Goal: Task Accomplishment & Management: Manage account settings

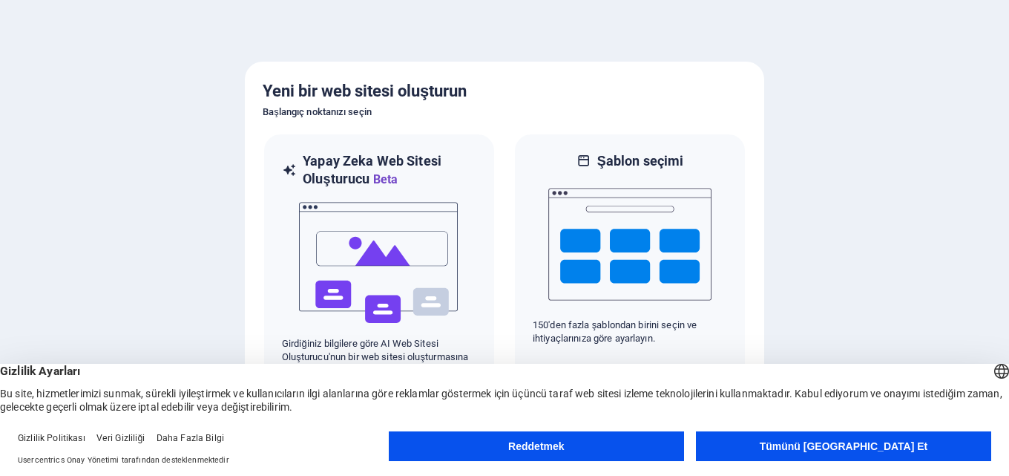
click at [739, 441] on button "Tümünü Kabul Et" at bounding box center [843, 446] width 295 height 30
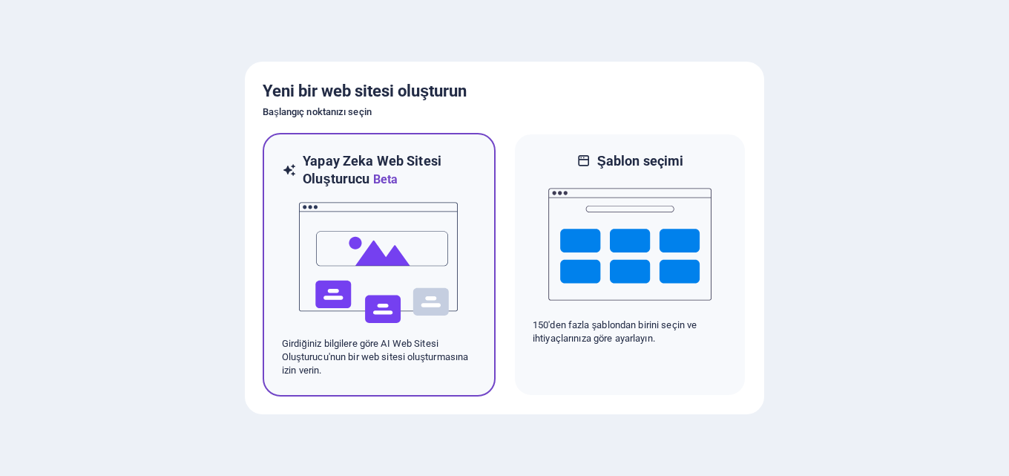
drag, startPoint x: 272, startPoint y: 160, endPoint x: 222, endPoint y: 161, distance: 50.5
click at [389, 261] on img at bounding box center [379, 263] width 163 height 148
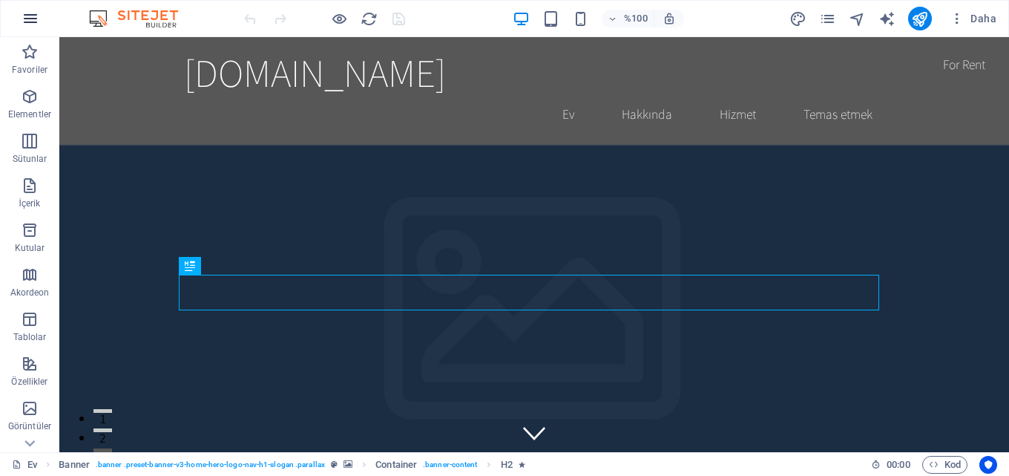
click at [35, 23] on icon "button" at bounding box center [31, 19] width 18 height 18
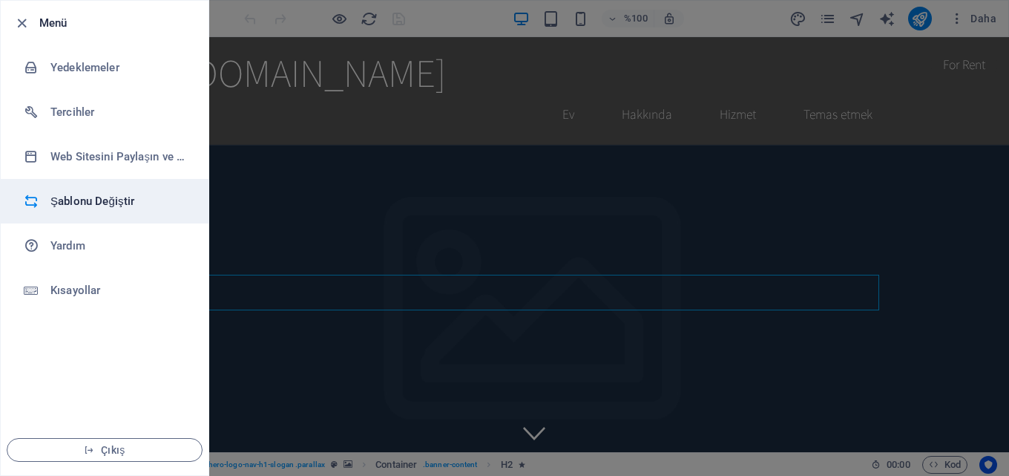
click at [128, 202] on font "Şablonu Değiştir" at bounding box center [92, 200] width 84 height 13
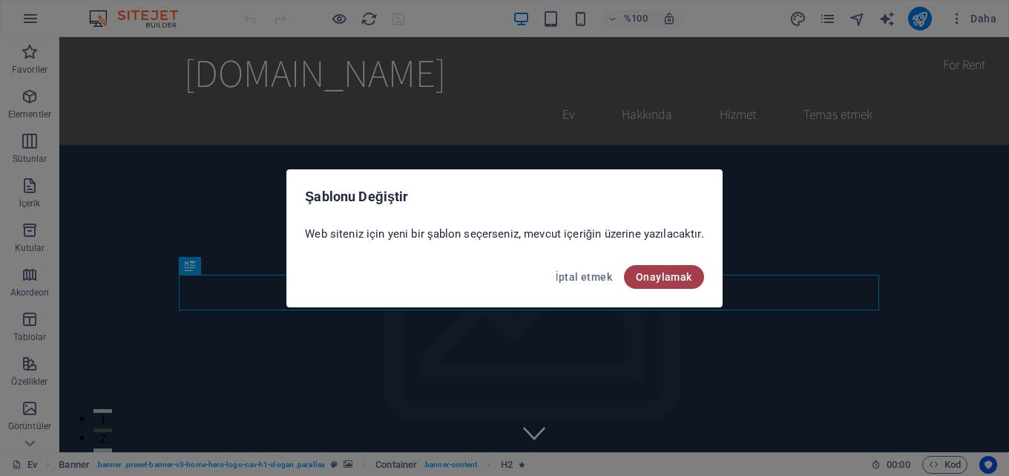
click at [664, 277] on font "Onaylamak" at bounding box center [664, 277] width 56 height 12
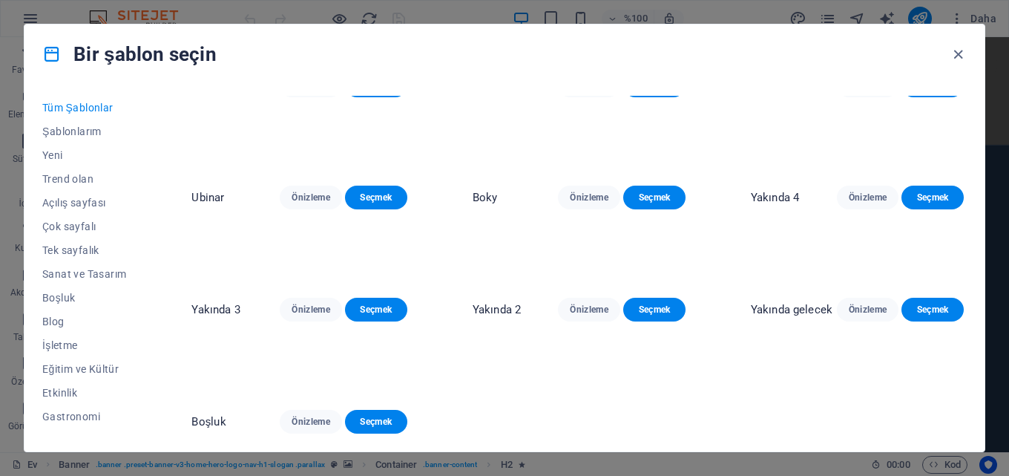
scroll to position [7051, 0]
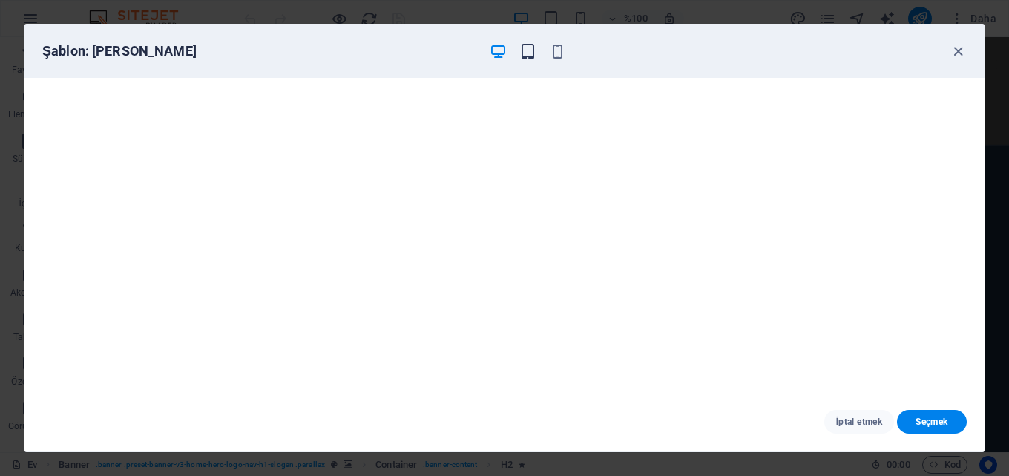
click at [528, 50] on icon "button" at bounding box center [528, 51] width 17 height 17
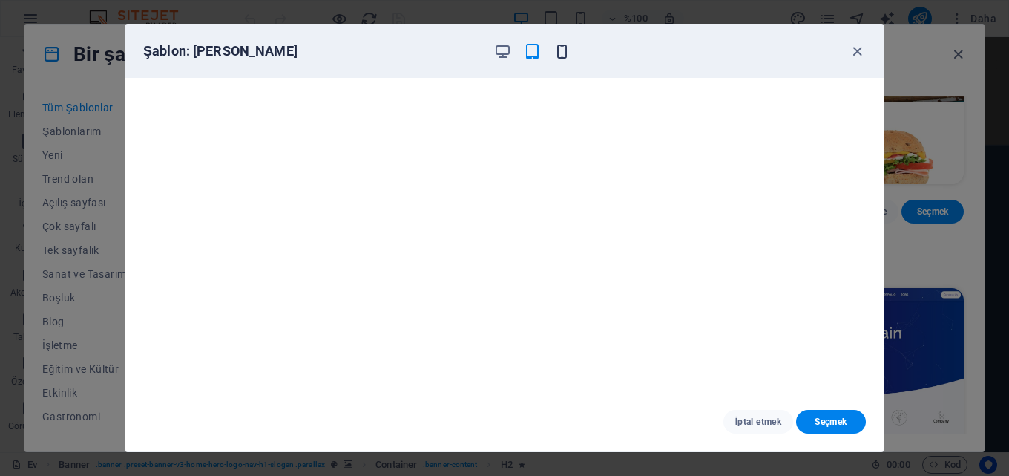
click at [566, 56] on icon "button" at bounding box center [562, 51] width 17 height 17
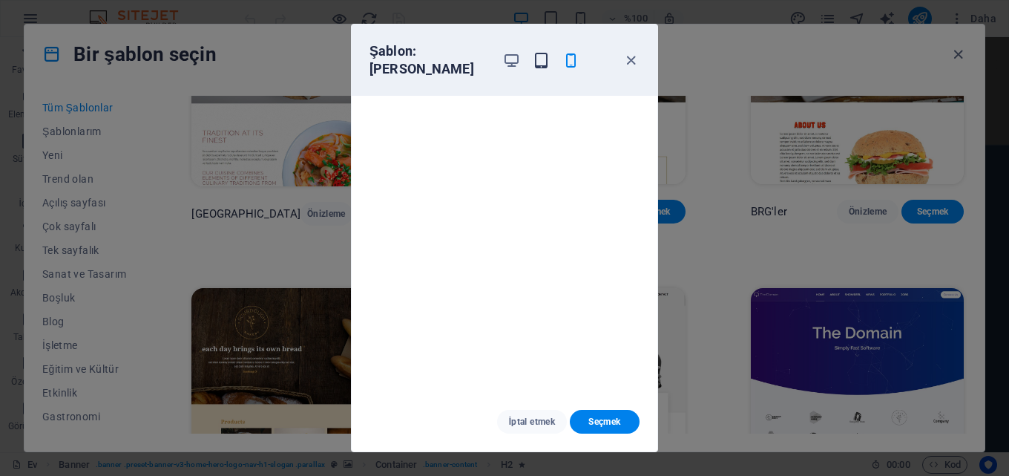
click at [544, 55] on icon "button" at bounding box center [541, 60] width 17 height 17
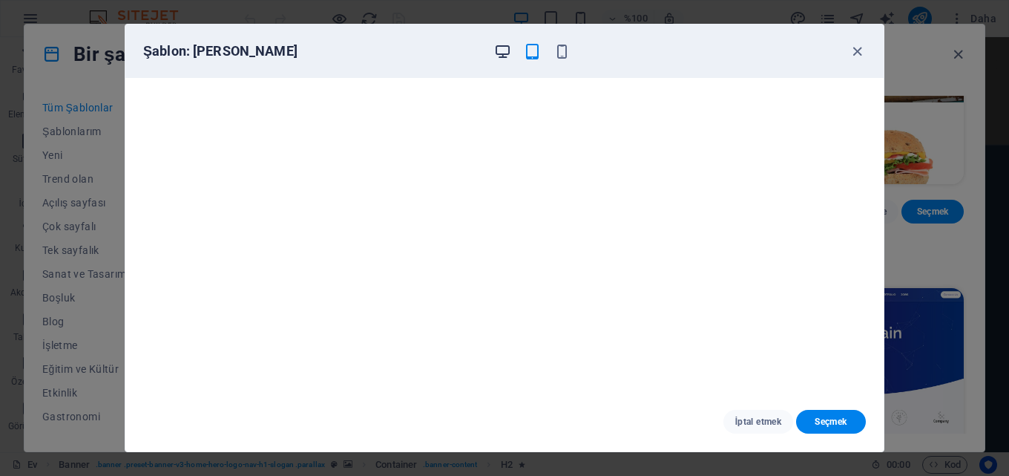
click at [505, 50] on icon "button" at bounding box center [502, 51] width 17 height 17
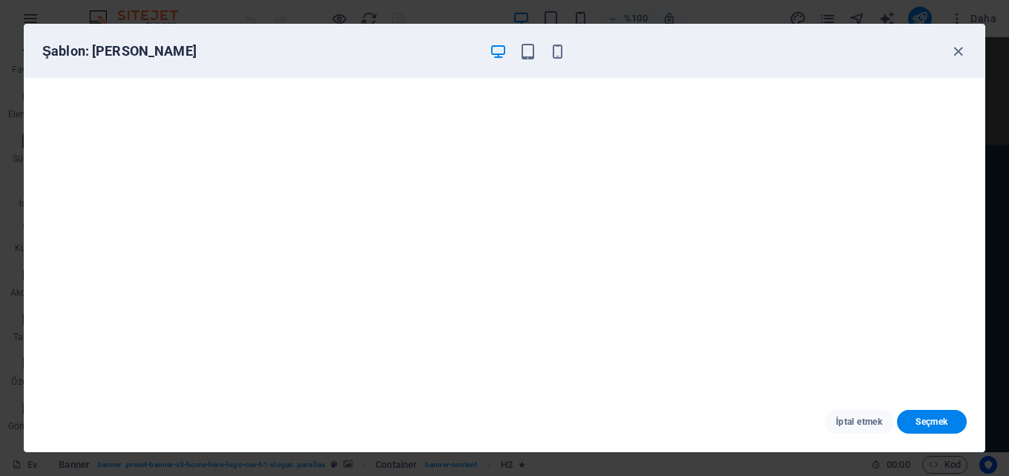
scroll to position [4, 0]
click at [955, 52] on icon "button" at bounding box center [958, 51] width 17 height 17
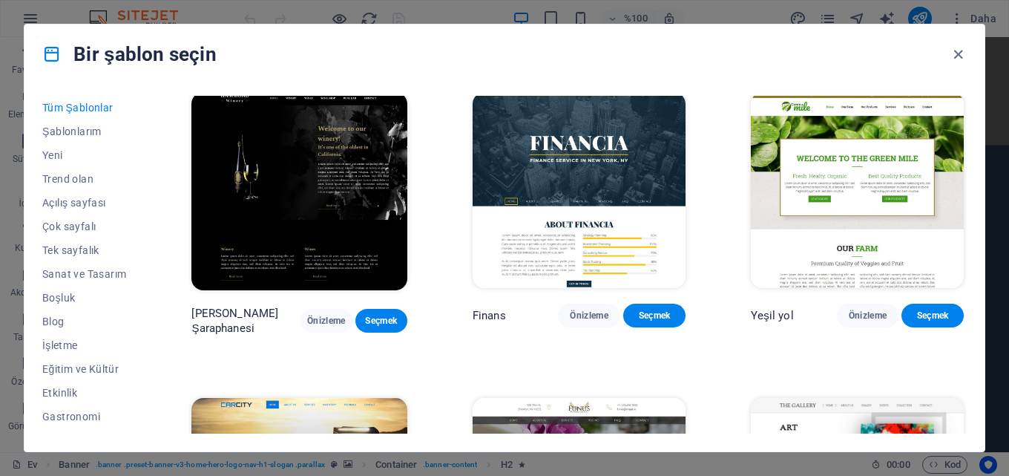
scroll to position [8832, 0]
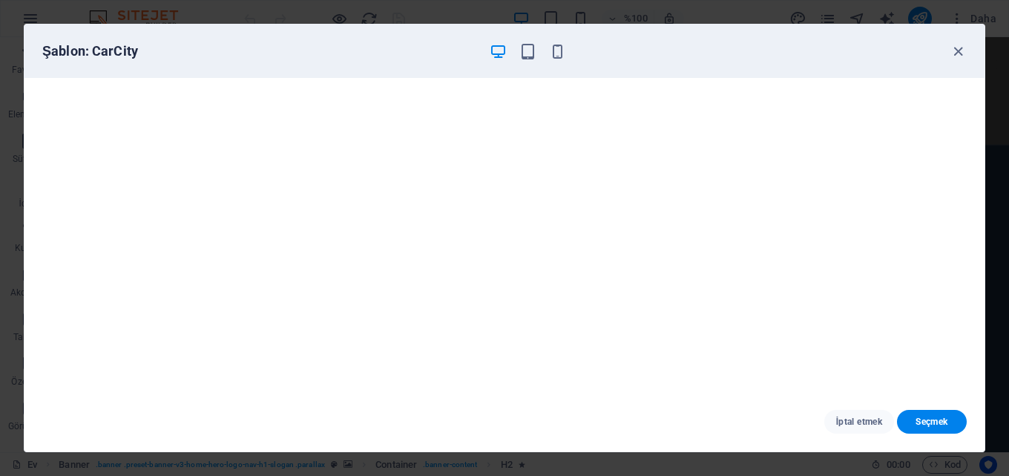
scroll to position [0, 0]
click at [958, 48] on icon "button" at bounding box center [958, 51] width 17 height 17
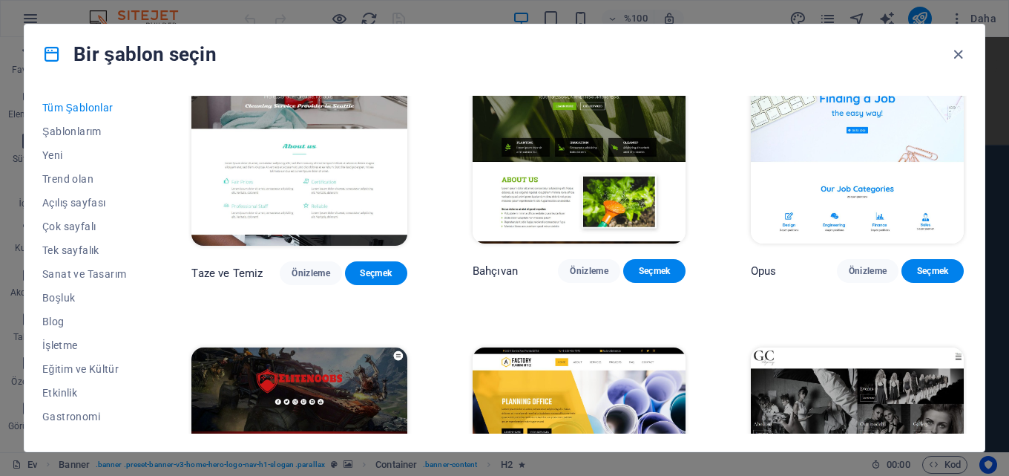
scroll to position [10539, 0]
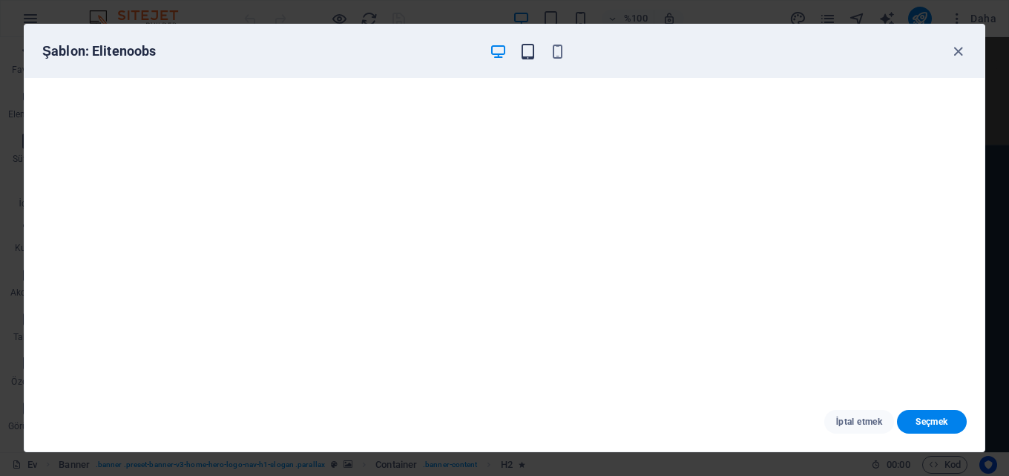
click at [527, 48] on icon "button" at bounding box center [528, 51] width 17 height 17
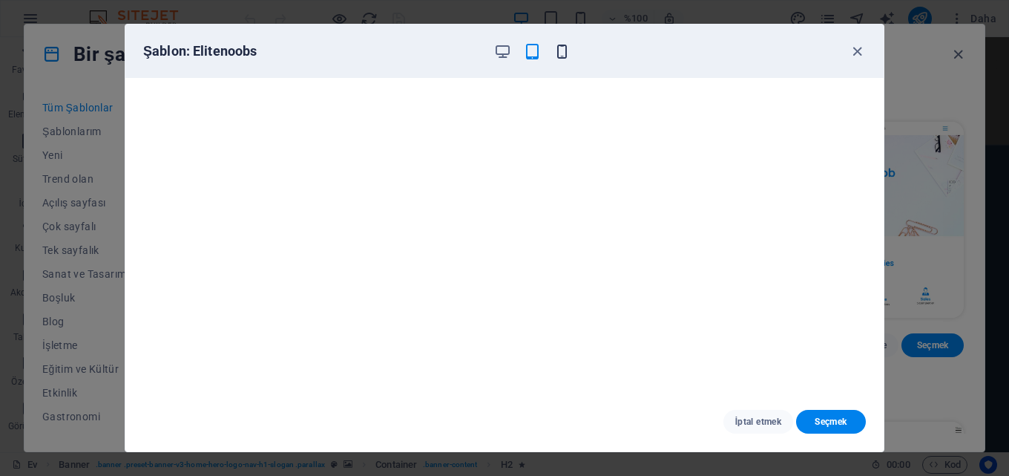
click at [563, 50] on icon "button" at bounding box center [562, 51] width 17 height 17
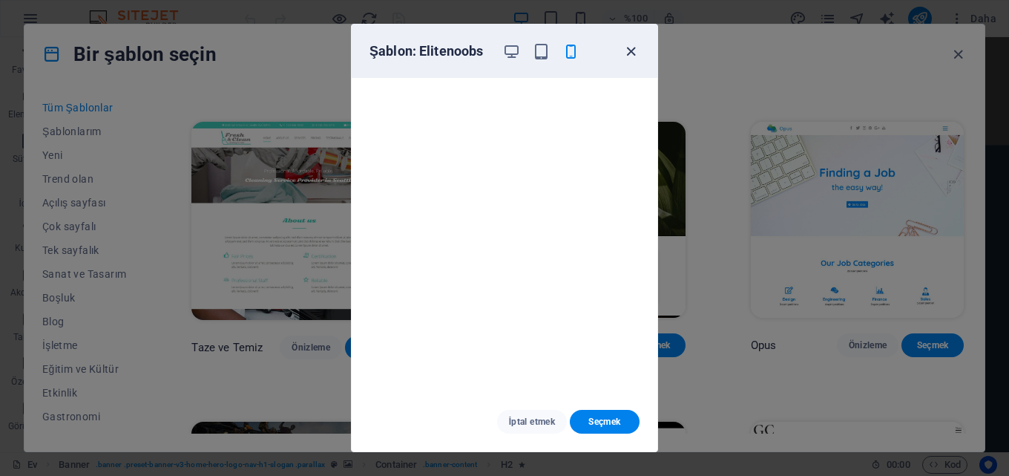
click at [632, 45] on icon "button" at bounding box center [631, 51] width 17 height 17
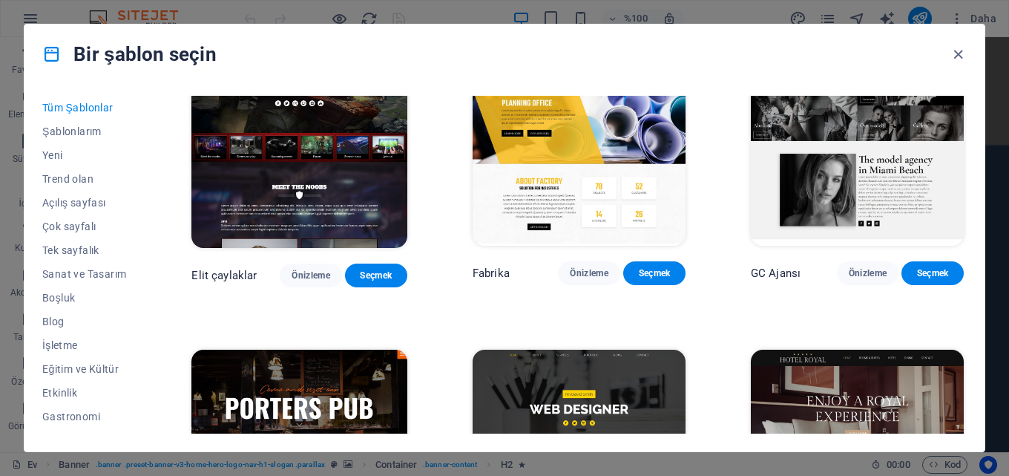
scroll to position [10911, 0]
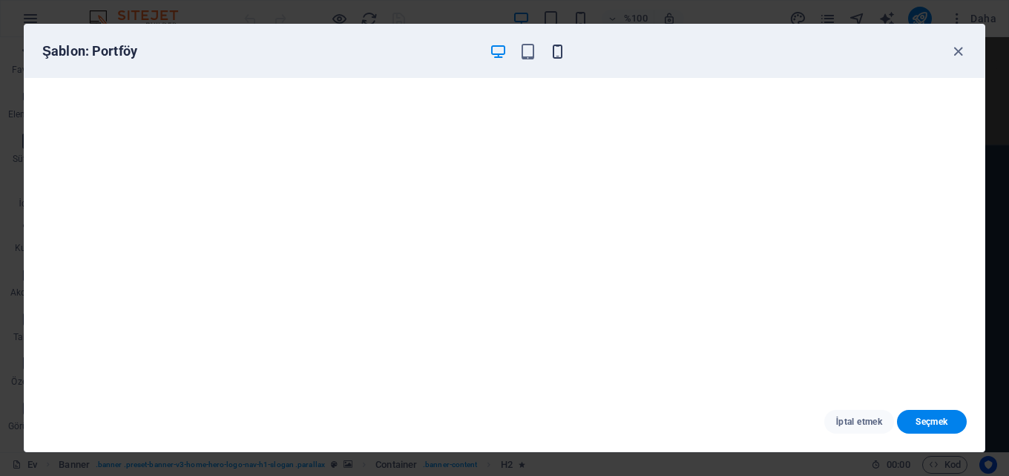
click at [555, 52] on icon "button" at bounding box center [557, 51] width 17 height 17
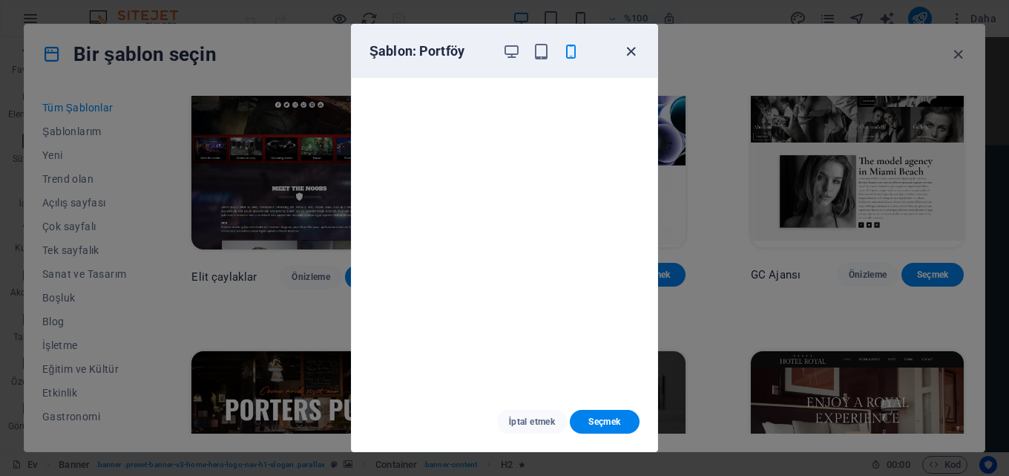
click at [634, 53] on icon "button" at bounding box center [631, 51] width 17 height 17
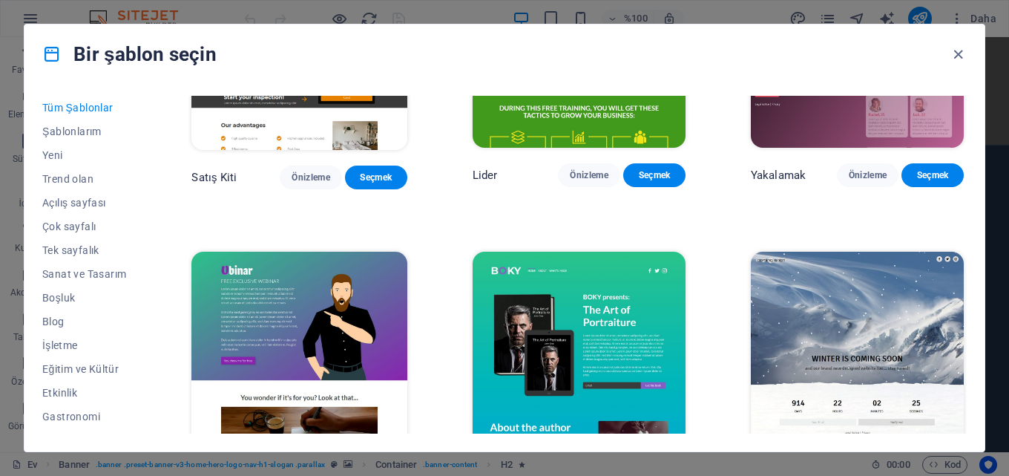
scroll to position [15883, 0]
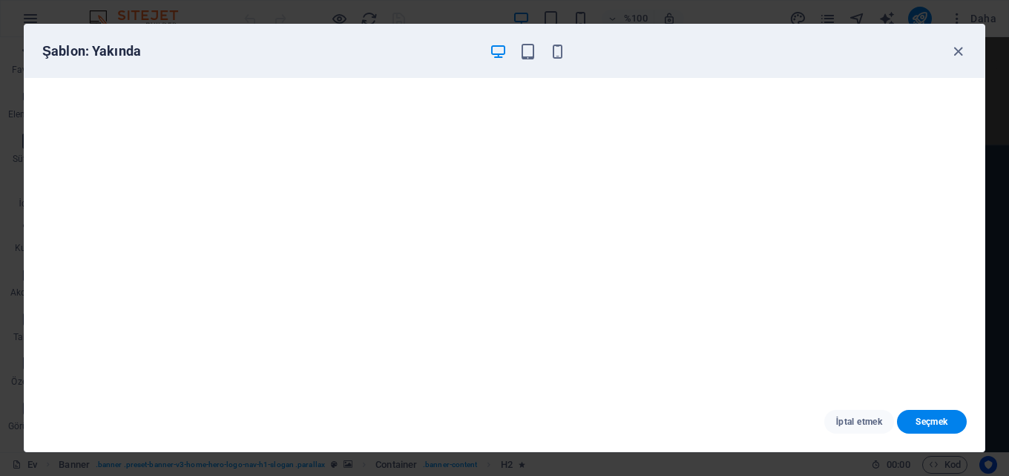
scroll to position [4, 0]
click at [960, 48] on icon "button" at bounding box center [958, 51] width 17 height 17
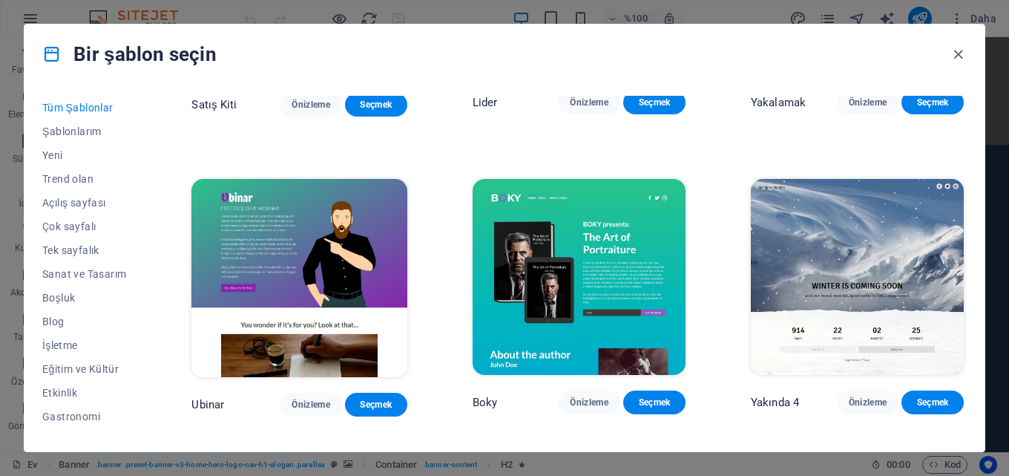
scroll to position [15817, 0]
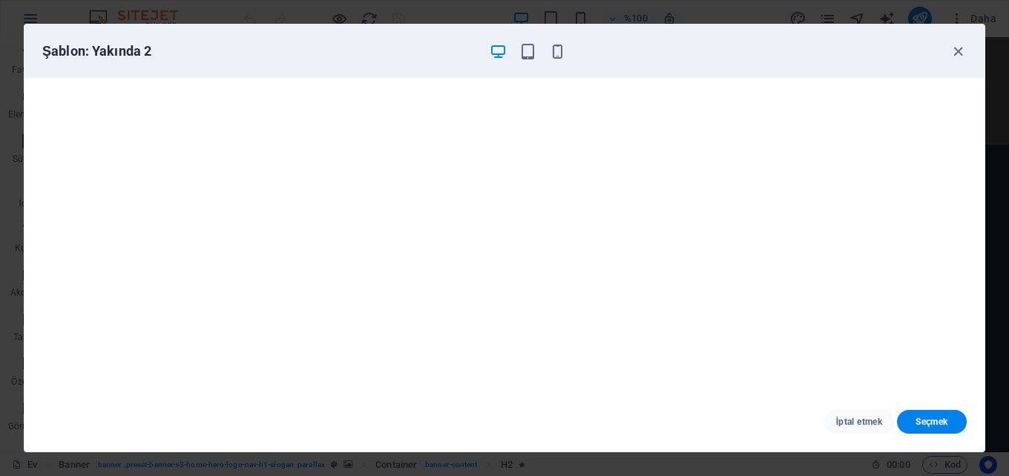
scroll to position [4, 0]
click at [960, 50] on icon "button" at bounding box center [958, 51] width 17 height 17
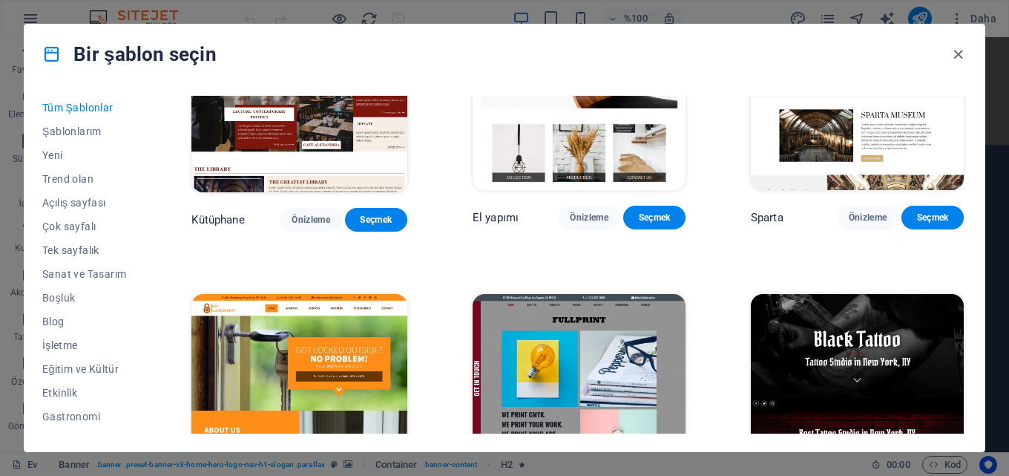
scroll to position [8172, 0]
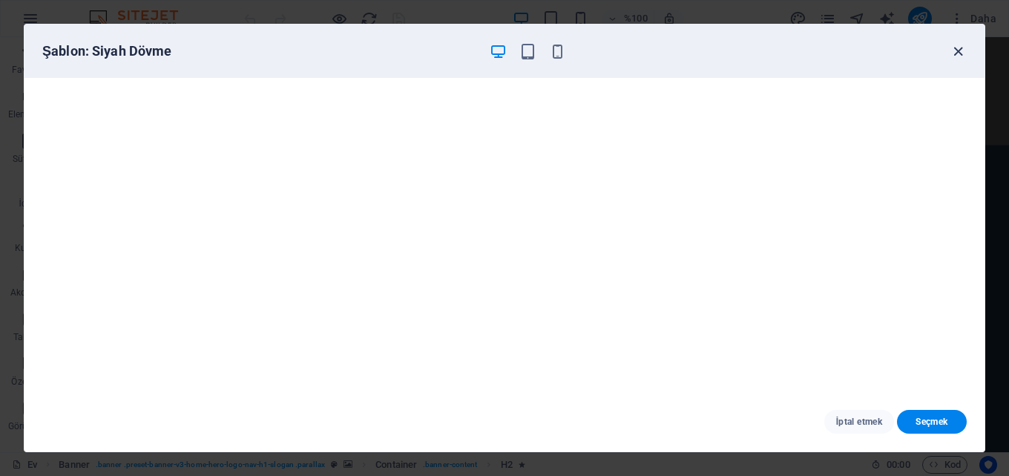
click at [960, 51] on icon "button" at bounding box center [958, 51] width 17 height 17
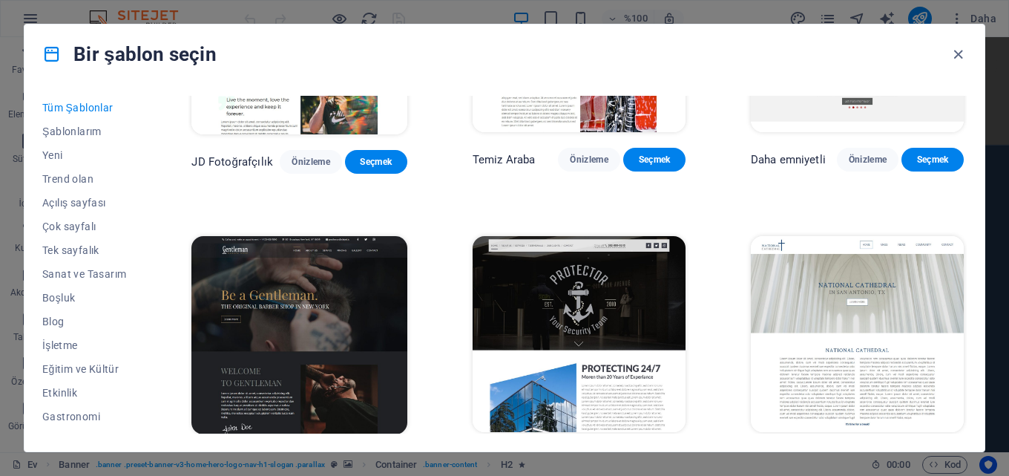
scroll to position [5871, 0]
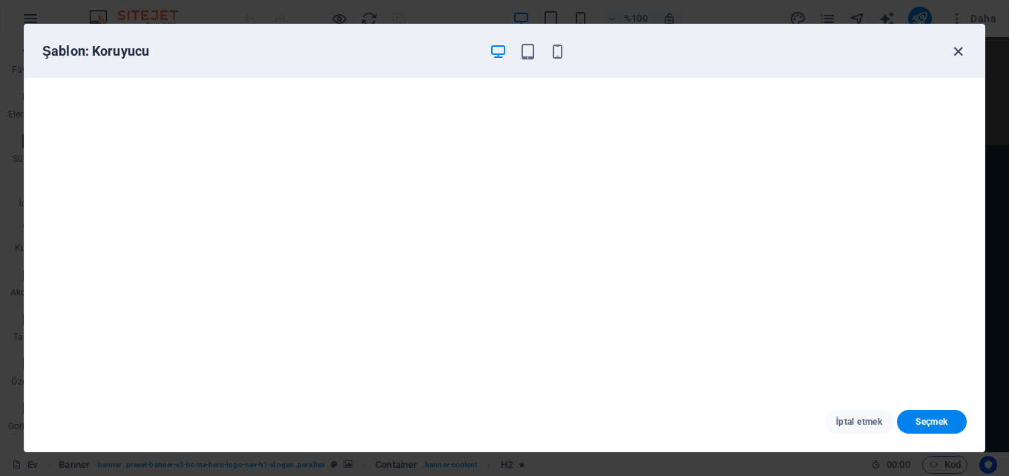
click at [955, 47] on icon "button" at bounding box center [958, 51] width 17 height 17
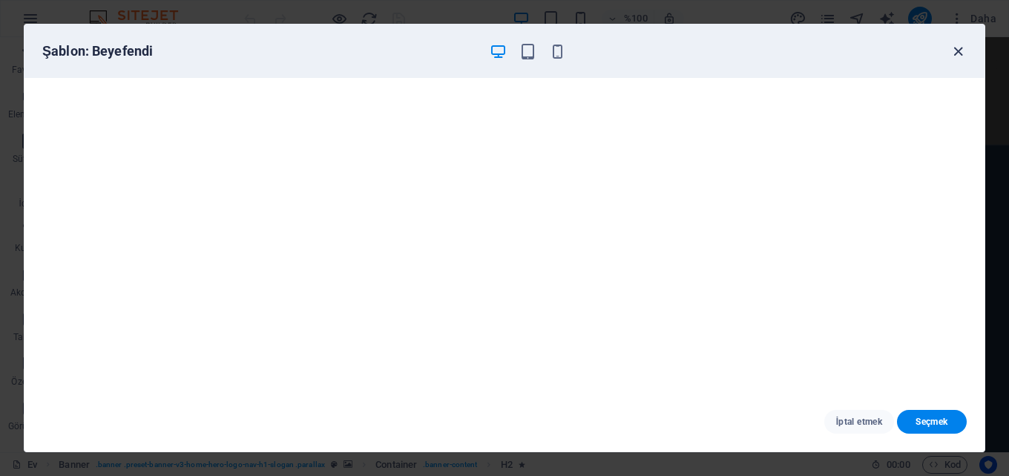
click at [956, 48] on icon "button" at bounding box center [958, 51] width 17 height 17
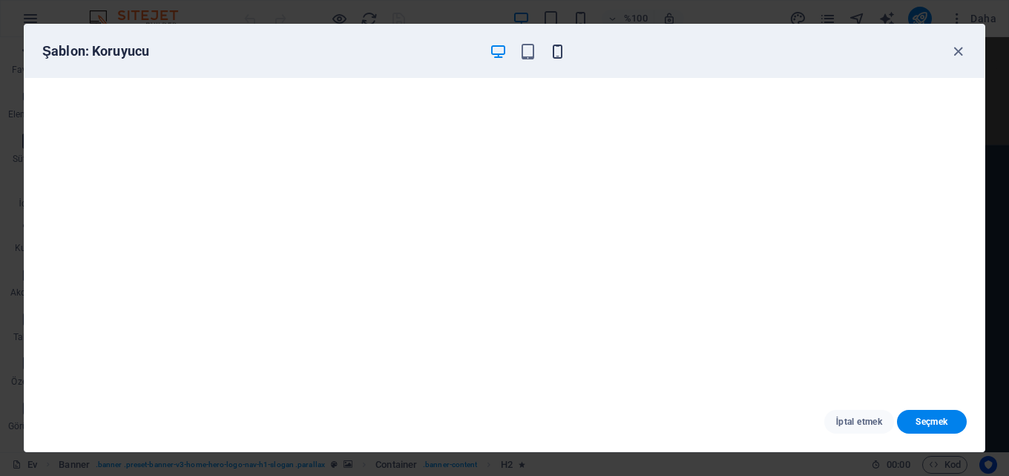
click at [561, 46] on icon "button" at bounding box center [557, 51] width 17 height 17
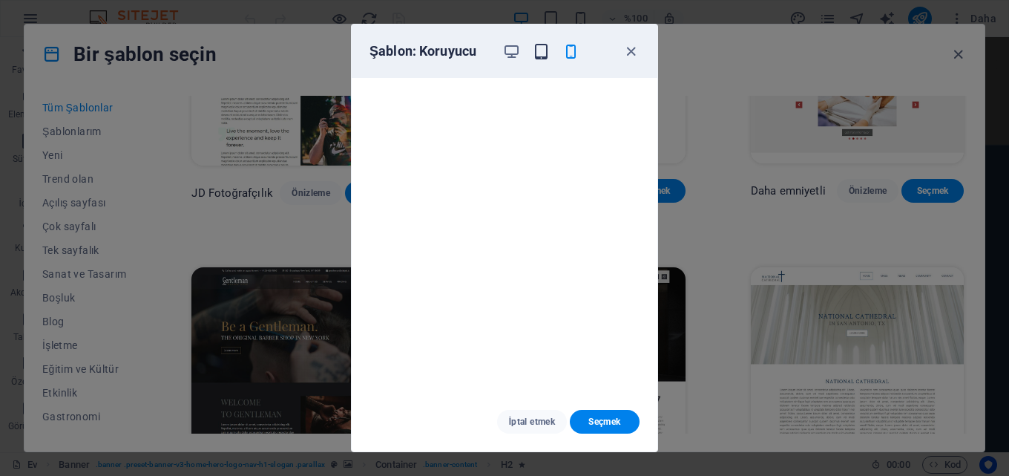
click at [541, 49] on icon "button" at bounding box center [541, 51] width 17 height 17
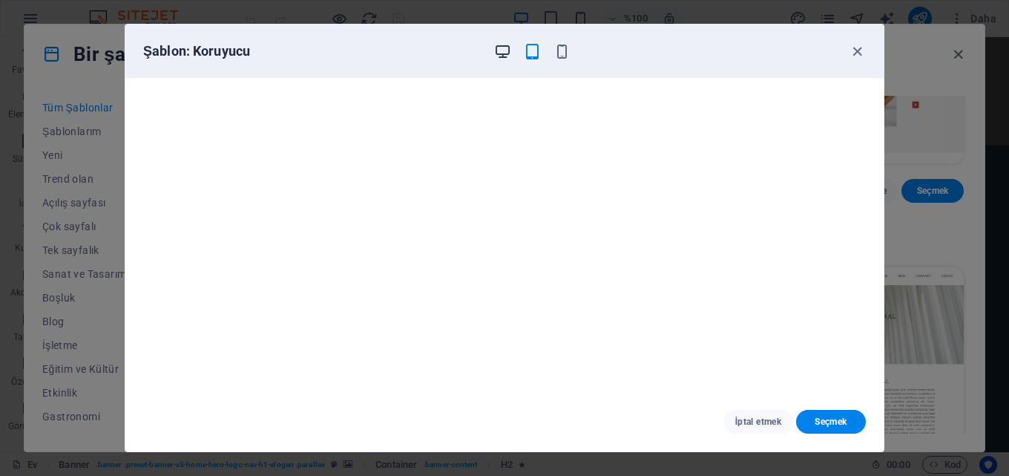
click at [507, 53] on icon "button" at bounding box center [502, 51] width 17 height 17
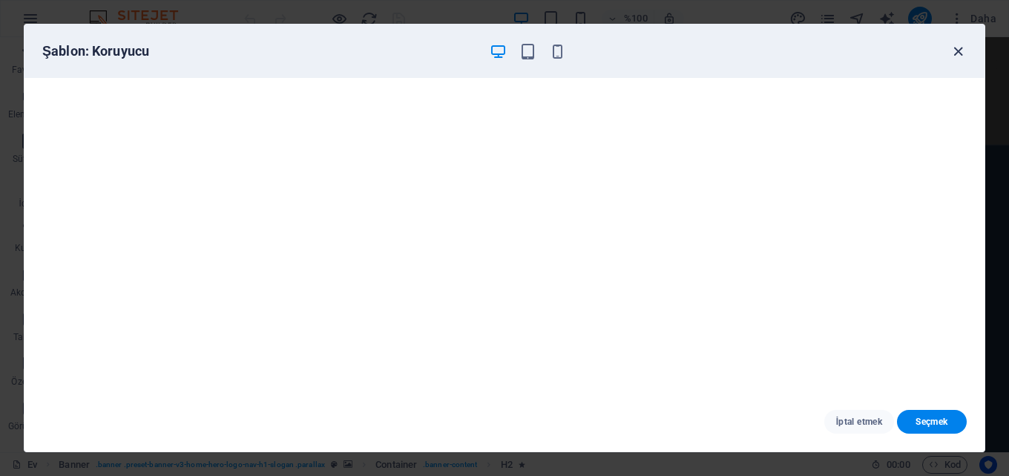
click at [956, 50] on icon "button" at bounding box center [958, 51] width 17 height 17
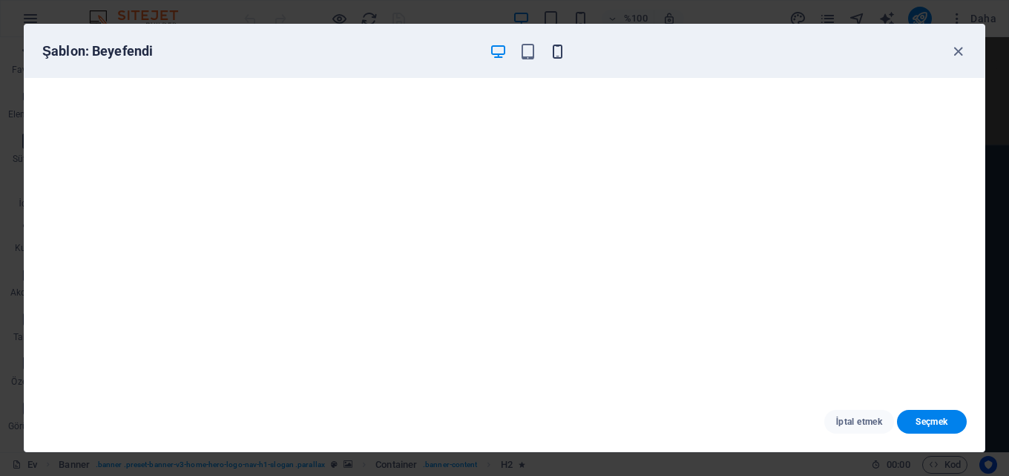
click at [564, 50] on icon "button" at bounding box center [557, 51] width 17 height 17
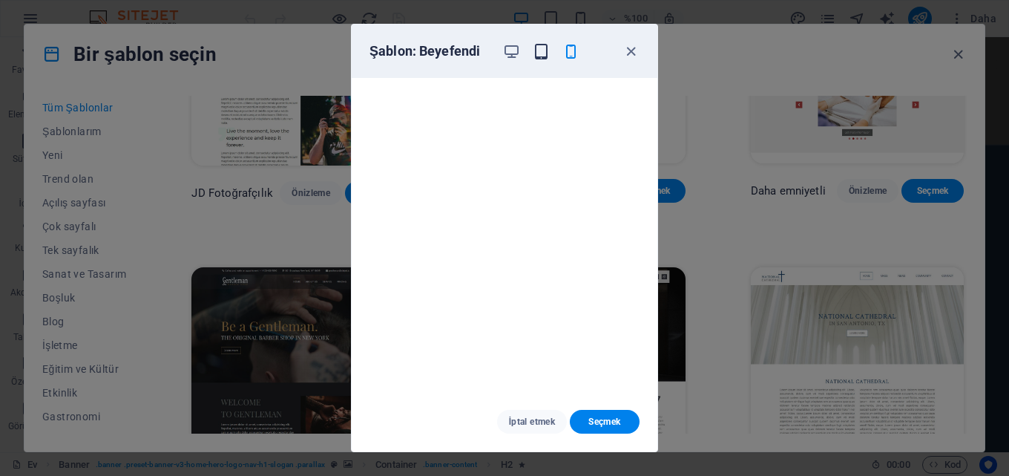
click at [535, 48] on icon "button" at bounding box center [541, 51] width 17 height 17
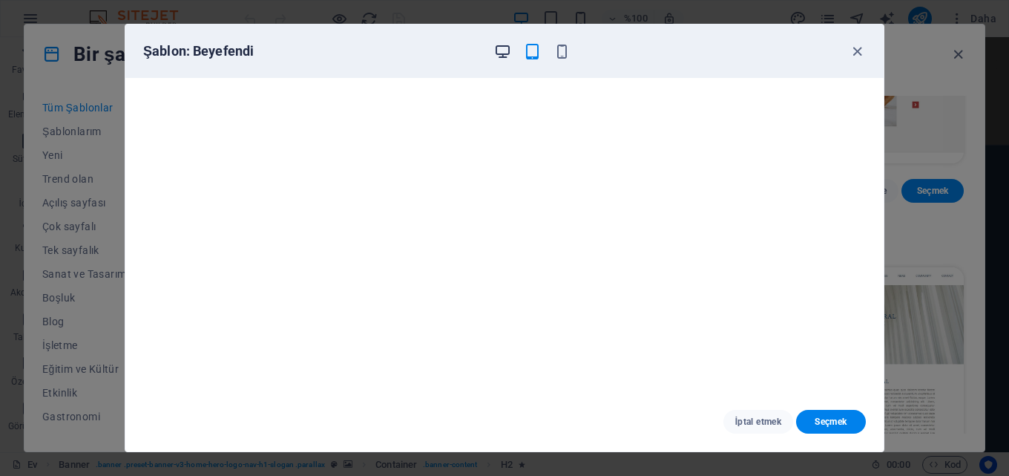
click at [498, 48] on icon "button" at bounding box center [502, 51] width 17 height 17
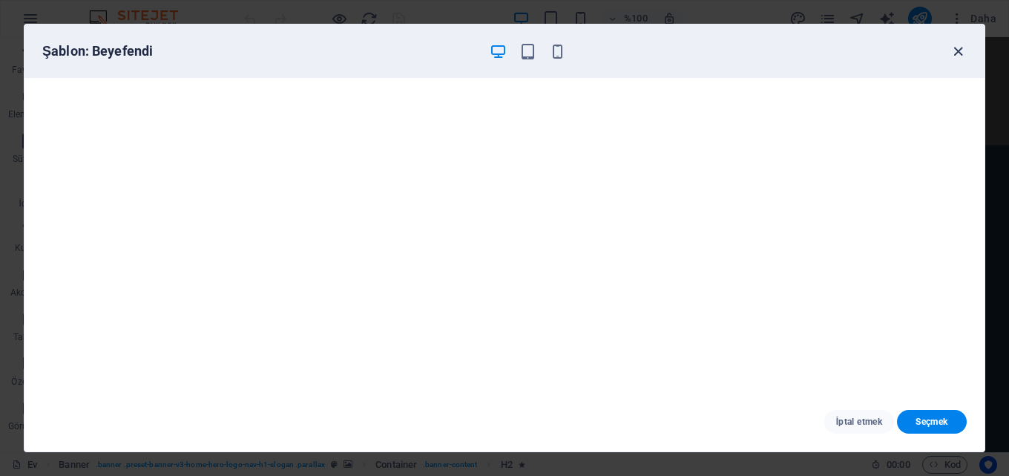
click at [957, 50] on icon "button" at bounding box center [958, 51] width 17 height 17
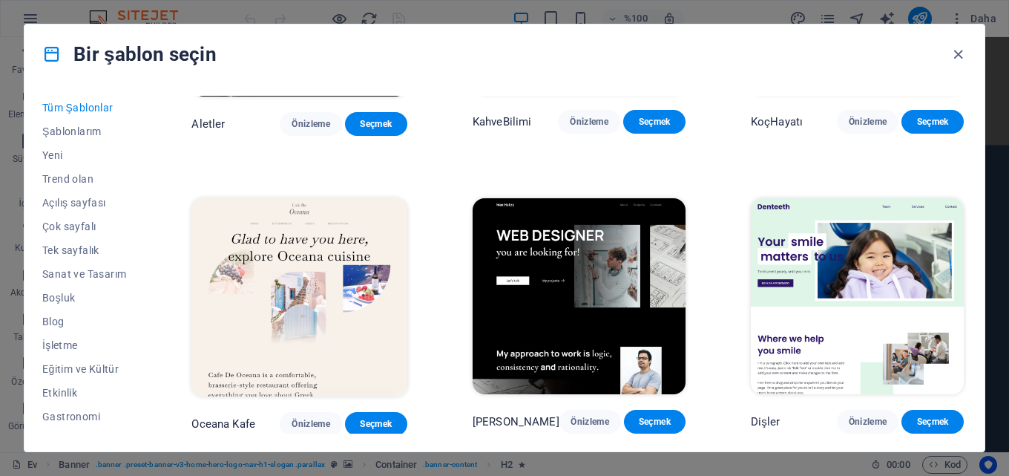
scroll to position [3793, 0]
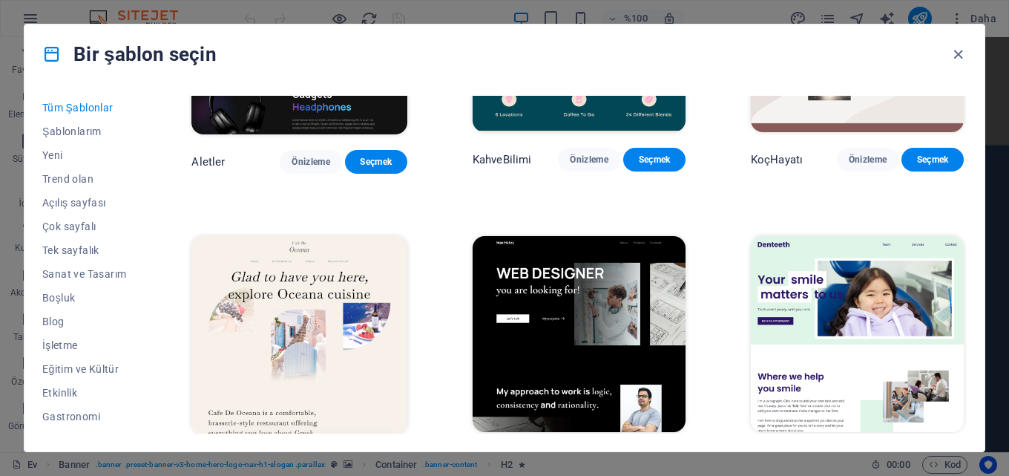
click at [589, 454] on font "Önizleme" at bounding box center [590, 459] width 39 height 10
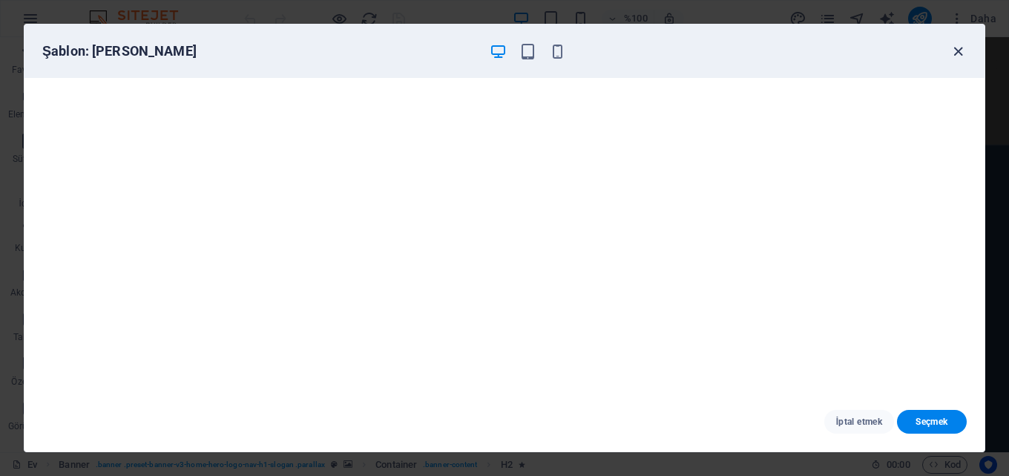
click at [963, 53] on icon "button" at bounding box center [958, 51] width 17 height 17
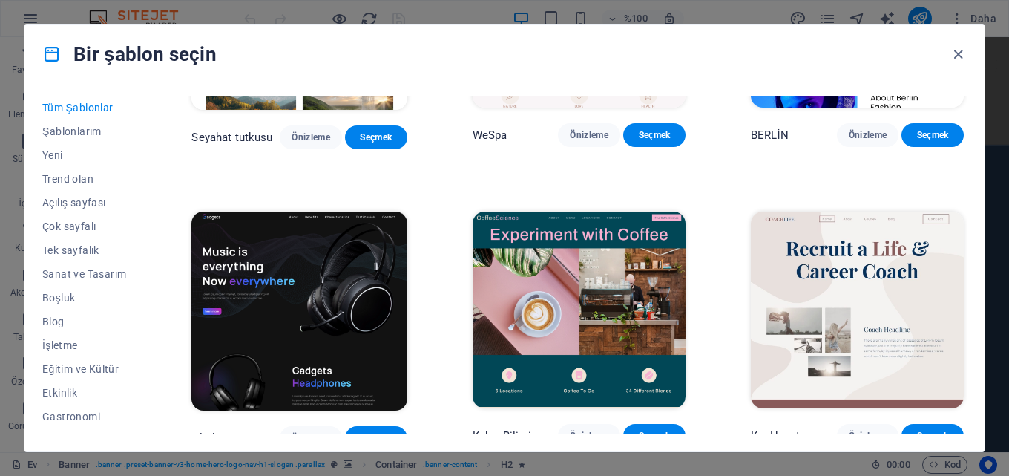
scroll to position [3496, 0]
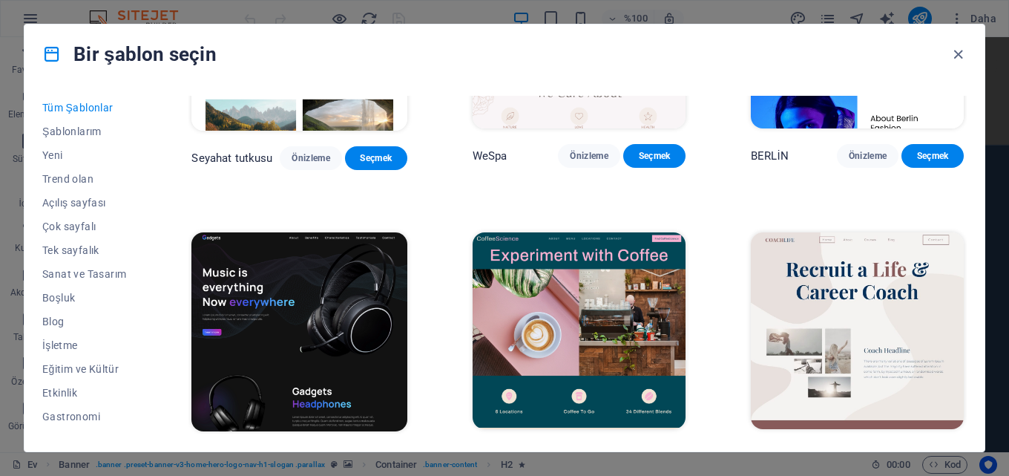
click at [327, 453] on font "Önizleme" at bounding box center [311, 459] width 39 height 12
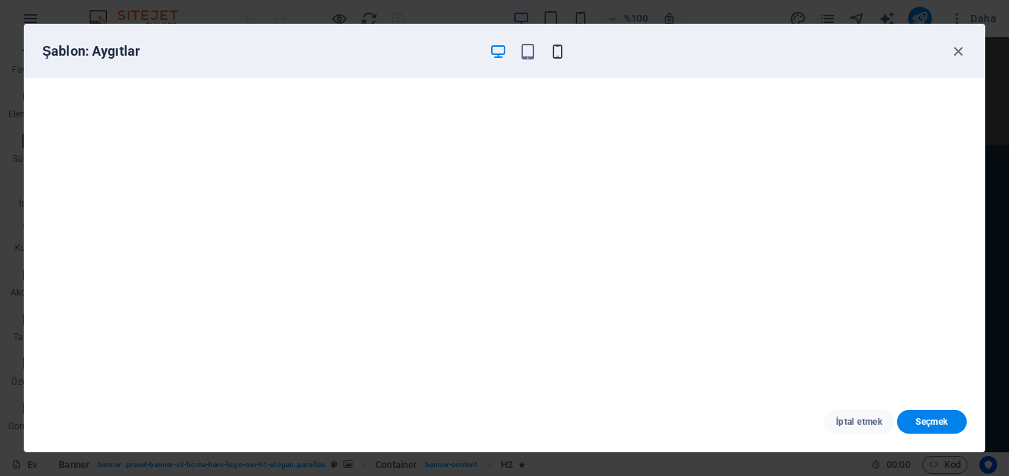
click at [563, 48] on icon "button" at bounding box center [557, 51] width 17 height 17
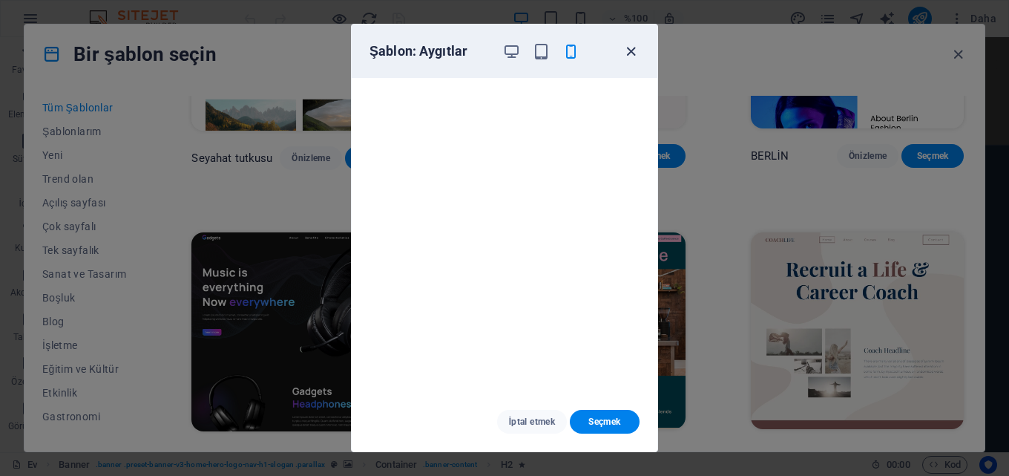
click at [629, 50] on icon "button" at bounding box center [631, 51] width 17 height 17
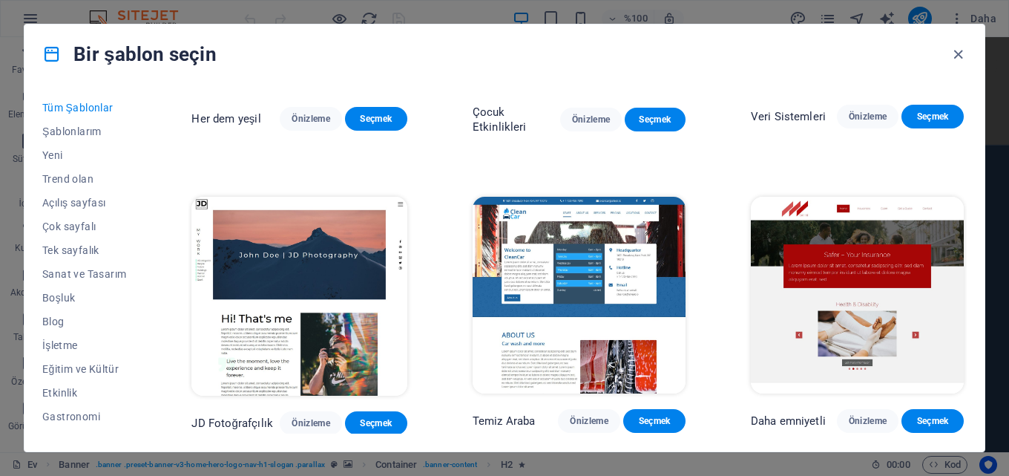
scroll to position [5863, 0]
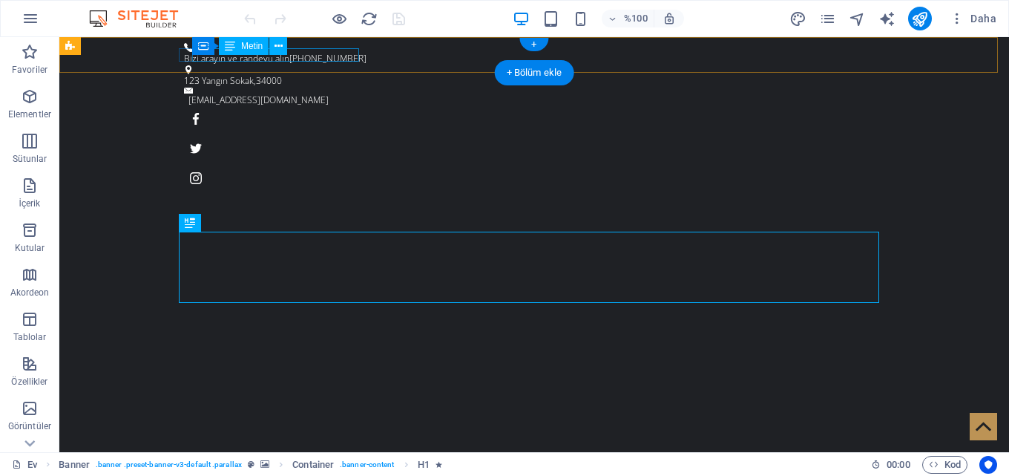
click at [316, 52] on div "Bizi arayın ve randevu alın 0212-123-4567" at bounding box center [528, 58] width 689 height 13
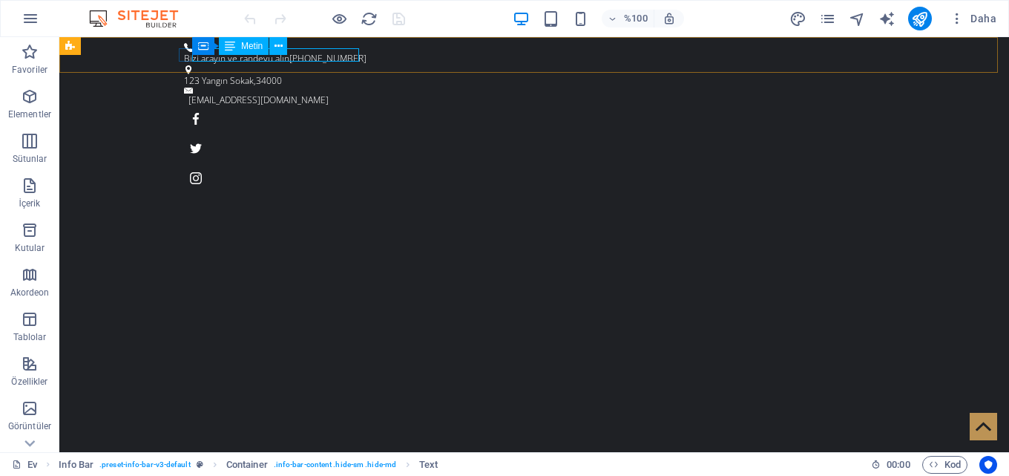
click at [241, 47] on font "Metin" at bounding box center [252, 46] width 22 height 10
click at [226, 46] on icon at bounding box center [230, 46] width 10 height 18
click at [278, 45] on icon at bounding box center [279, 47] width 8 height 16
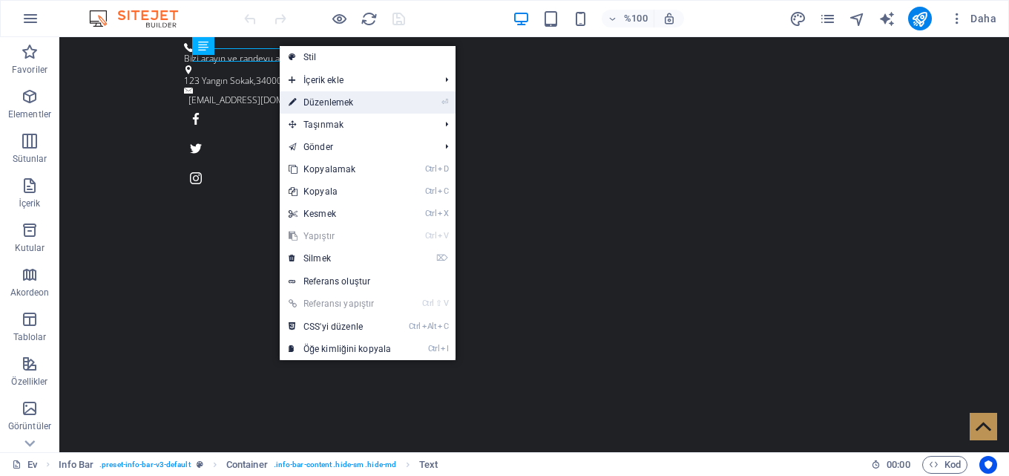
click at [360, 103] on link "⏎ Düzenlemek" at bounding box center [340, 102] width 120 height 22
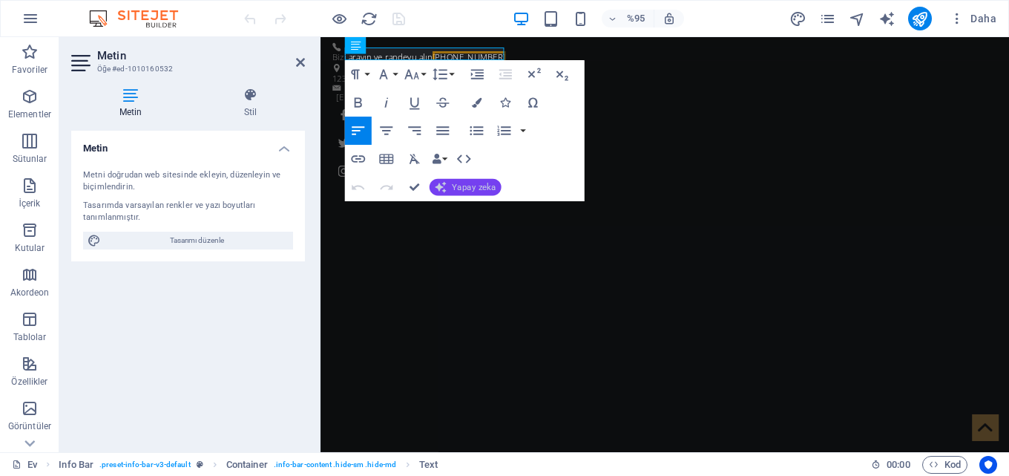
click at [464, 186] on font "Yapay zeka" at bounding box center [474, 188] width 44 height 10
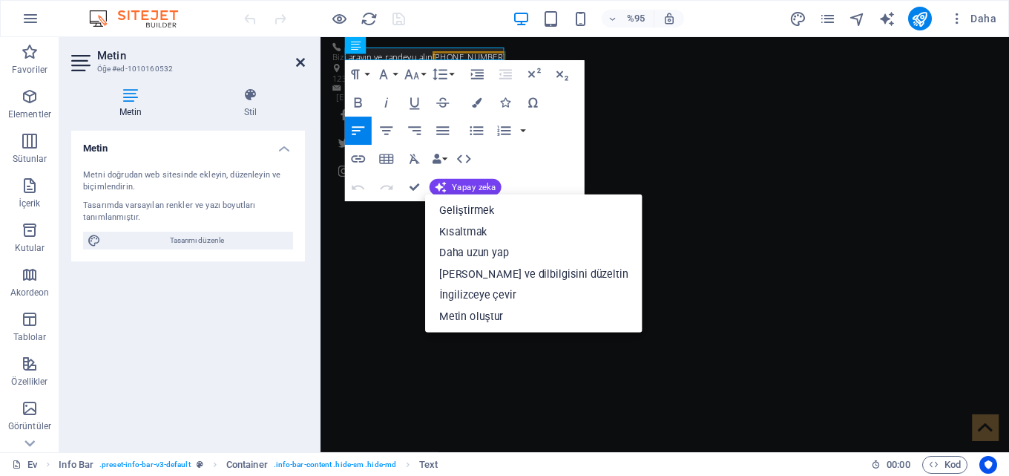
click at [298, 60] on icon at bounding box center [300, 62] width 9 height 12
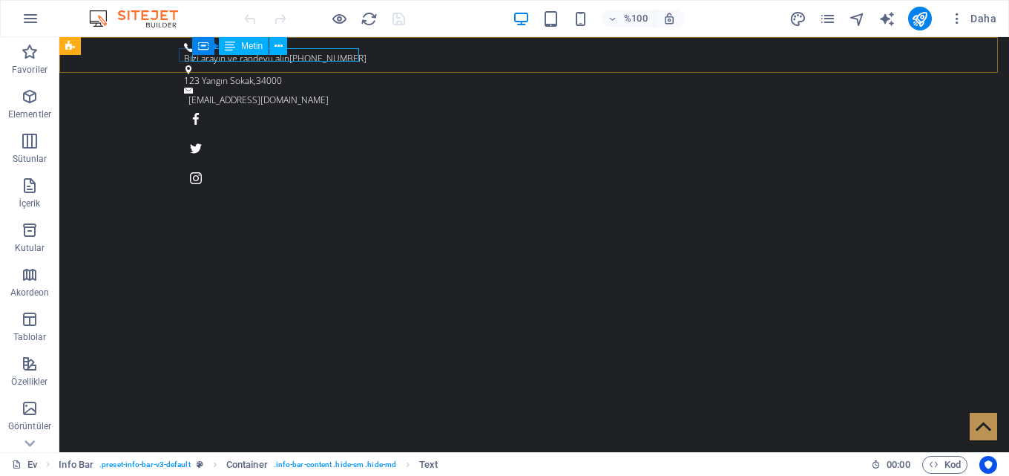
click at [297, 53] on div "Konteyner Metin" at bounding box center [244, 46] width 105 height 19
click at [242, 48] on font "Metin" at bounding box center [252, 46] width 22 height 10
click at [249, 45] on font "Metin" at bounding box center [252, 46] width 22 height 10
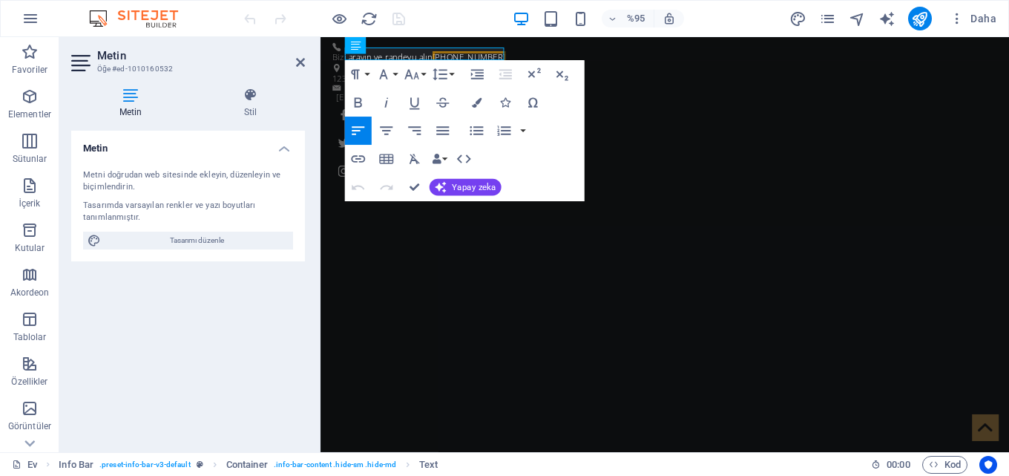
click at [180, 191] on div "Metni doğrudan web sitesinde ekleyin, düzenleyin ve biçimlendirin." at bounding box center [188, 181] width 210 height 24
click at [145, 185] on div "Metni doğrudan web sitesinde ekleyin, düzenleyin ve biçimlendirin." at bounding box center [188, 181] width 210 height 24
drag, startPoint x: 91, startPoint y: 188, endPoint x: 105, endPoint y: 202, distance: 19.9
click at [95, 193] on div "Metni doğrudan web sitesinde ekleyin, düzenleyin ve biçimlendirin." at bounding box center [188, 181] width 210 height 24
click at [169, 173] on font "Metni doğrudan web sitesinde ekleyin, düzenleyin ve biçimlendirin." at bounding box center [181, 181] width 197 height 22
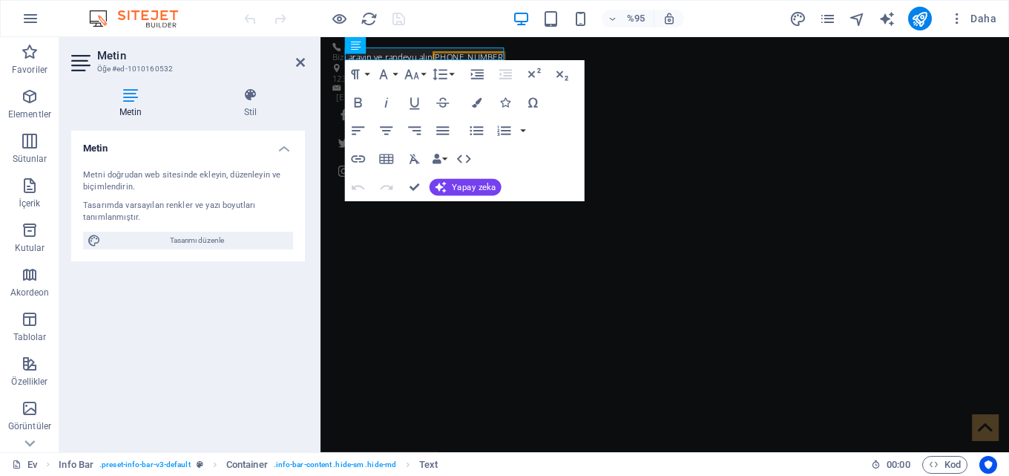
click at [167, 176] on font "Metni doğrudan web sitesinde ekleyin, düzenleyin ve biçimlendirin." at bounding box center [181, 181] width 197 height 22
drag, startPoint x: 167, startPoint y: 176, endPoint x: 183, endPoint y: 173, distance: 15.9
click at [168, 174] on font "Metni doğrudan web sitesinde ekleyin, düzenleyin ve biçimlendirin." at bounding box center [181, 181] width 197 height 22
drag, startPoint x: 242, startPoint y: 174, endPoint x: 234, endPoint y: 176, distance: 8.3
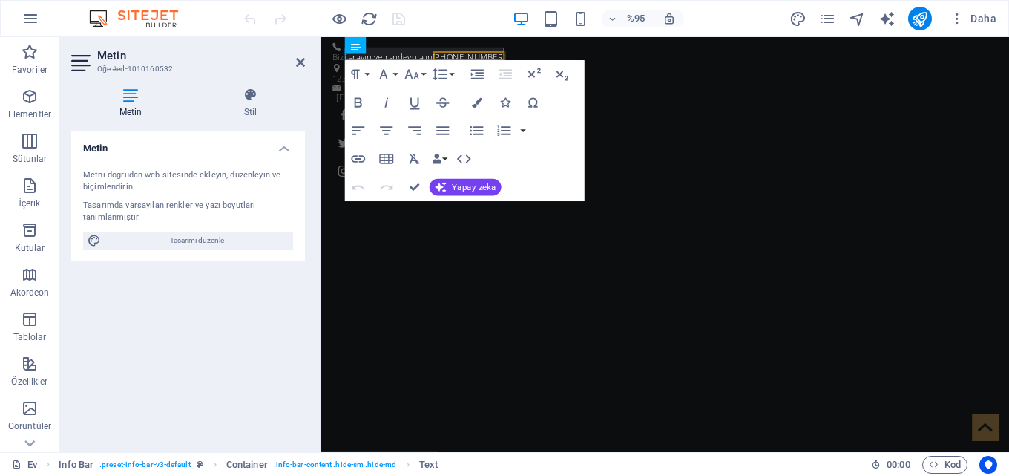
click at [241, 175] on font "Metni doğrudan web sitesinde ekleyin, düzenleyin ve biçimlendirin." at bounding box center [181, 181] width 197 height 22
drag, startPoint x: 163, startPoint y: 184, endPoint x: 155, endPoint y: 189, distance: 9.7
click at [158, 189] on div "Metni doğrudan web sitesinde ekleyin, düzenleyin ve biçimlendirin." at bounding box center [188, 181] width 210 height 24
click at [146, 206] on font "Tasarımda varsayılan renkler ve yazı boyutları tanımlanmıştır." at bounding box center [169, 211] width 172 height 22
click at [145, 209] on font "Tasarımda varsayılan renkler ve yazı boyutları tanımlanmıştır." at bounding box center [169, 211] width 172 height 22
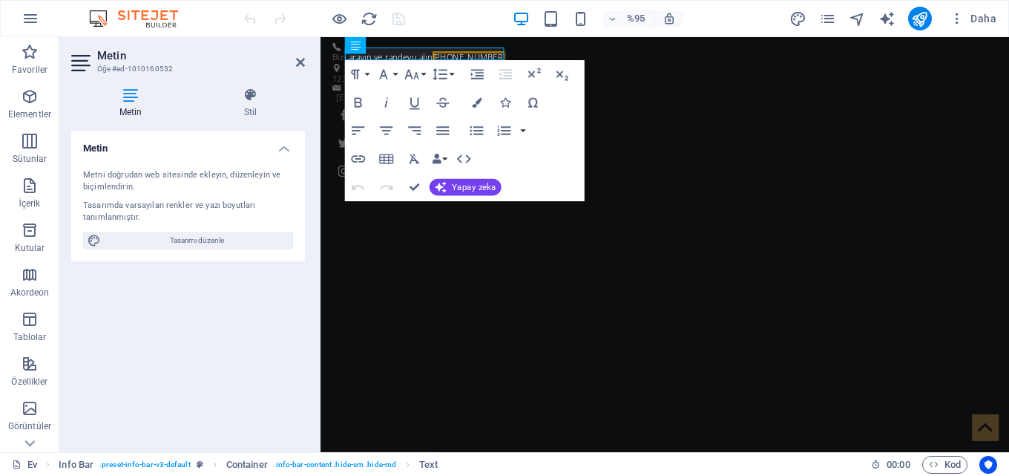
drag, startPoint x: 128, startPoint y: 207, endPoint x: 108, endPoint y: 195, distance: 22.7
click at [127, 207] on font "Tasarımda varsayılan renkler ve yazı boyutları tanımlanmıştır." at bounding box center [169, 211] width 172 height 22
drag, startPoint x: 98, startPoint y: 174, endPoint x: 99, endPoint y: 162, distance: 12.7
click at [99, 167] on div "Metni doğrudan web sitesinde ekleyin, düzenleyin ve biçimlendirin. Tasarımda va…" at bounding box center [188, 209] width 234 height 104
click at [98, 140] on h4 "Metin" at bounding box center [188, 144] width 234 height 27
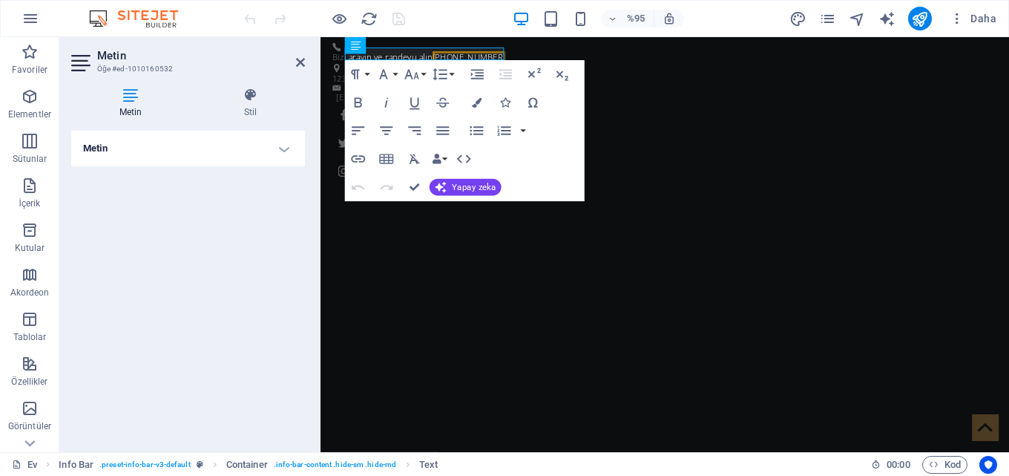
click at [102, 148] on font "Metin" at bounding box center [95, 148] width 24 height 11
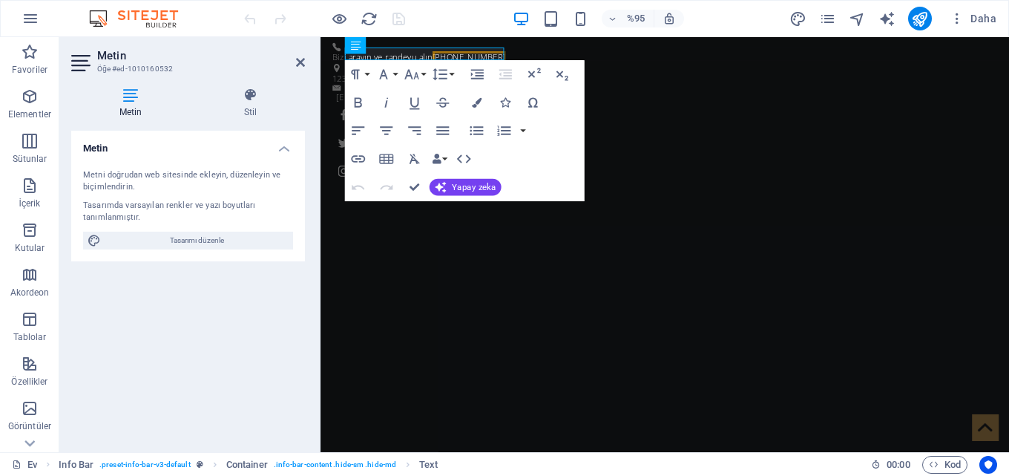
click at [102, 148] on font "Metin" at bounding box center [95, 148] width 24 height 11
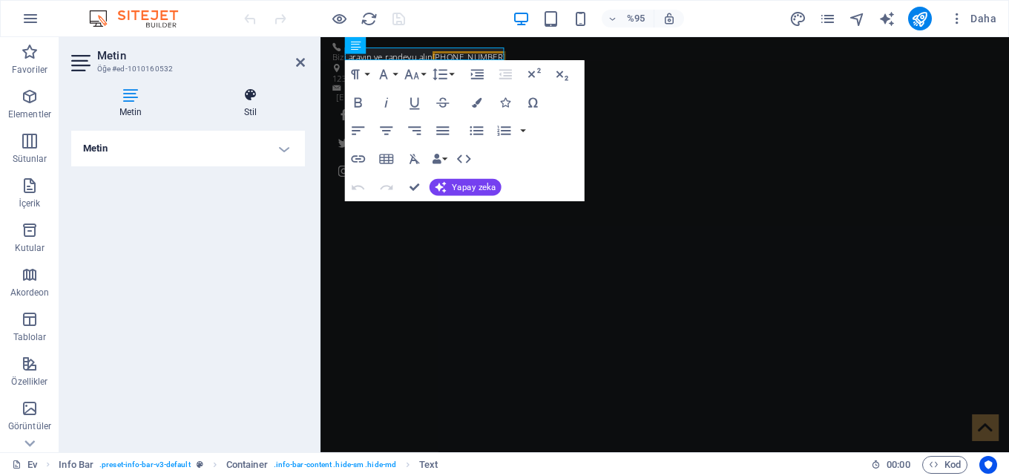
click at [238, 103] on h4 "Stil" at bounding box center [250, 103] width 109 height 31
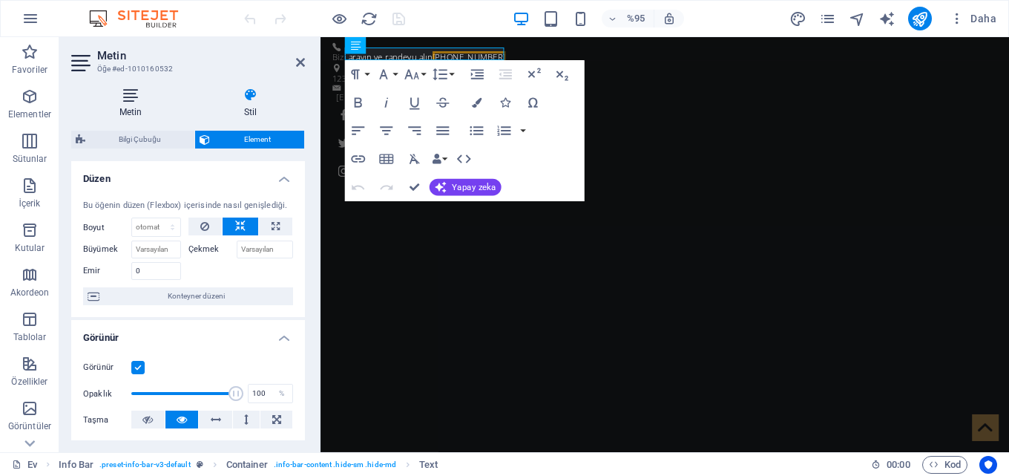
click at [129, 92] on icon at bounding box center [130, 95] width 119 height 15
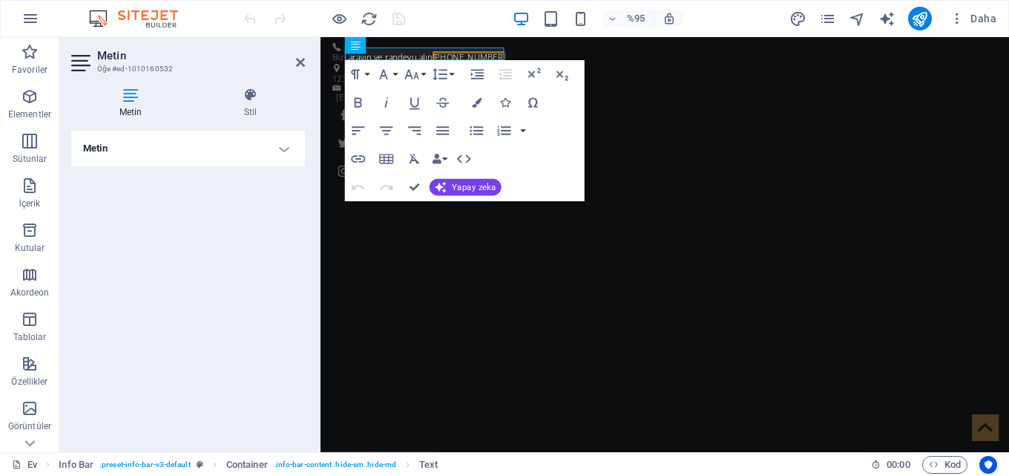
click at [242, 143] on h4 "Metin" at bounding box center [188, 149] width 234 height 36
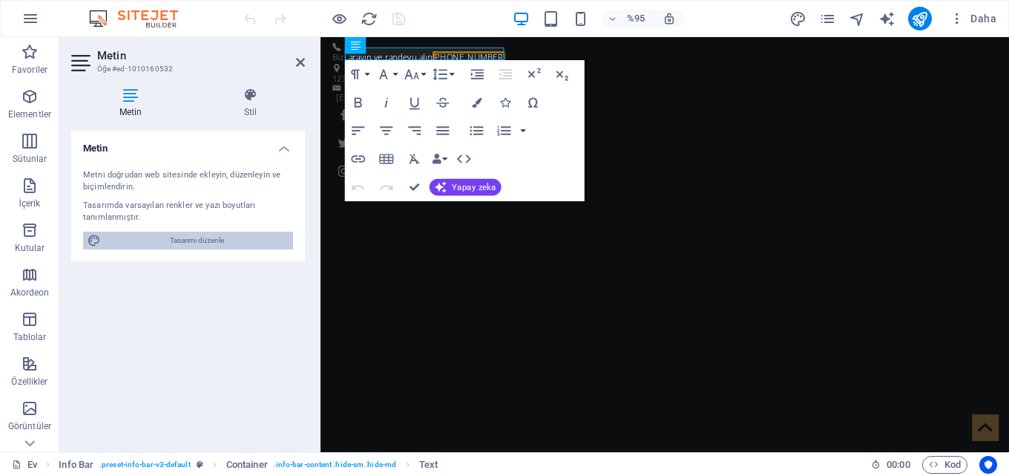
click at [151, 235] on span "Tasarımı düzenle" at bounding box center [196, 241] width 183 height 18
select select "ease-in-out"
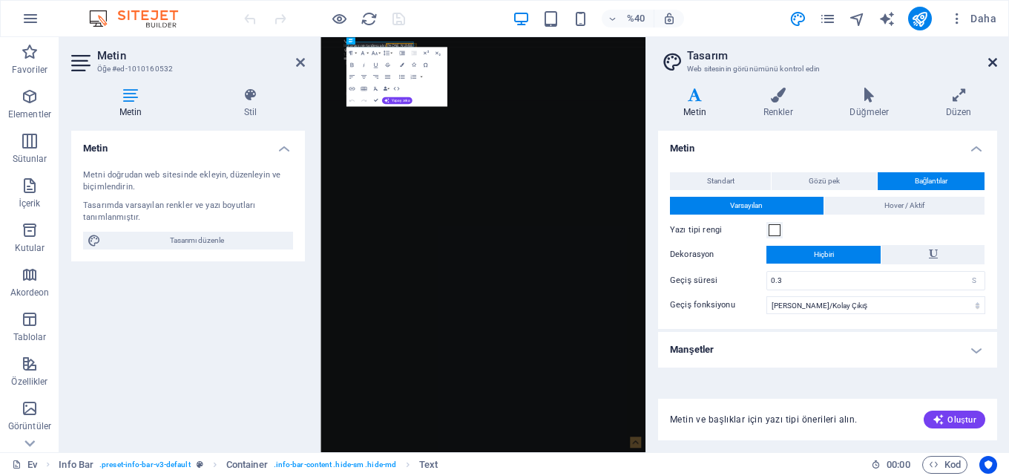
drag, startPoint x: 989, startPoint y: 61, endPoint x: 703, endPoint y: 24, distance: 288.8
click at [989, 61] on icon at bounding box center [993, 62] width 9 height 12
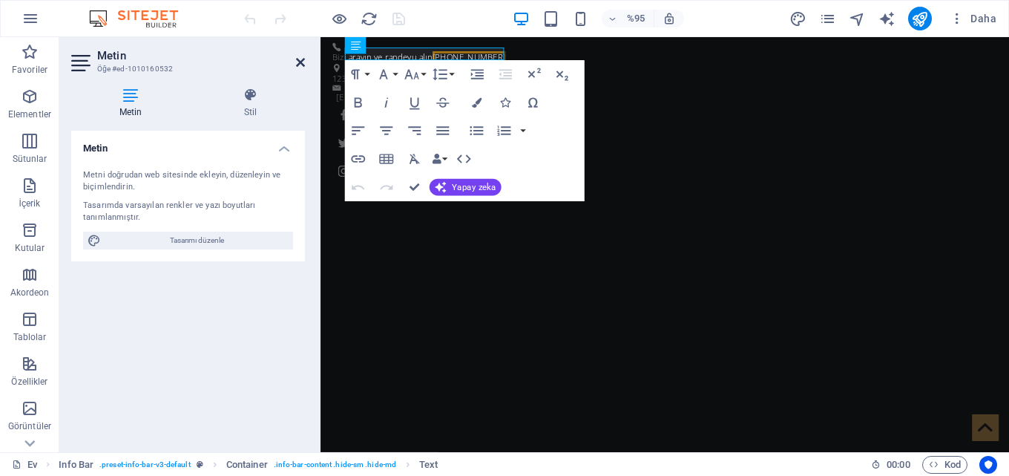
click at [297, 60] on icon at bounding box center [300, 62] width 9 height 12
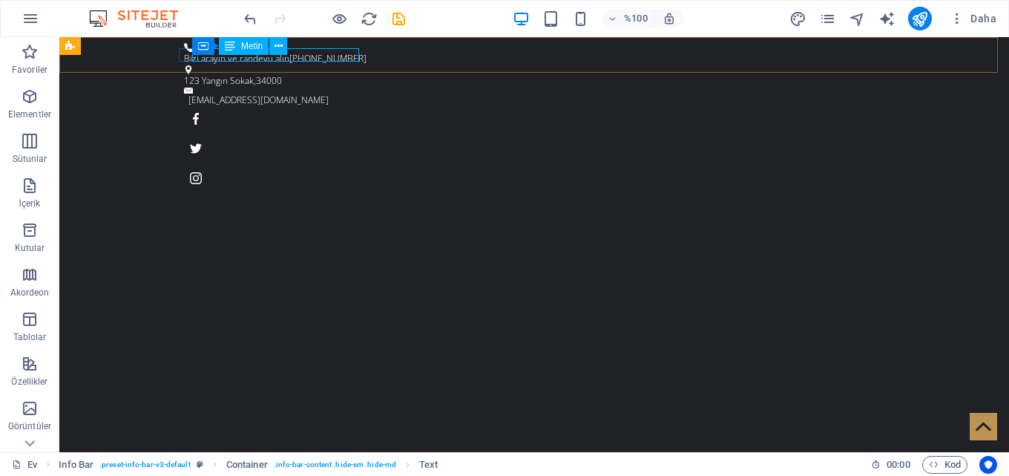
click at [244, 48] on font "Metin" at bounding box center [252, 46] width 22 height 10
click at [244, 47] on font "Metin" at bounding box center [252, 46] width 22 height 10
click at [231, 47] on icon at bounding box center [230, 46] width 10 height 18
click at [209, 43] on font "Konteyner" at bounding box center [221, 46] width 41 height 10
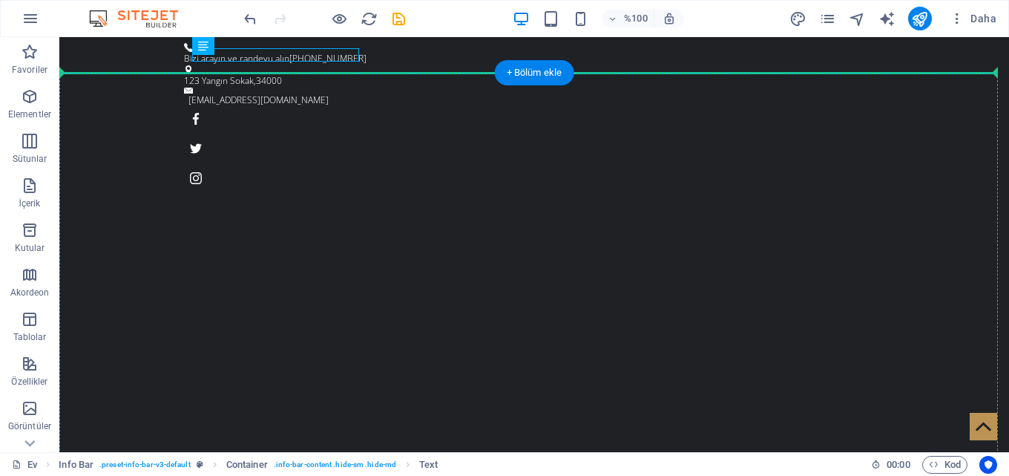
drag, startPoint x: 339, startPoint y: 55, endPoint x: 270, endPoint y: 75, distance: 71.9
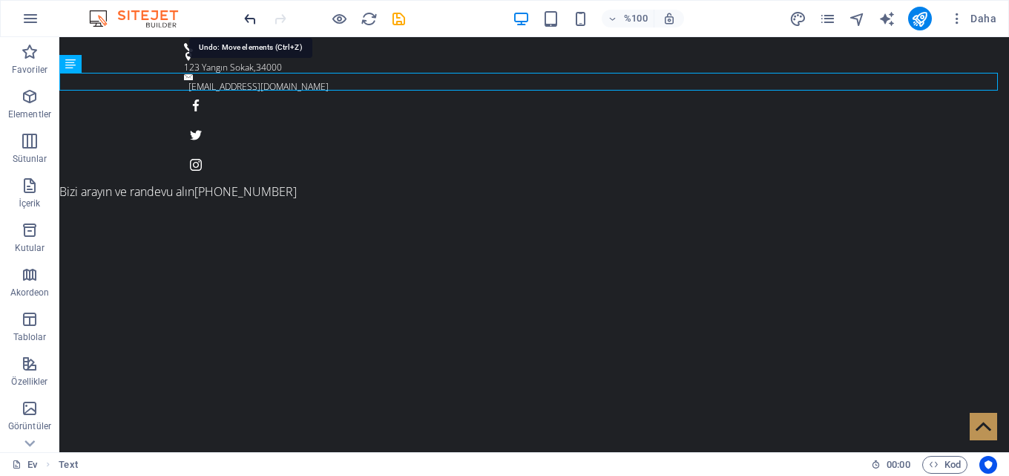
click at [255, 22] on icon "geri al" at bounding box center [250, 18] width 17 height 17
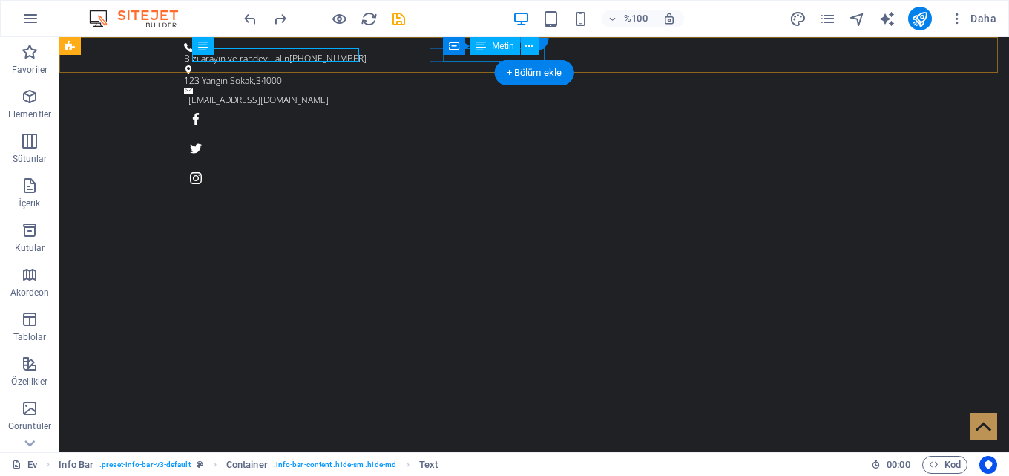
click at [474, 74] on div "123 Yangın Sokak , 34000" at bounding box center [528, 80] width 689 height 13
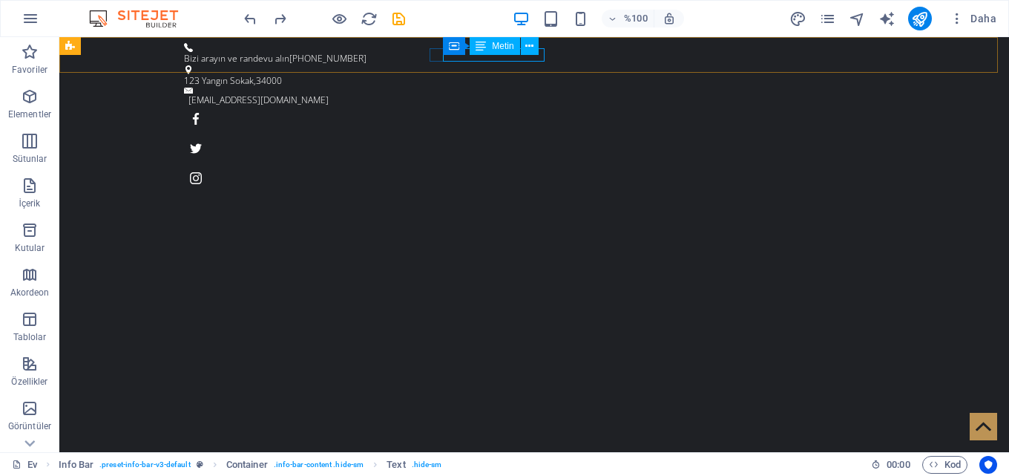
click at [496, 48] on font "Metin" at bounding box center [503, 46] width 22 height 10
click at [534, 47] on button at bounding box center [530, 46] width 18 height 18
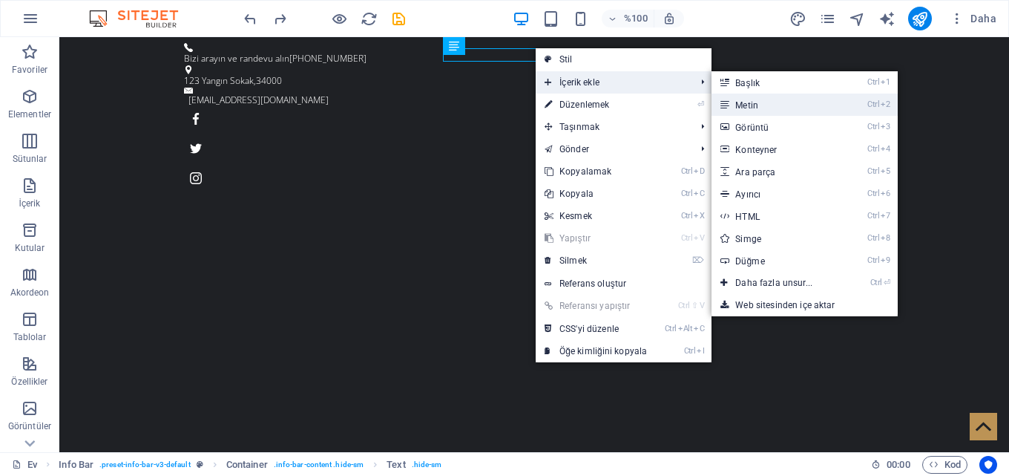
click at [805, 100] on link "Ctrl 2 Metin" at bounding box center [777, 105] width 131 height 22
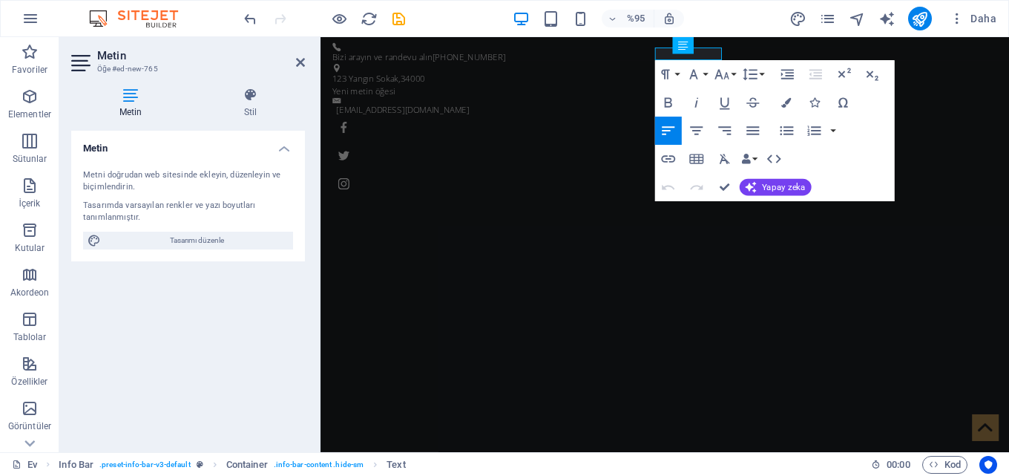
click at [190, 206] on font "Tasarımda varsayılan renkler ve yazı boyutları tanımlanmıştır." at bounding box center [169, 211] width 172 height 22
click at [203, 200] on div "Tasarımda varsayılan renkler ve yazı boyutları tanımlanmıştır." at bounding box center [188, 212] width 210 height 24
click at [678, 73] on button "Paragraf Biçimi" at bounding box center [669, 74] width 27 height 28
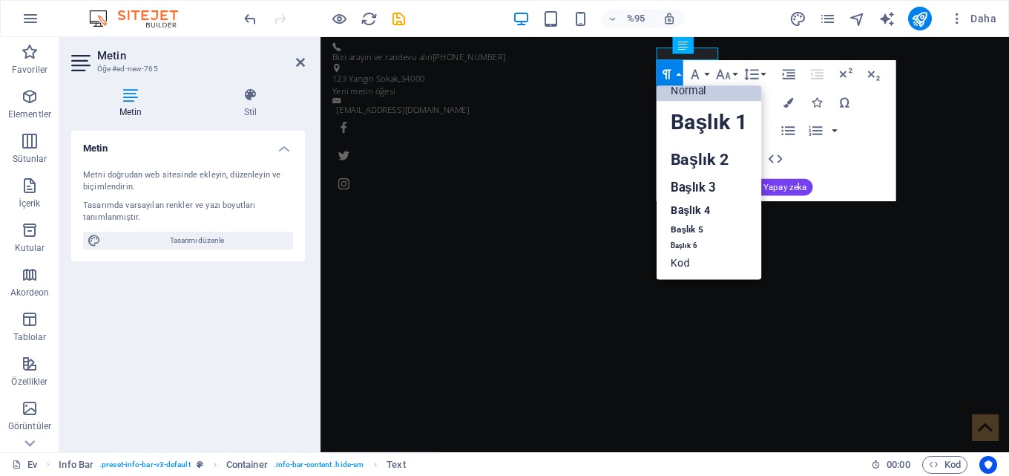
scroll to position [12, 0]
click at [678, 73] on button "Paragraf Biçimi" at bounding box center [669, 74] width 27 height 28
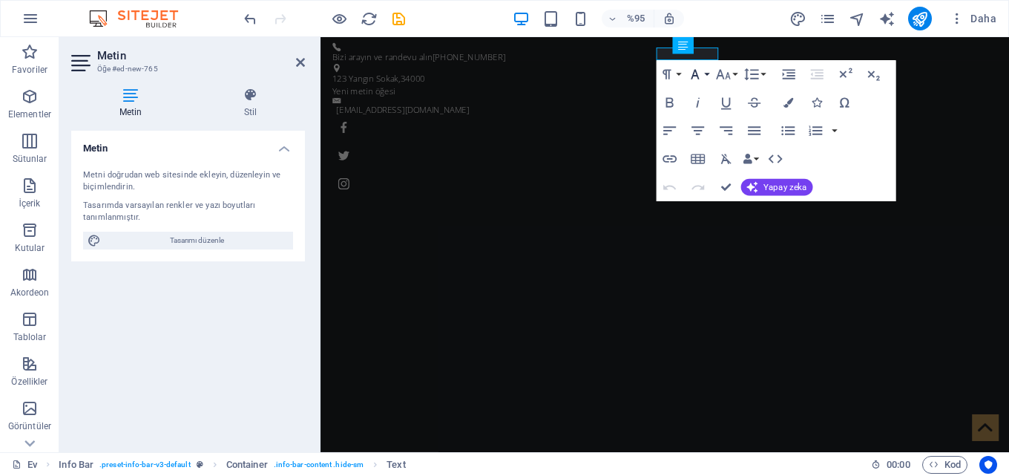
click at [700, 76] on icon "button" at bounding box center [695, 74] width 17 height 17
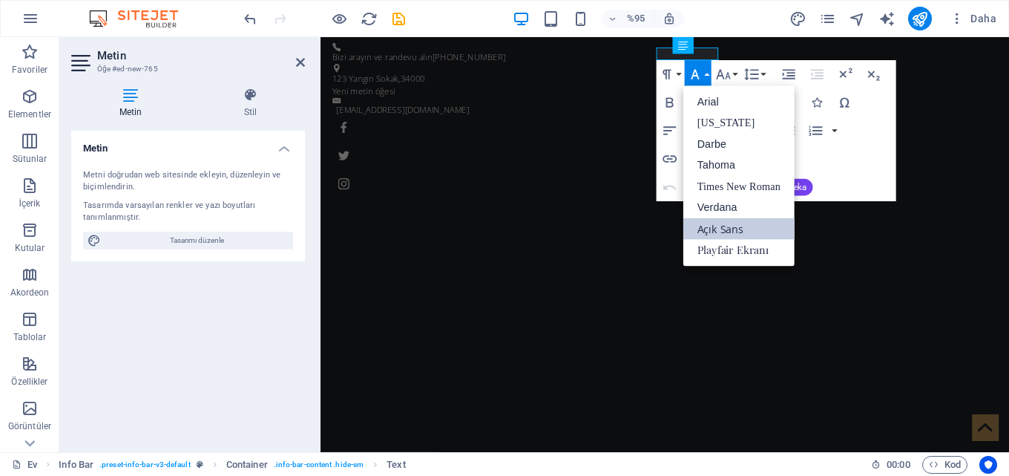
scroll to position [0, 0]
click at [710, 117] on font "Georgia" at bounding box center [726, 122] width 58 height 11
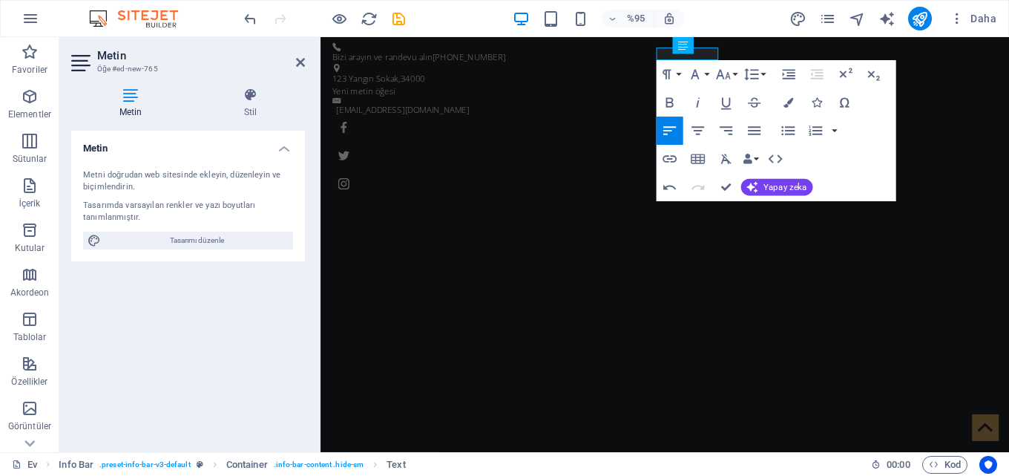
click at [200, 200] on font "Tasarımda varsayılan renkler ve yazı boyutları tanımlanmıştır." at bounding box center [169, 211] width 172 height 22
click at [697, 154] on icon "button" at bounding box center [698, 159] width 17 height 17
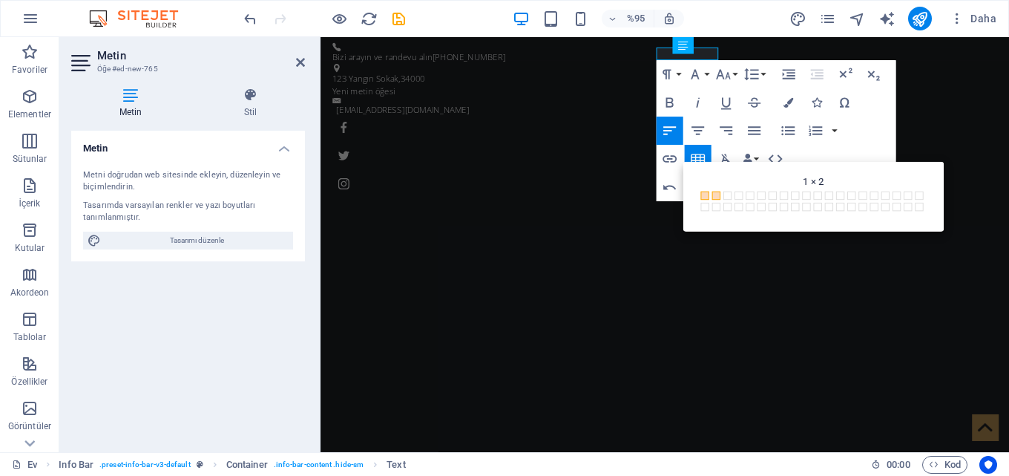
click at [872, 130] on div "Paragraf Biçimi Normal Başlık 1 Başlık 2 Başlık 3 Başlık 4 Başlık 5 Başlık 6 Ko…" at bounding box center [776, 130] width 240 height 141
click at [669, 187] on icon "button" at bounding box center [669, 187] width 17 height 17
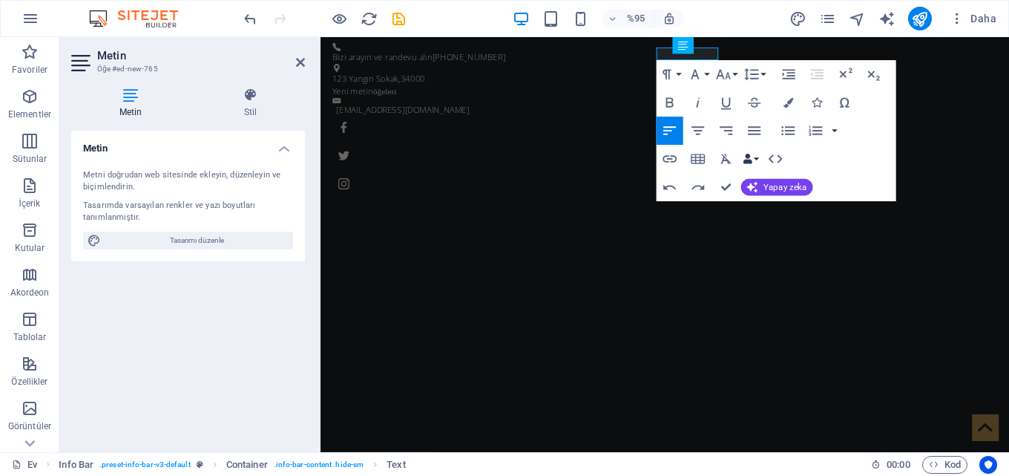
click at [756, 159] on button "Veri Bağlamaları" at bounding box center [751, 159] width 20 height 28
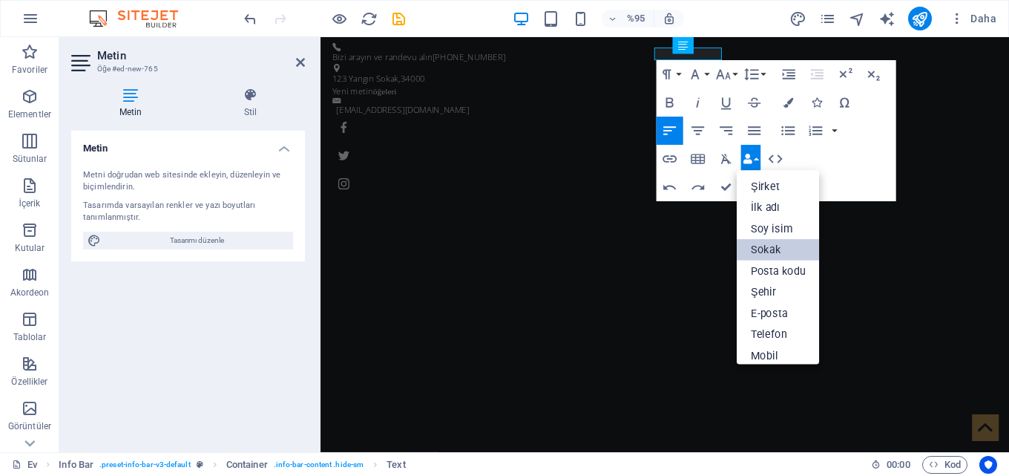
click at [770, 252] on font "Sokak" at bounding box center [765, 249] width 30 height 13
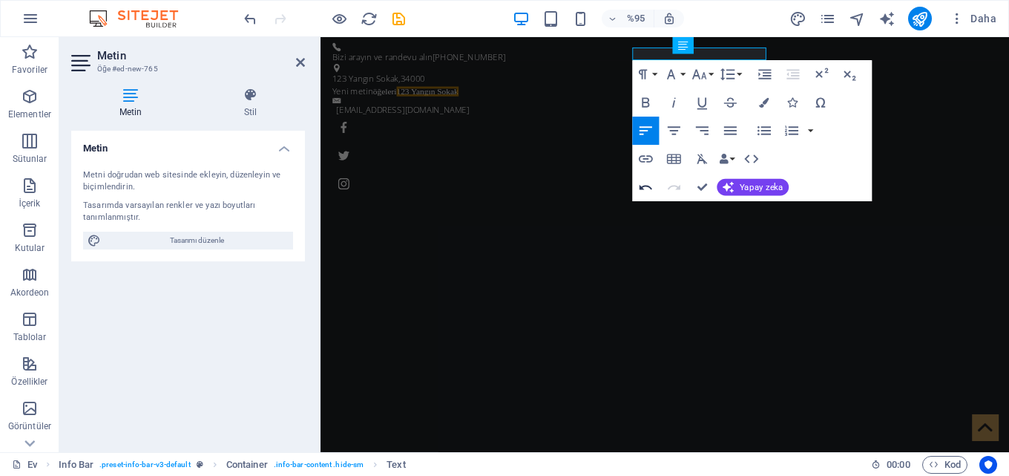
drag, startPoint x: 344, startPoint y: 154, endPoint x: 647, endPoint y: 183, distance: 305.0
click at [647, 183] on icon "button" at bounding box center [646, 187] width 17 height 17
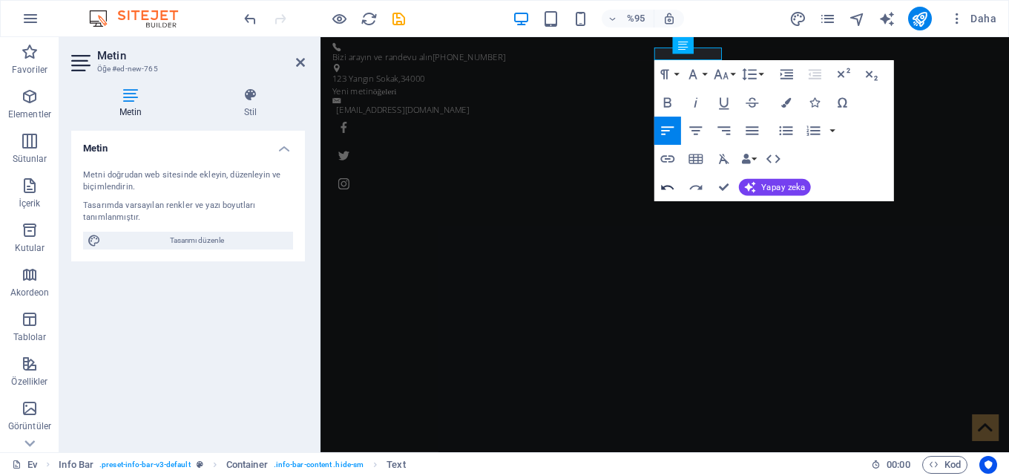
click at [664, 186] on icon "button" at bounding box center [667, 187] width 13 height 5
click at [120, 212] on div "Tasarımda varsayılan renkler ve yazı boyutları tanımlanmıştır." at bounding box center [188, 212] width 210 height 24
click at [120, 207] on font "Tasarımda varsayılan renkler ve yazı boyutları tanımlanmıştır." at bounding box center [169, 211] width 172 height 22
click at [301, 56] on icon at bounding box center [300, 62] width 9 height 12
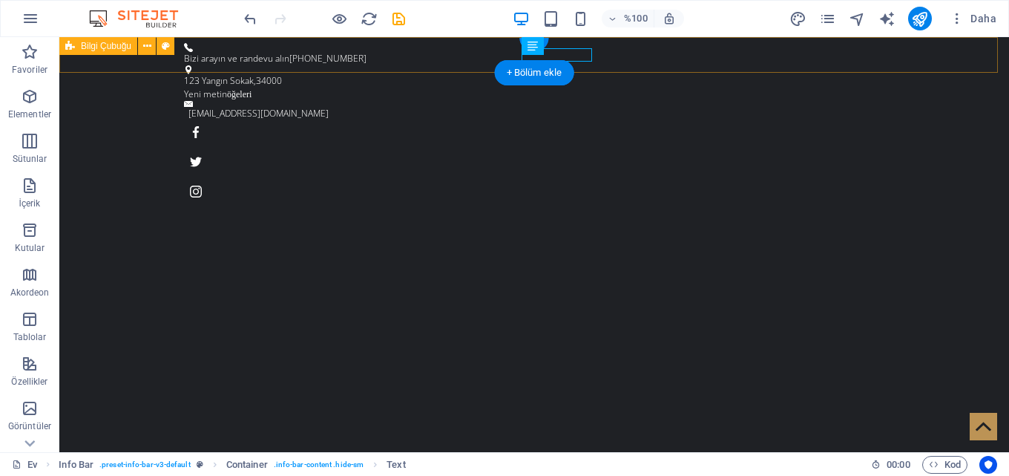
click at [612, 50] on div "Bizi arayın ve randevu alın 0212-123-4567 123 Yangın Sokak , 34000 Yeni metin ö…" at bounding box center [534, 123] width 950 height 172
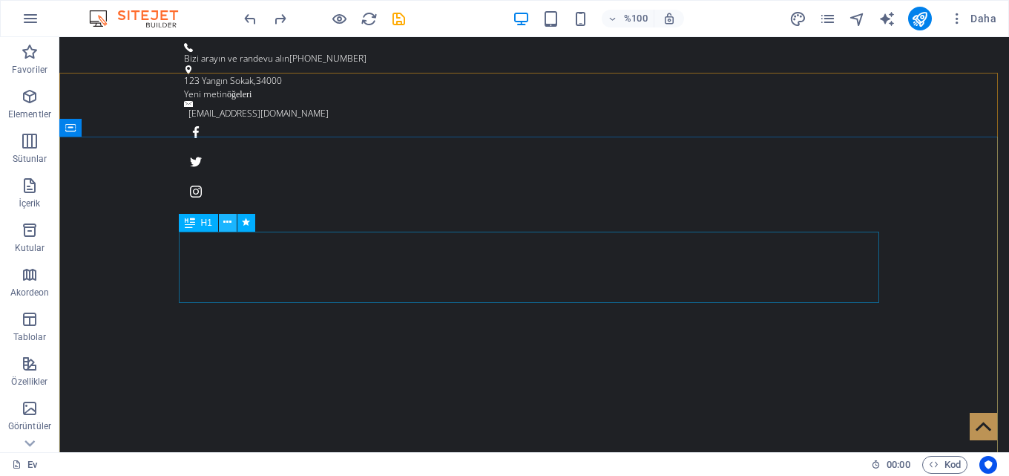
click at [229, 225] on icon at bounding box center [227, 222] width 8 height 16
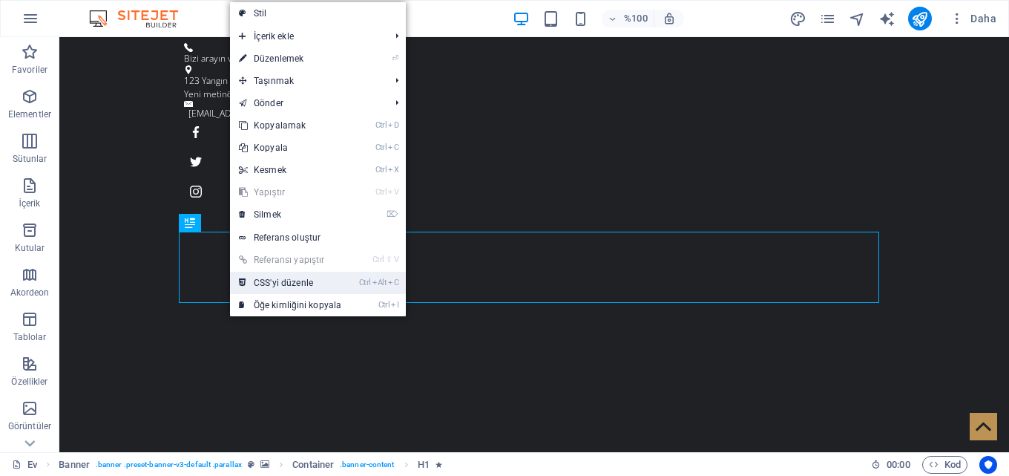
click at [306, 285] on font "CSS'yi düzenle" at bounding box center [283, 283] width 59 height 10
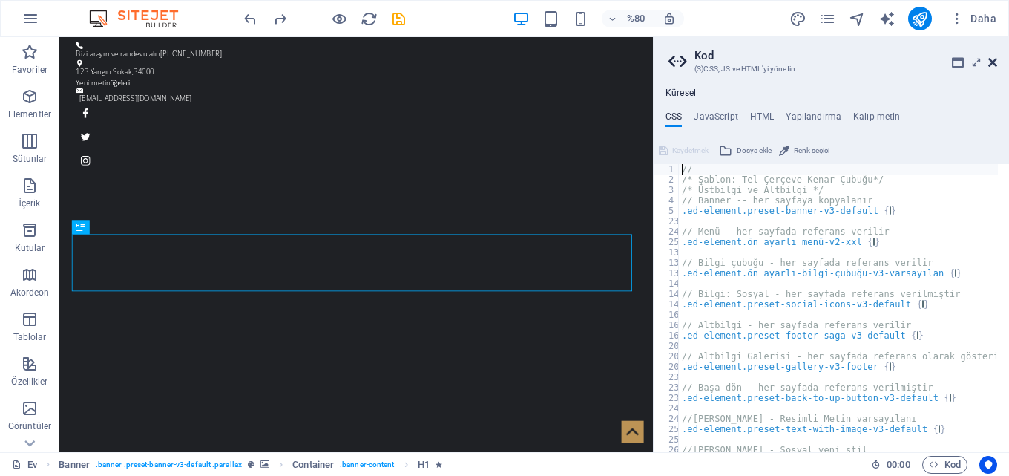
click at [994, 62] on icon at bounding box center [993, 62] width 9 height 12
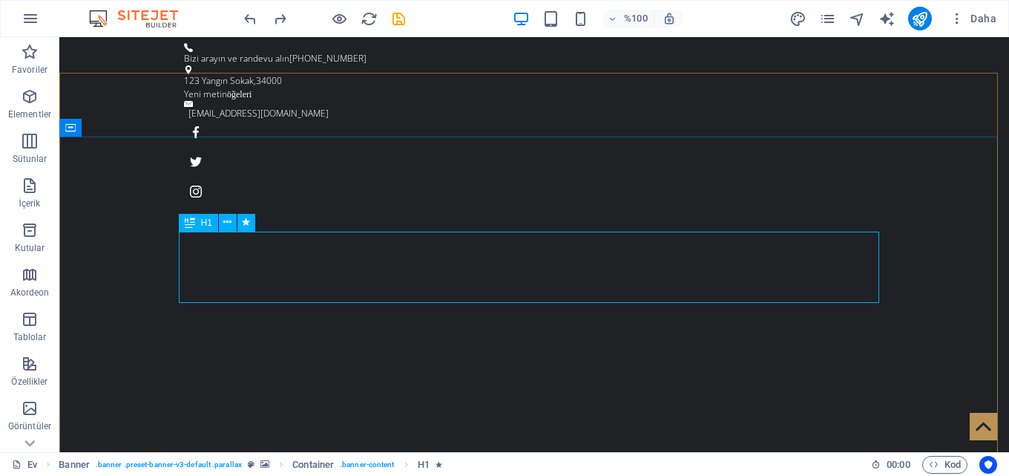
click at [192, 223] on icon at bounding box center [190, 223] width 10 height 18
click at [205, 220] on font "H1" at bounding box center [206, 222] width 11 height 10
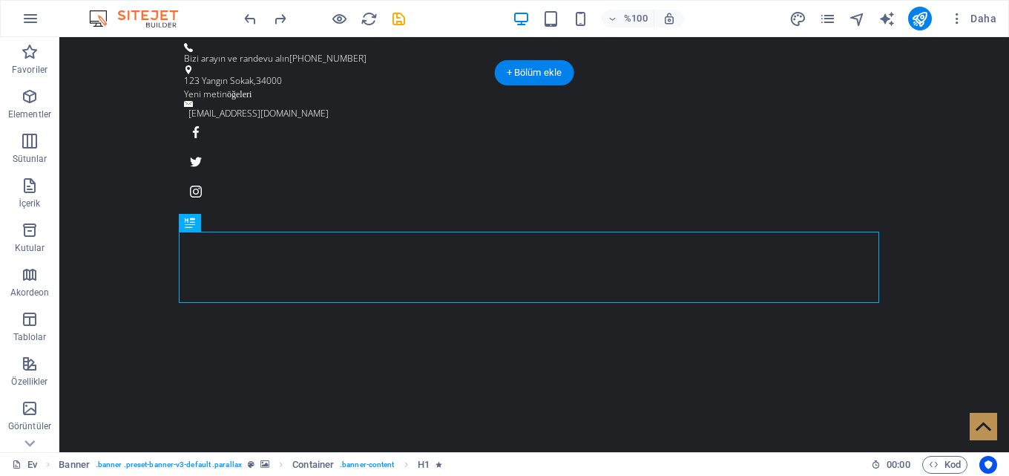
drag, startPoint x: 258, startPoint y: 259, endPoint x: 255, endPoint y: 238, distance: 21.7
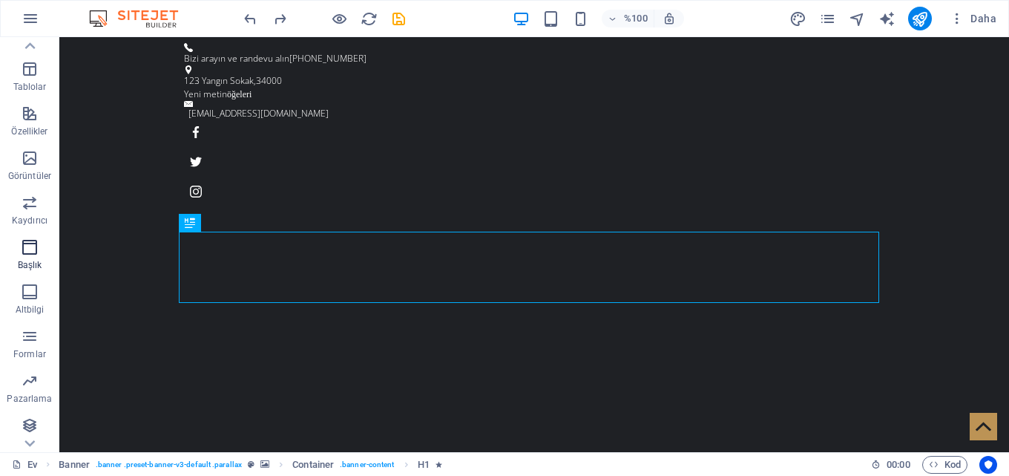
scroll to position [253, 0]
click at [889, 21] on icon "metin_oluşturucu" at bounding box center [887, 18] width 17 height 17
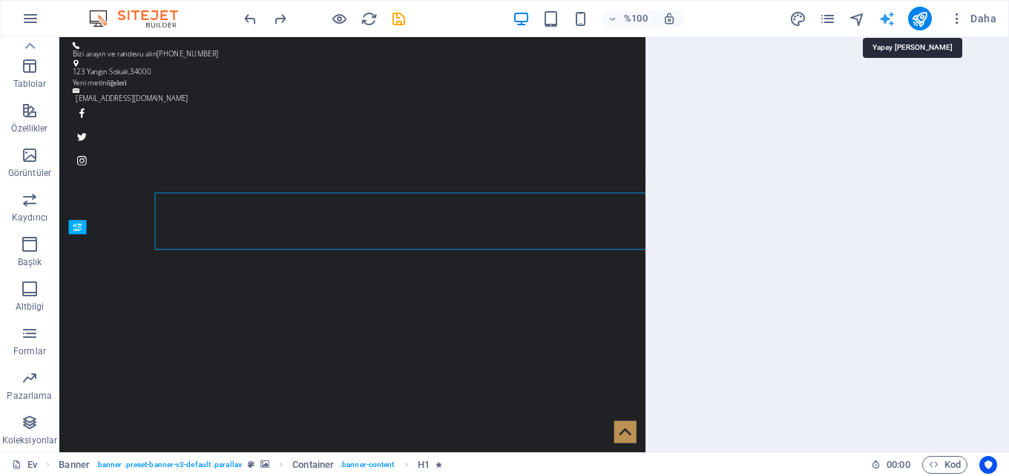
select select "English"
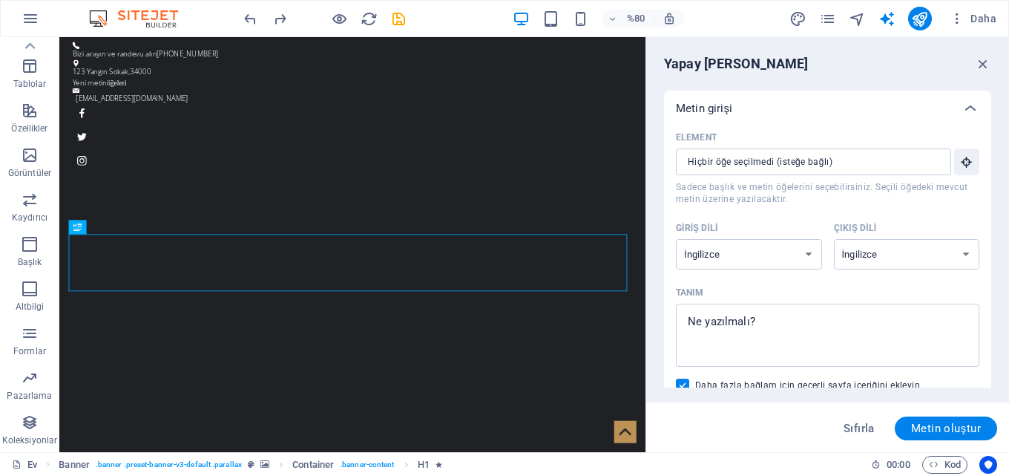
click at [719, 106] on font "Metin girişi" at bounding box center [704, 108] width 56 height 13
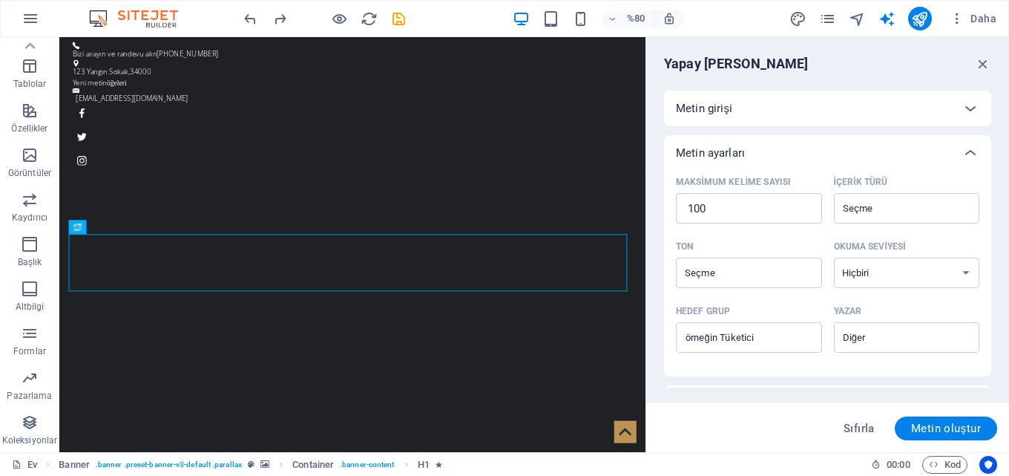
click at [719, 106] on font "Metin girişi" at bounding box center [704, 108] width 56 height 13
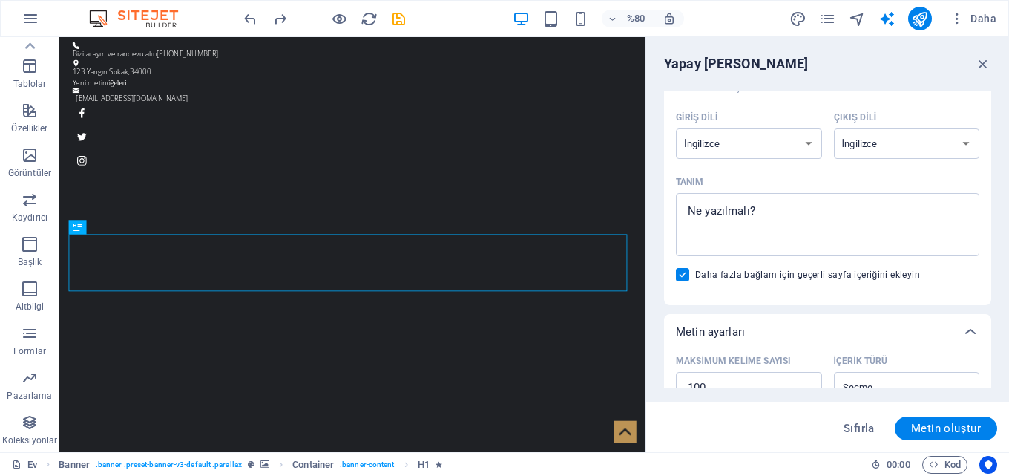
scroll to position [0, 0]
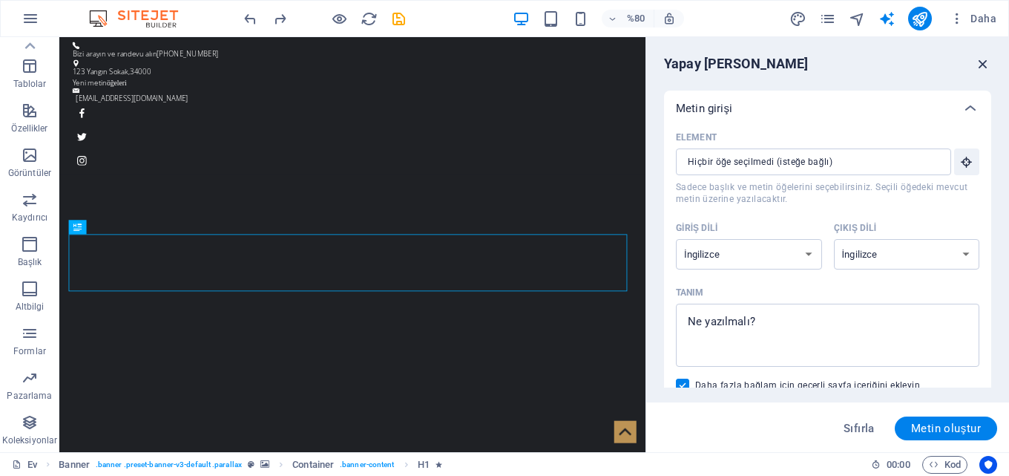
drag, startPoint x: 985, startPoint y: 66, endPoint x: 925, endPoint y: 29, distance: 70.7
click at [985, 66] on icon "button" at bounding box center [983, 64] width 16 height 16
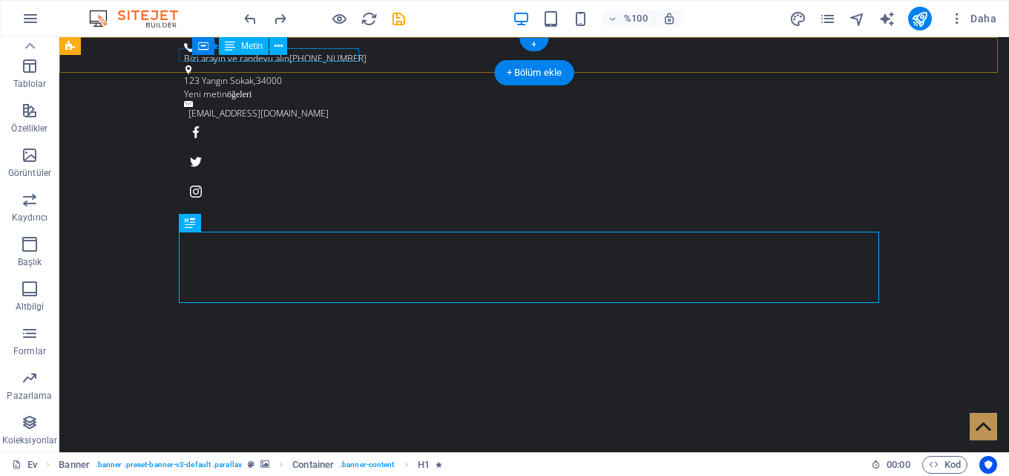
click at [318, 52] on div "Bizi arayın ve randevu alın 0212-123-4567" at bounding box center [528, 58] width 689 height 13
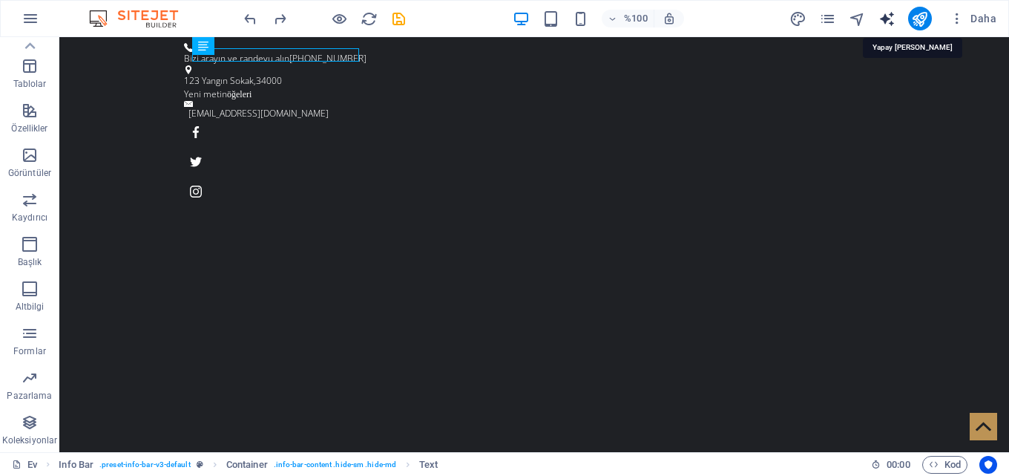
click at [886, 22] on icon "metin_oluşturucu" at bounding box center [887, 18] width 17 height 17
select select "English"
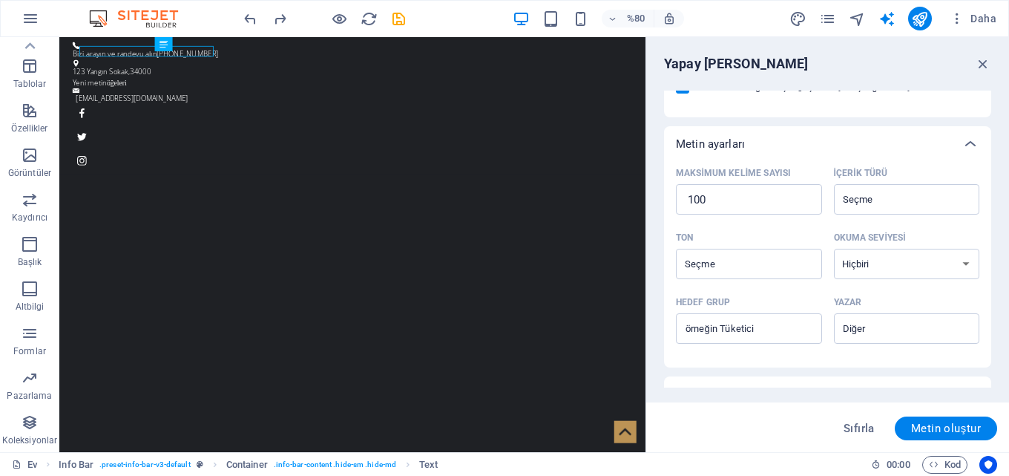
scroll to position [407, 0]
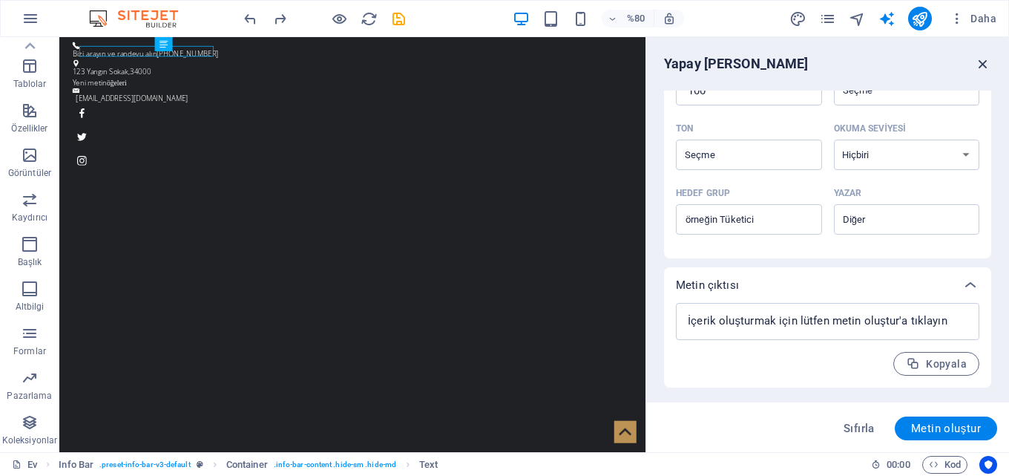
click at [980, 59] on icon "button" at bounding box center [983, 64] width 16 height 16
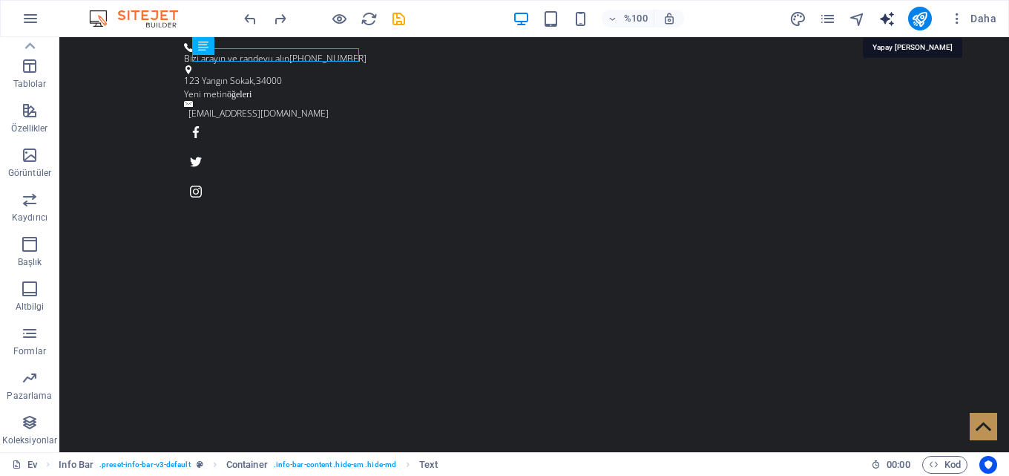
click at [889, 13] on icon "metin_oluşturucu" at bounding box center [887, 18] width 17 height 17
select select "English"
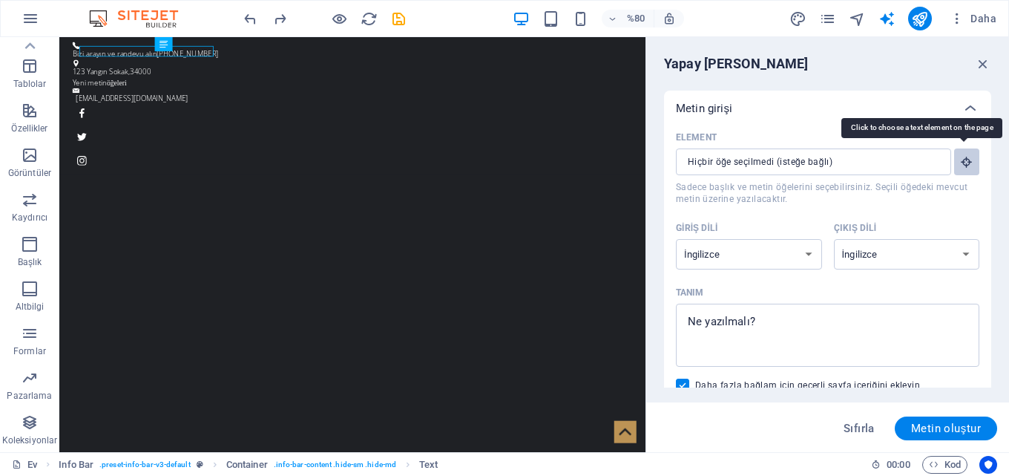
click at [963, 158] on icon "button" at bounding box center [966, 161] width 13 height 13
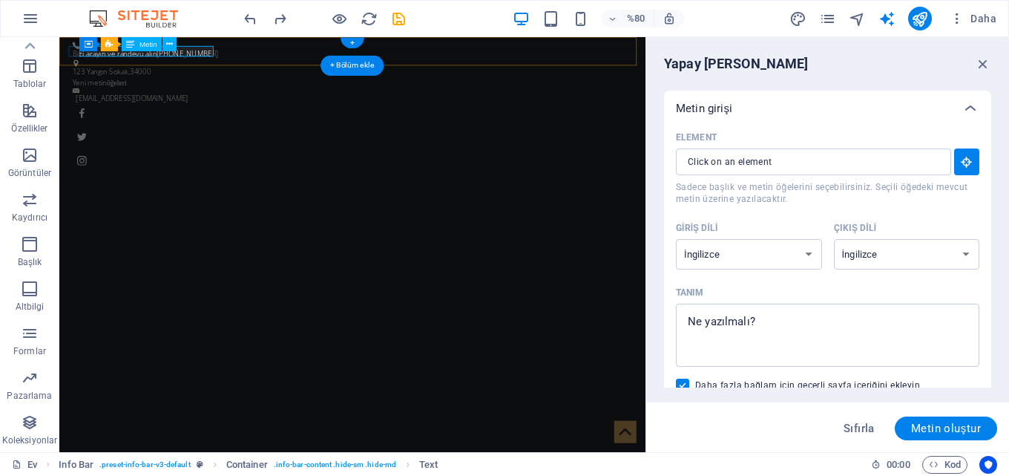
click at [228, 53] on div "Bizi arayın ve randevu alın 0212-123-4567" at bounding box center [420, 58] width 689 height 13
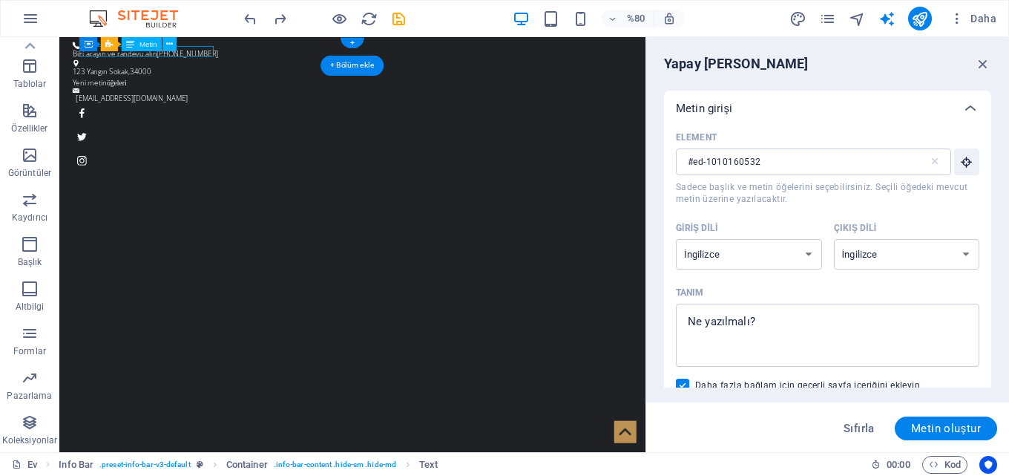
type input "#ed-1010160532"
type textarea "x"
type input "10"
type textarea "x"
click at [791, 159] on input "#ed-1010160532" at bounding box center [802, 161] width 253 height 27
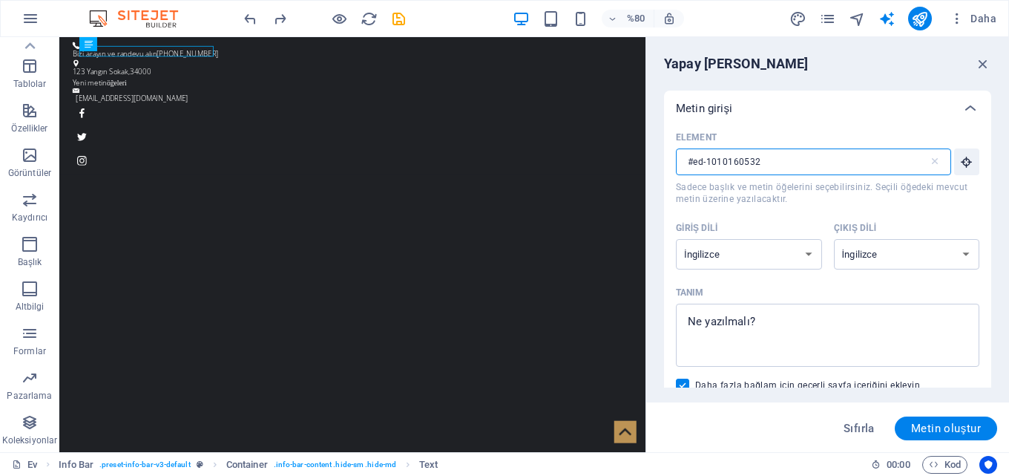
type input "#ed-1010160532"
click at [805, 255] on select "Arnavut Arapça Ermeni Awadhi Azerbaycan Başkurt Bask Belarusça Bengalce Bhojpur…" at bounding box center [749, 254] width 146 height 30
click at [808, 257] on select "Arnavut Arapça Ermeni Awadhi Azerbaycan Başkurt Bask Belarusça Bengalce Bhojpur…" at bounding box center [749, 254] width 146 height 30
click at [945, 252] on select "Arnavut Arapça Ermeni Awadhi Azerbaycan Başkurt Bask Belarusça Bengalce Bhojpur…" at bounding box center [907, 254] width 146 height 30
click at [954, 252] on select "Arnavut Arapça Ermeni Awadhi Azerbaycan Başkurt Bask Belarusça Bengalce Bhojpur…" at bounding box center [907, 254] width 146 height 30
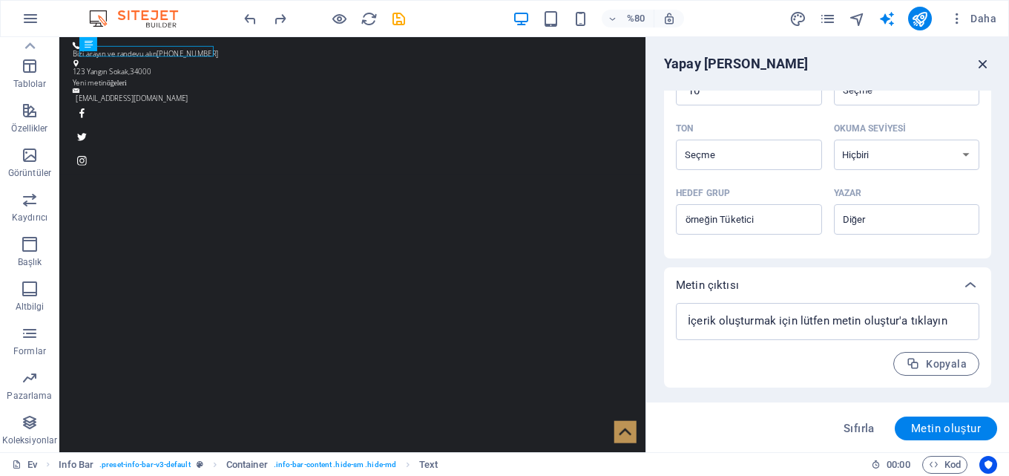
click at [980, 62] on icon "button" at bounding box center [983, 64] width 16 height 16
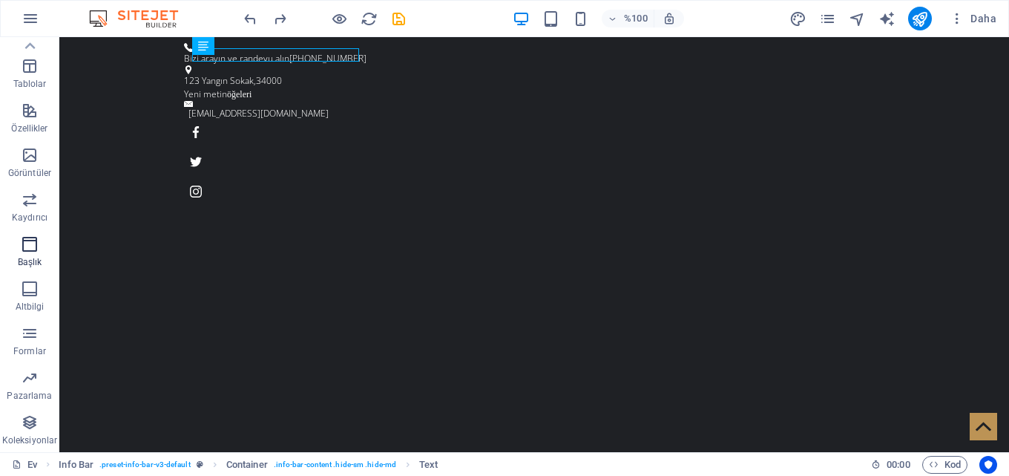
click at [27, 241] on icon "button" at bounding box center [30, 244] width 18 height 18
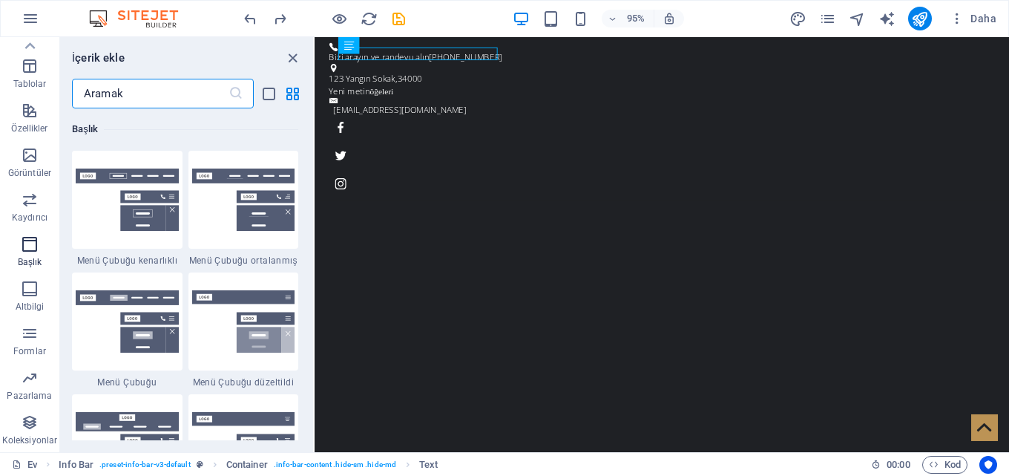
scroll to position [8938, 0]
click at [119, 174] on img at bounding box center [127, 199] width 103 height 62
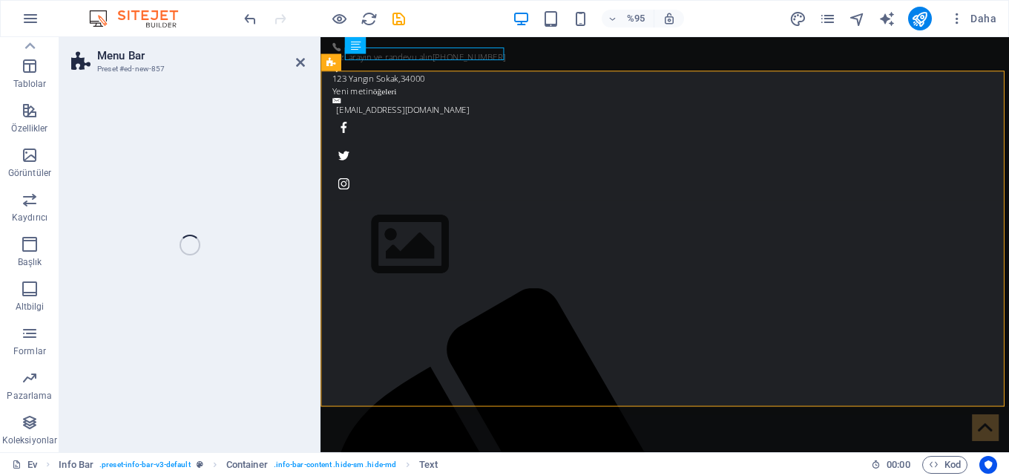
click at [235, 196] on div "Menu Bar Preset #ed-new-857 Drag here to replace the existing content. Press “C…" at bounding box center [534, 244] width 950 height 415
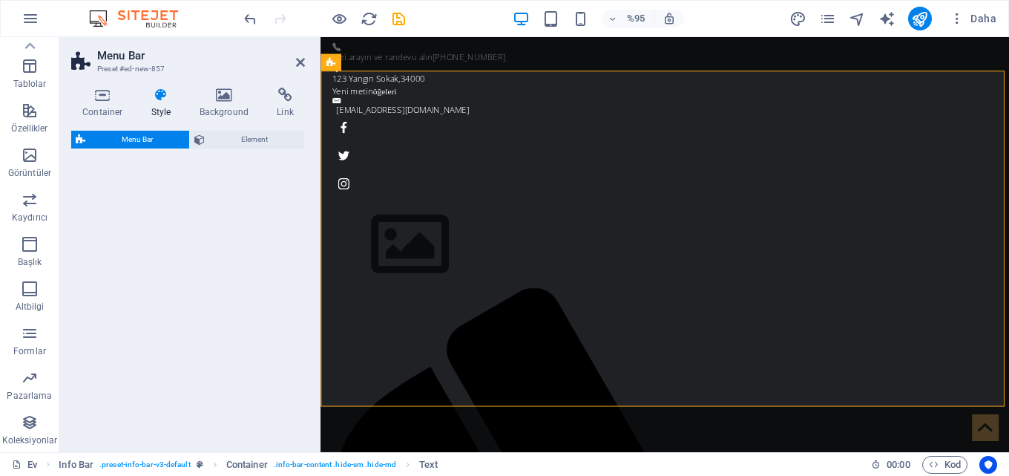
select select "rem"
select select "preset-menu-v2-border"
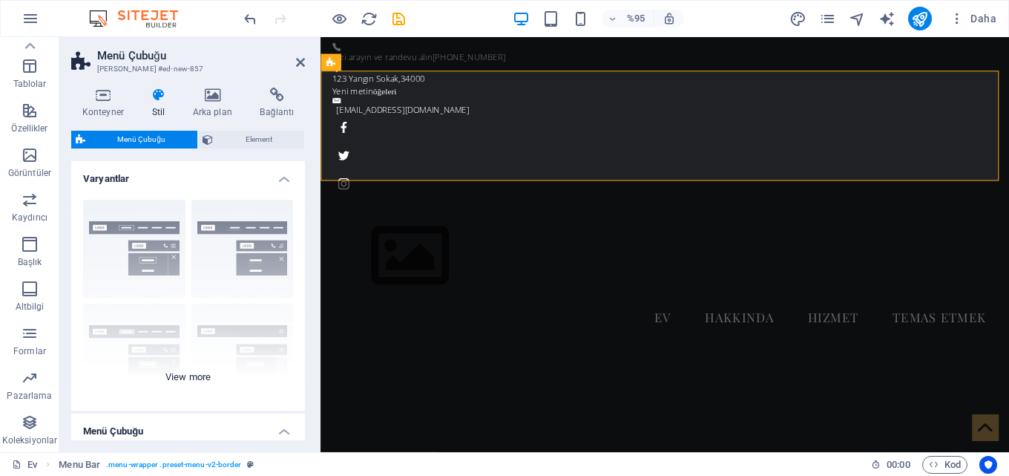
click at [136, 238] on div "Sınır Merkezlenmiş Varsayılan Sabit Loki Tetiklemek Geniş XXL" at bounding box center [188, 299] width 234 height 223
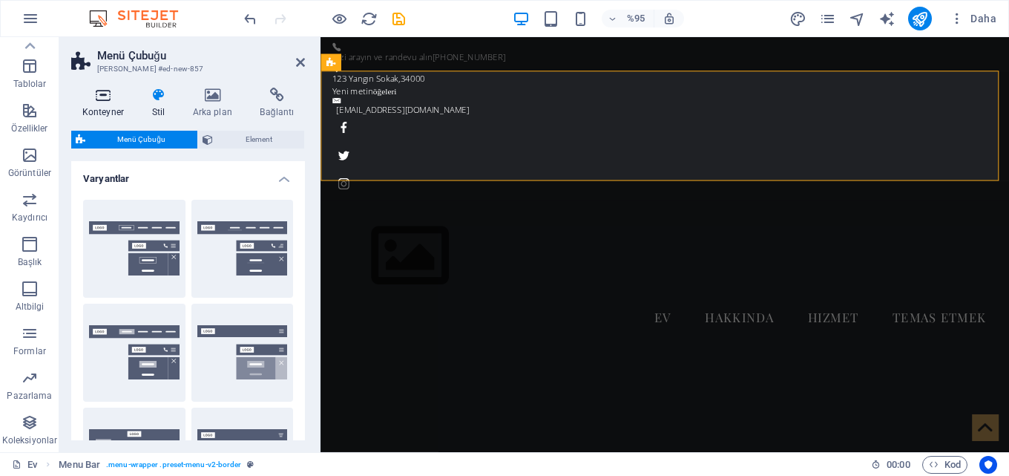
click at [103, 94] on icon at bounding box center [103, 95] width 64 height 15
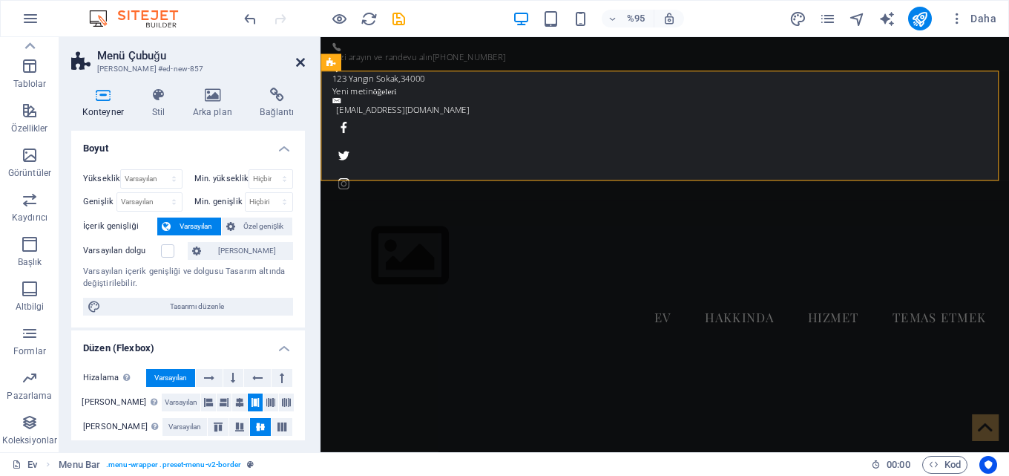
click at [300, 62] on icon at bounding box center [300, 62] width 9 height 12
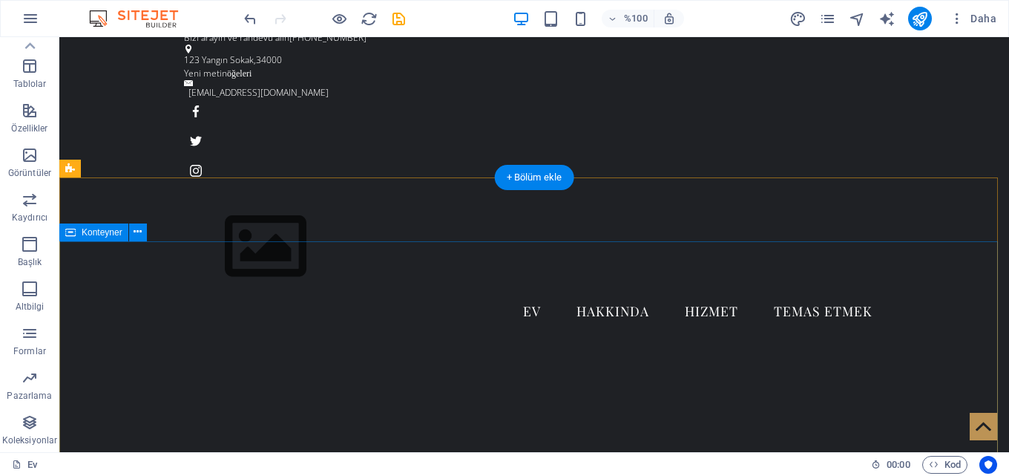
scroll to position [0, 0]
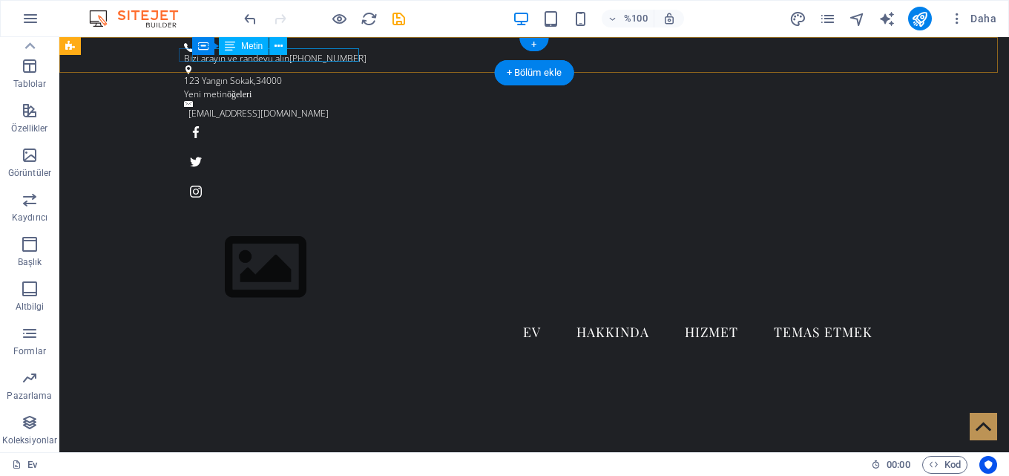
click at [320, 57] on div "Bizi arayın ve randevu alın 0212-123-4567" at bounding box center [528, 58] width 689 height 13
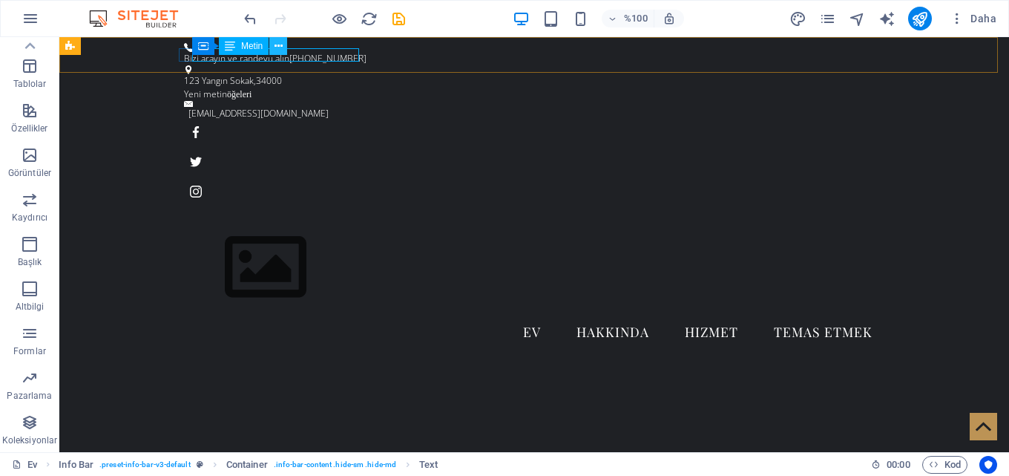
click at [281, 42] on icon at bounding box center [279, 47] width 8 height 16
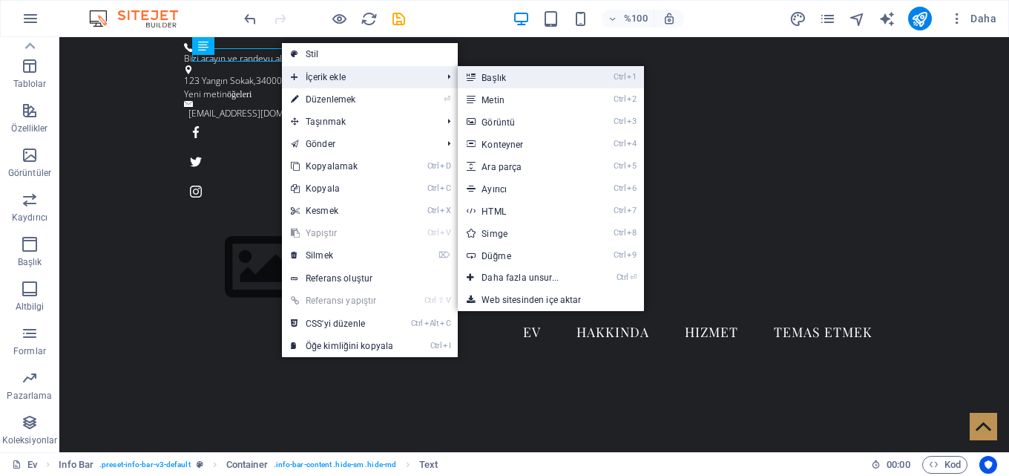
click at [508, 81] on link "Ctrl 1 Başlık" at bounding box center [523, 77] width 131 height 22
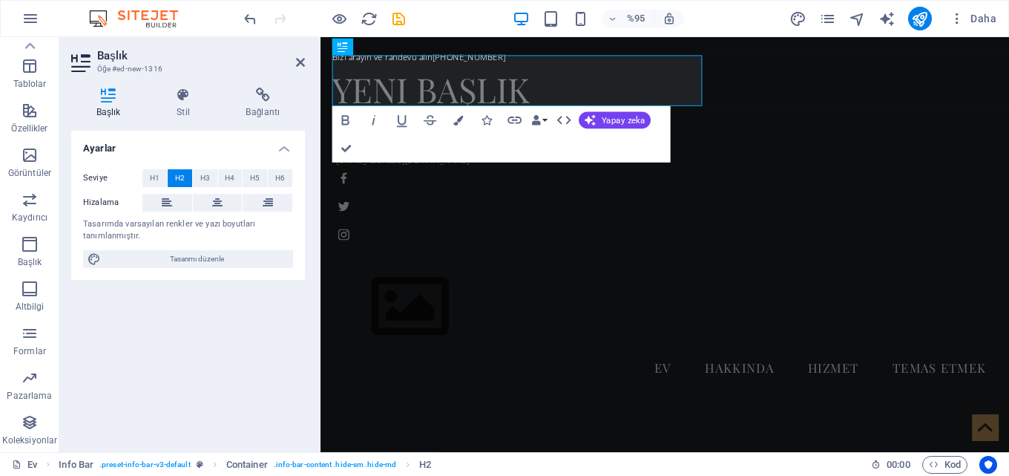
click at [295, 57] on header "Başlık Öğe #ed-new-1316" at bounding box center [188, 56] width 234 height 39
drag, startPoint x: 300, startPoint y: 62, endPoint x: 238, endPoint y: 24, distance: 71.9
click at [298, 62] on icon at bounding box center [300, 62] width 9 height 12
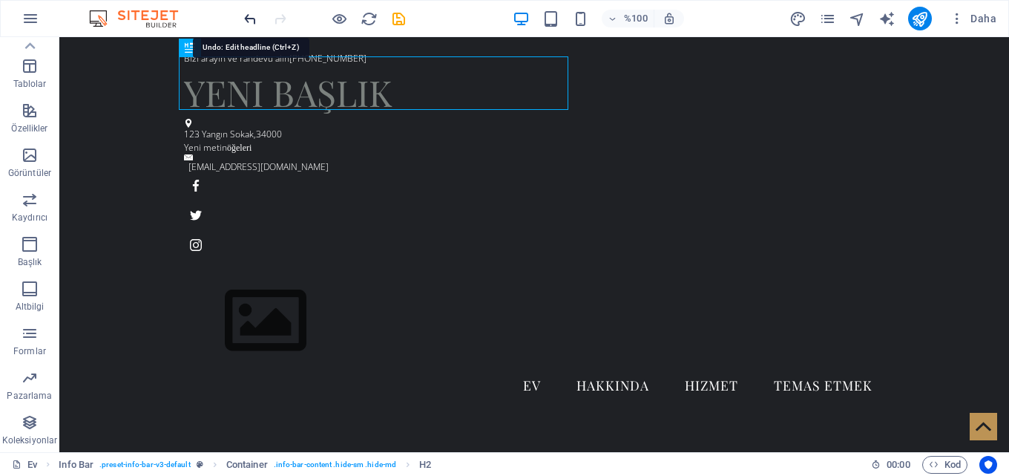
click at [249, 24] on icon "geri al" at bounding box center [250, 18] width 17 height 17
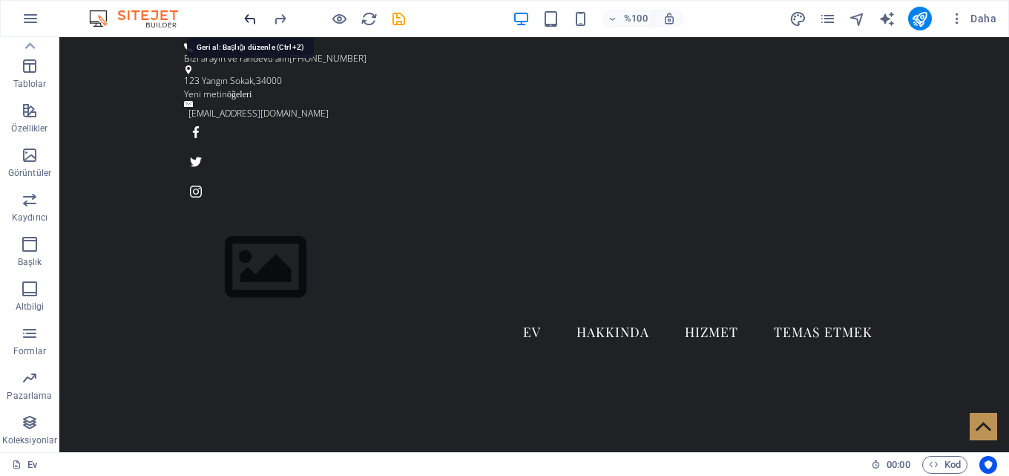
click at [249, 20] on icon "geri al" at bounding box center [250, 18] width 17 height 17
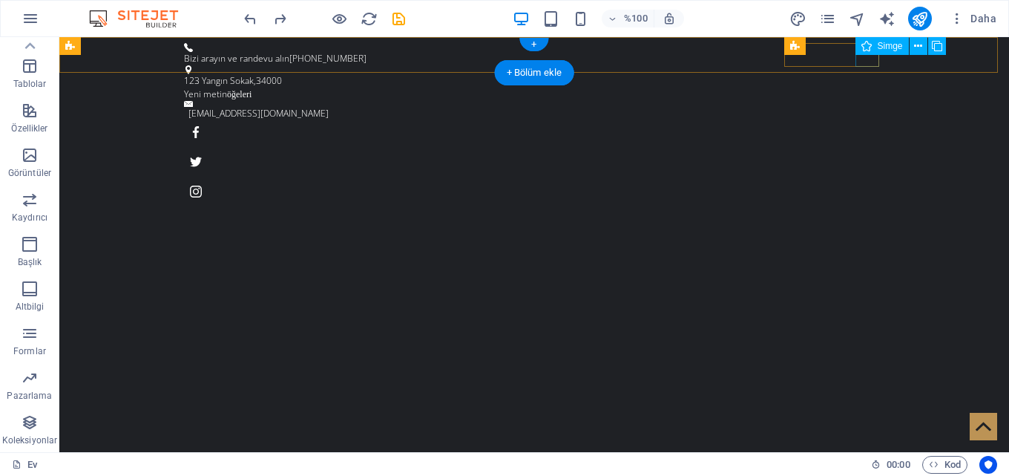
click at [866, 180] on figure at bounding box center [534, 192] width 701 height 24
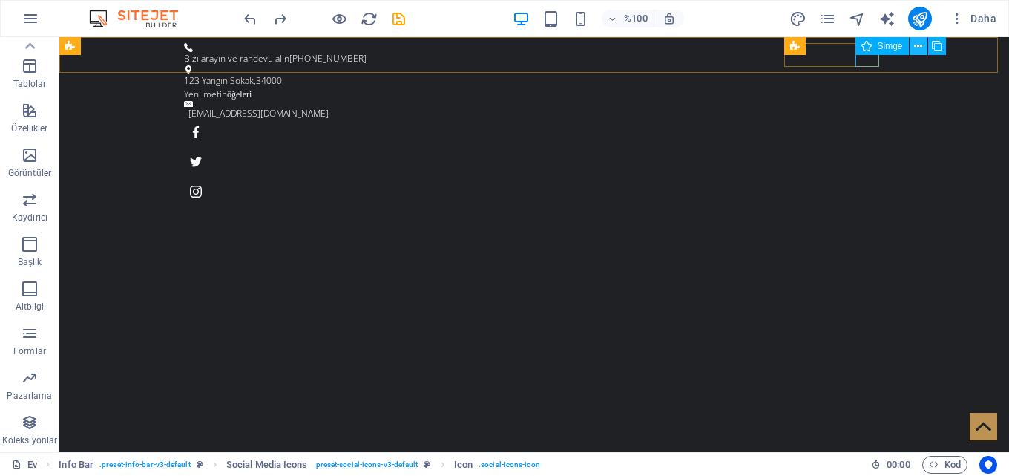
click at [917, 45] on icon at bounding box center [918, 47] width 8 height 16
click at [880, 48] on font "Simge" at bounding box center [890, 46] width 25 height 10
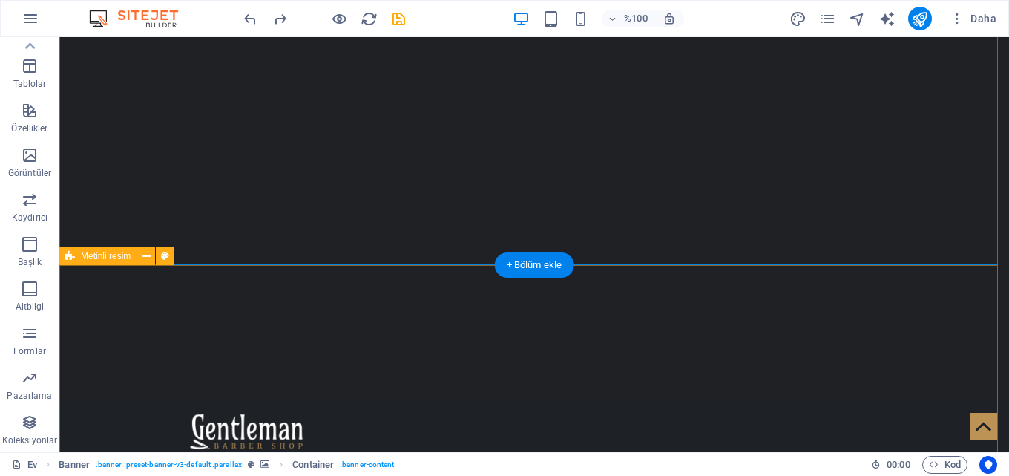
scroll to position [74, 0]
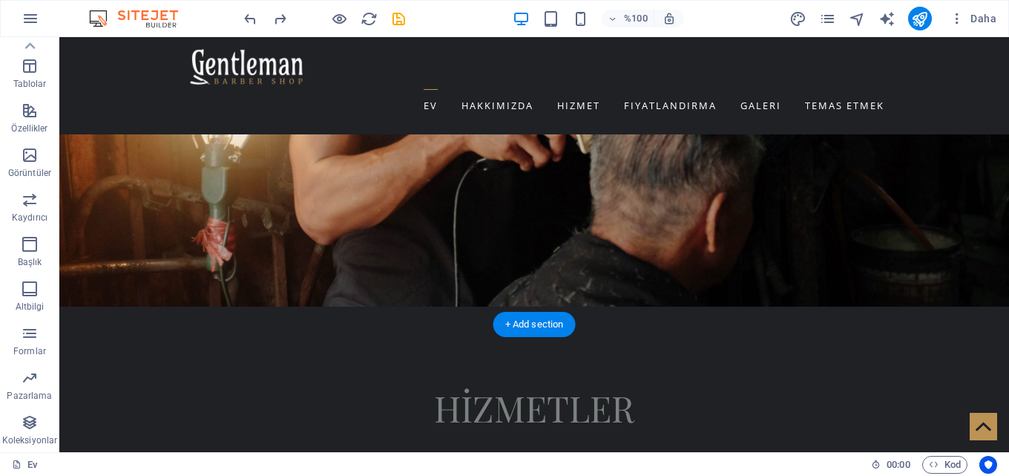
scroll to position [2301, 0]
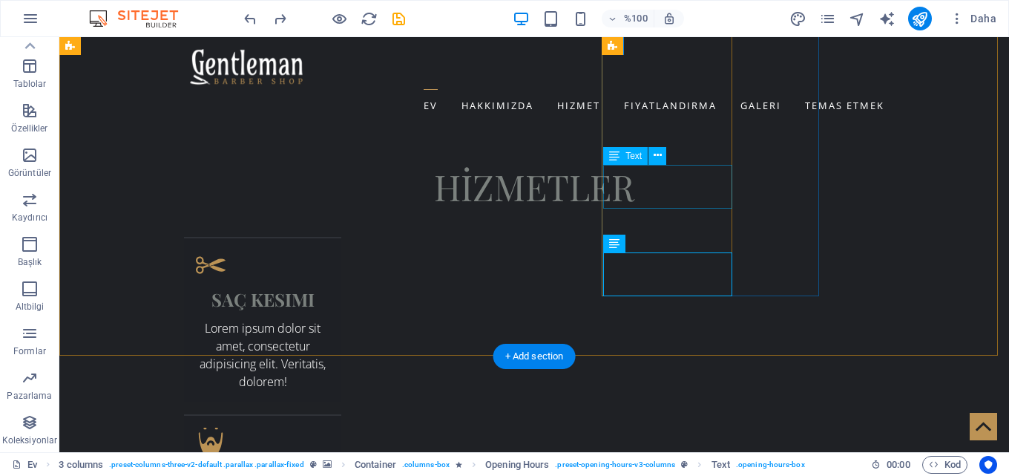
scroll to position [2227, 0]
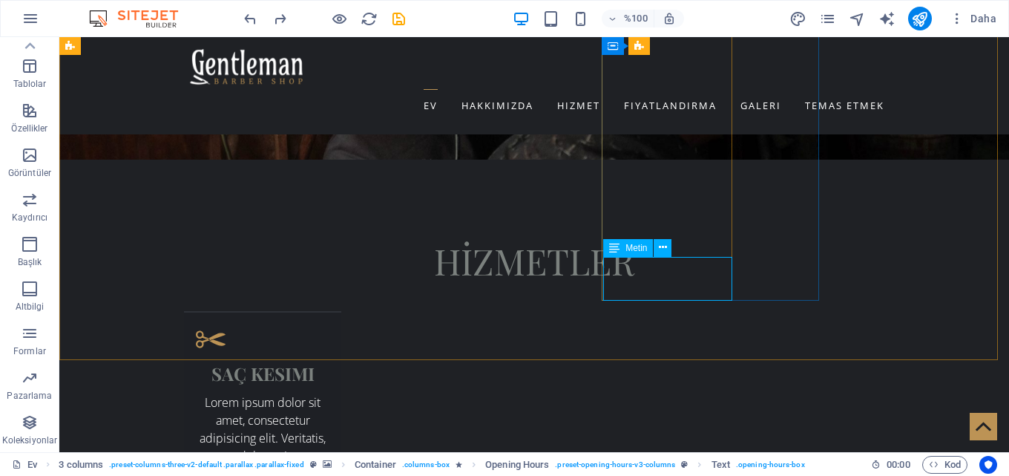
click at [612, 249] on icon at bounding box center [614, 248] width 10 height 18
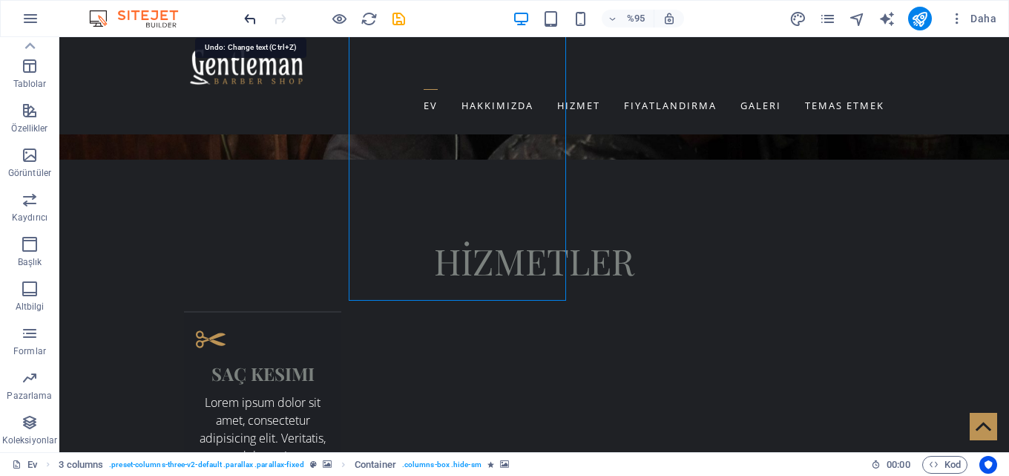
click at [246, 15] on icon "geri al" at bounding box center [250, 18] width 17 height 17
click at [251, 17] on icon "geri al" at bounding box center [250, 18] width 17 height 17
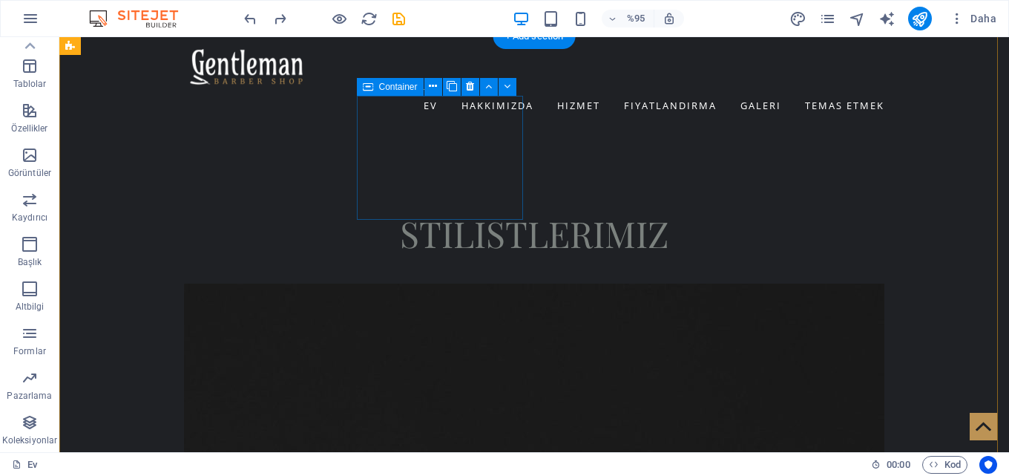
scroll to position [3379, 0]
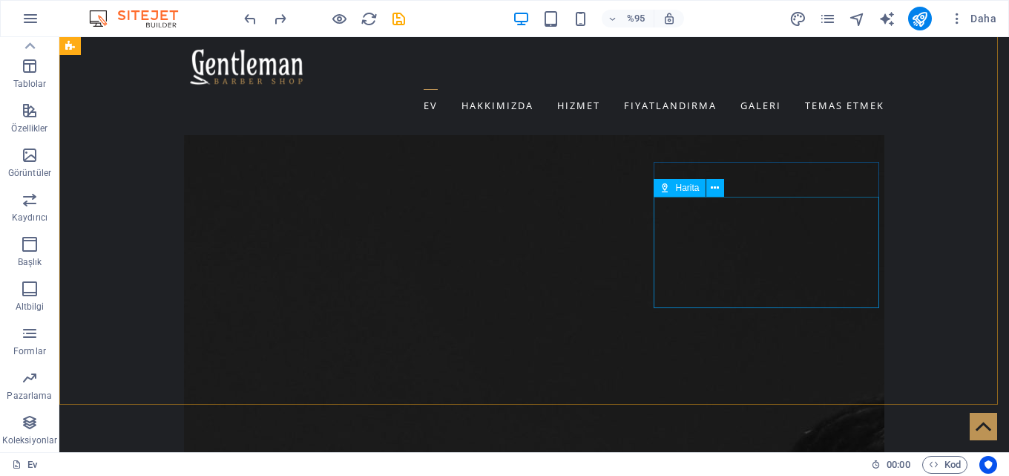
click at [672, 188] on div "Harita" at bounding box center [680, 188] width 52 height 18
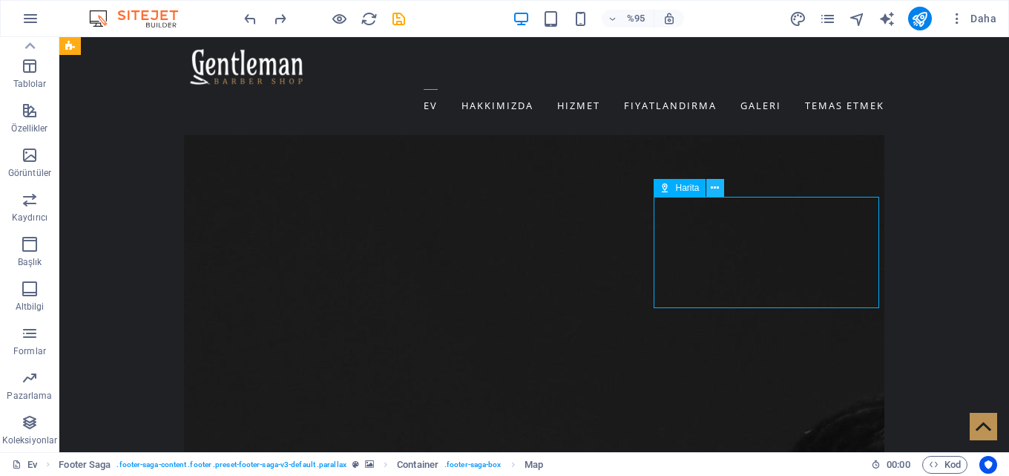
click at [719, 186] on icon at bounding box center [715, 188] width 8 height 16
click at [712, 189] on icon at bounding box center [715, 188] width 8 height 16
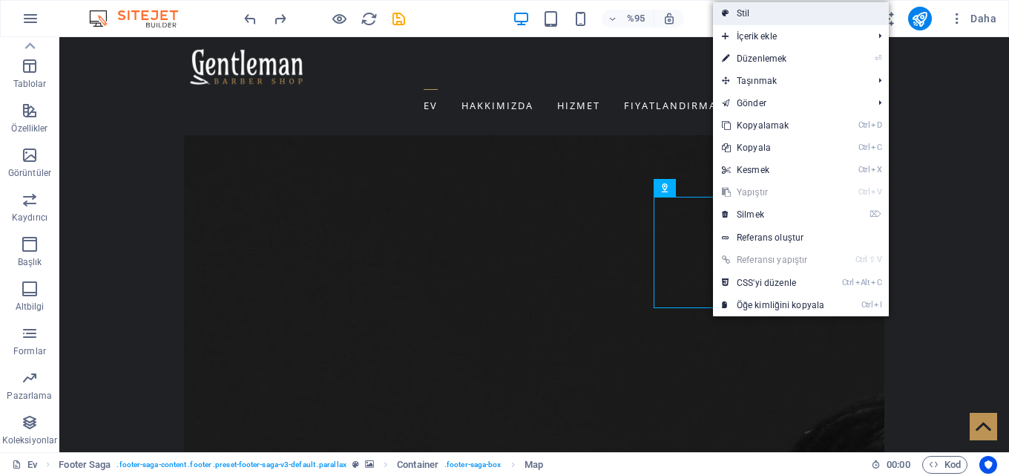
click at [797, 11] on link "Stil" at bounding box center [801, 13] width 176 height 22
select select "rem"
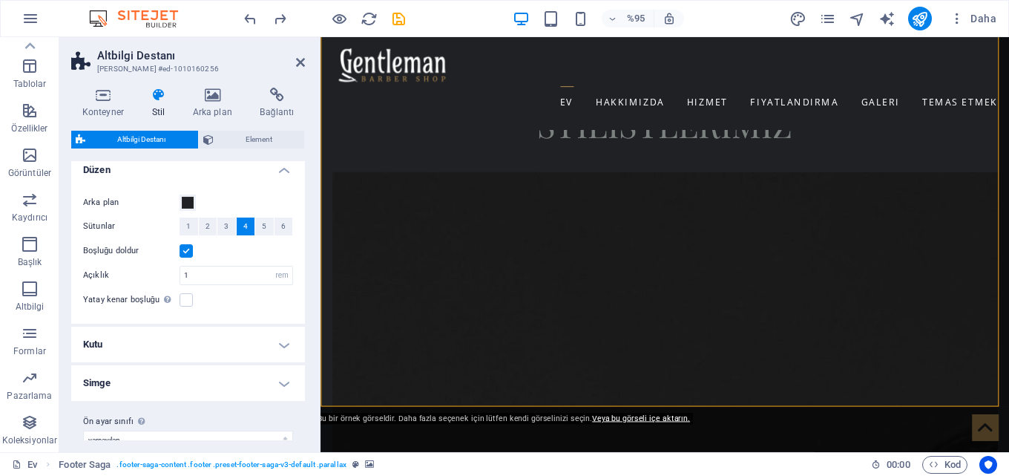
scroll to position [0, 0]
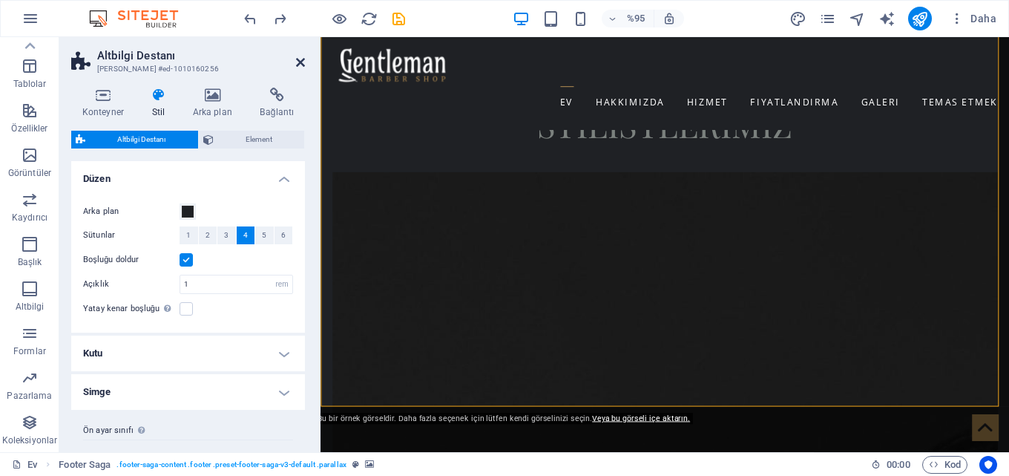
click at [299, 65] on icon at bounding box center [300, 62] width 9 height 12
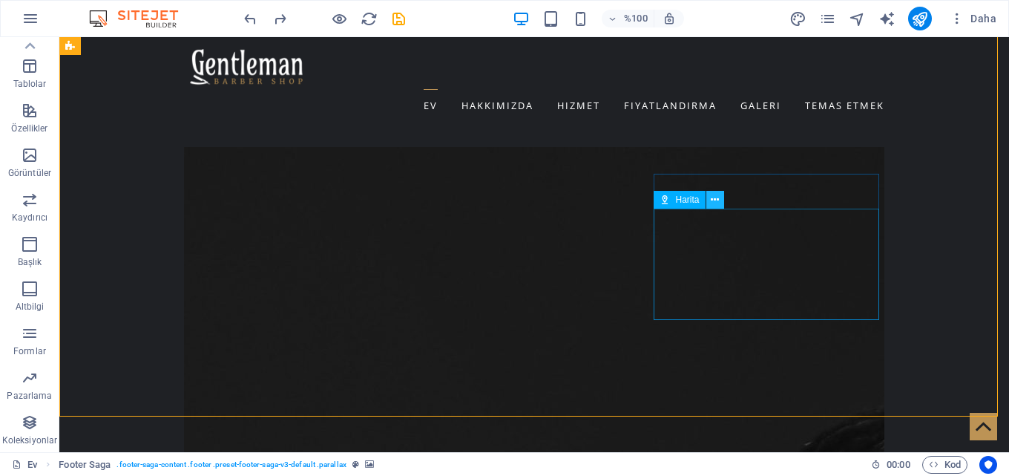
click at [712, 201] on icon at bounding box center [715, 200] width 8 height 16
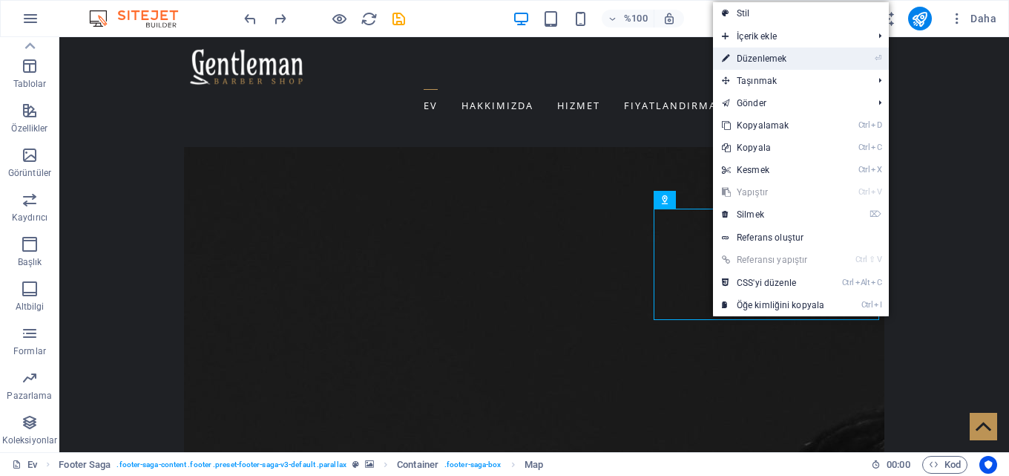
click at [743, 56] on font "Düzenlemek" at bounding box center [762, 58] width 50 height 10
select select "1"
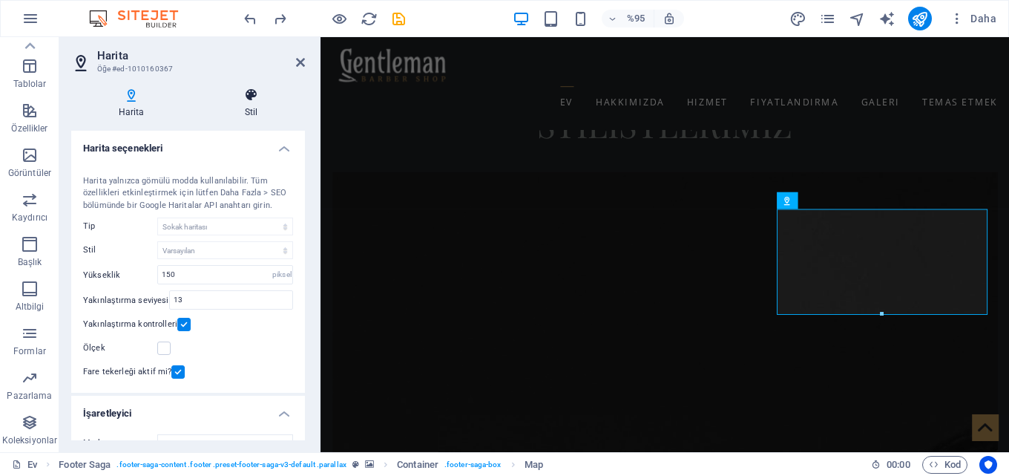
click at [249, 95] on icon at bounding box center [251, 95] width 108 height 15
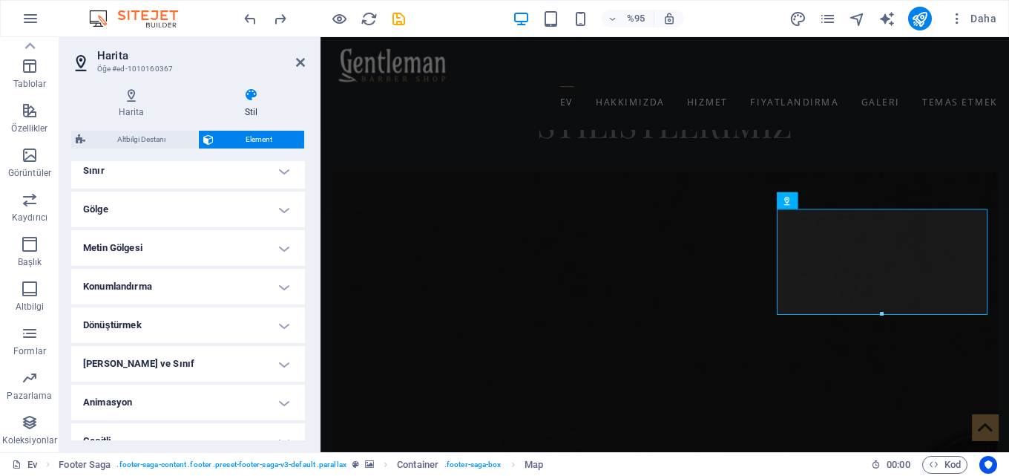
scroll to position [348, 0]
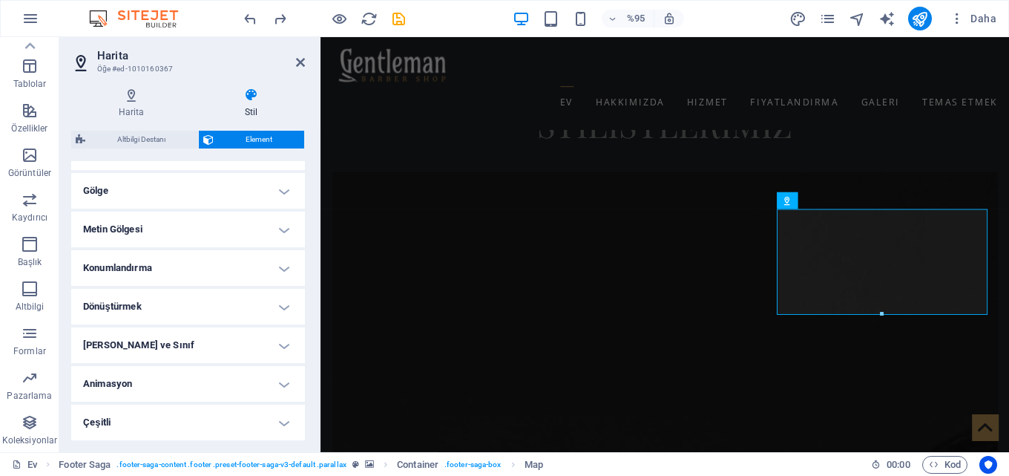
click at [263, 227] on h4 "Metin Gölgesi" at bounding box center [188, 230] width 234 height 36
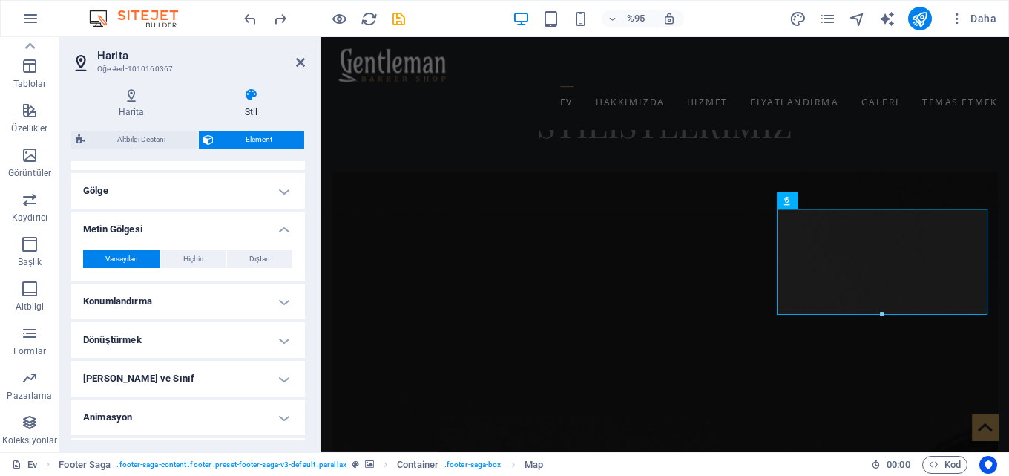
click at [271, 222] on h4 "Metin Gölgesi" at bounding box center [188, 225] width 234 height 27
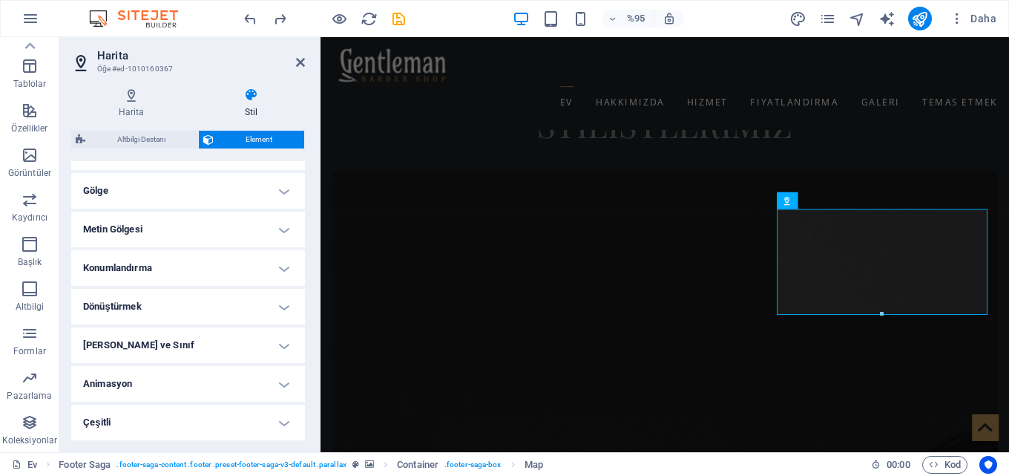
click at [261, 269] on h4 "Konumlandırma" at bounding box center [188, 268] width 234 height 36
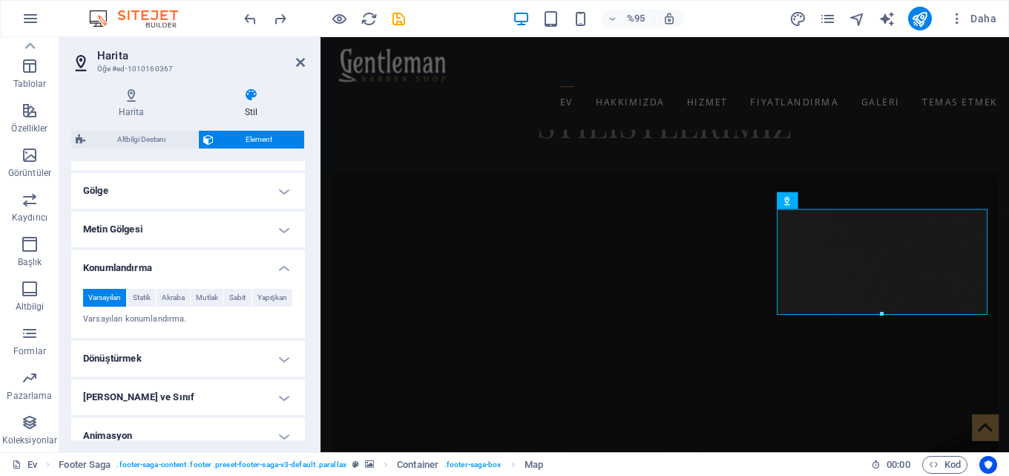
click at [274, 259] on h4 "Konumlandırma" at bounding box center [188, 263] width 234 height 27
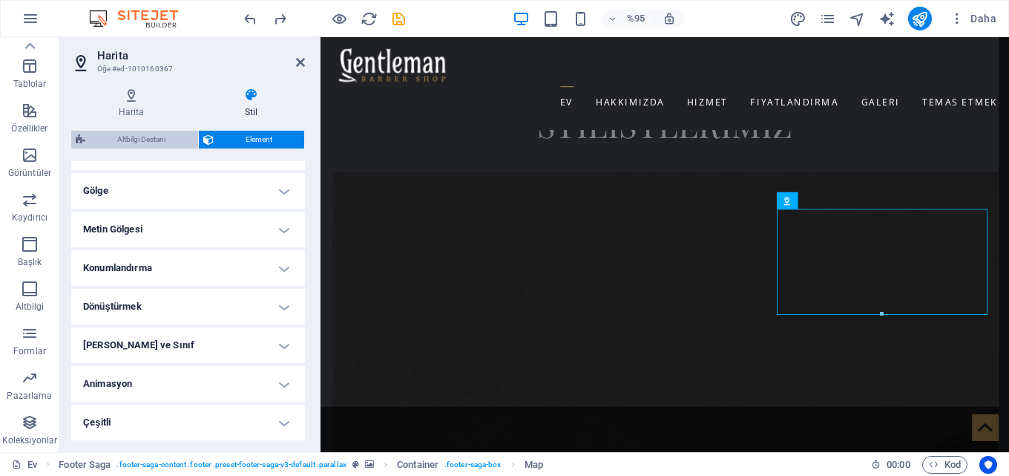
click at [130, 139] on font "Altbilgi Destanı" at bounding box center [141, 139] width 48 height 8
select select "rem"
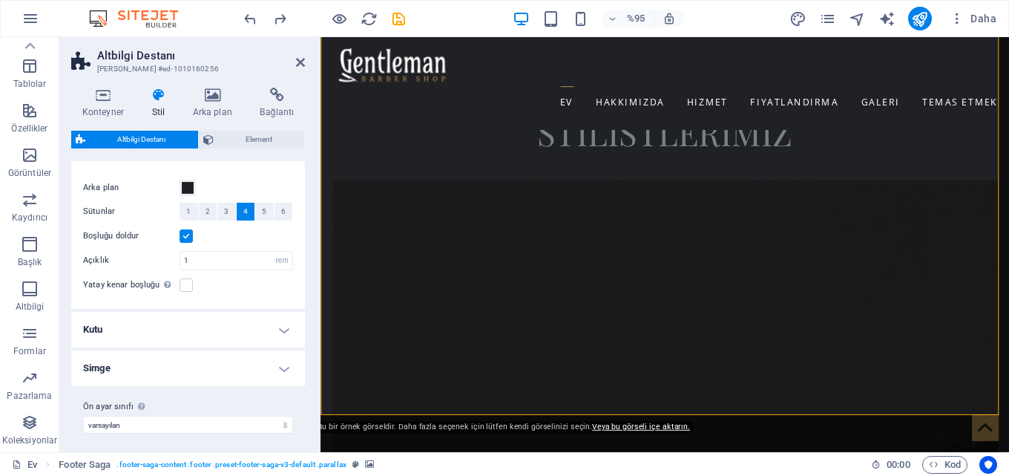
scroll to position [29, 0]
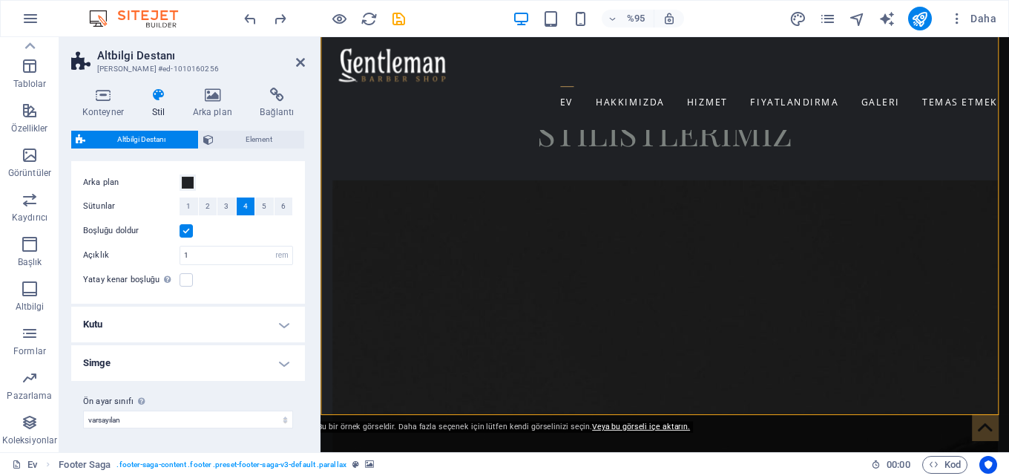
click at [257, 316] on h4 "Kutu" at bounding box center [188, 325] width 234 height 36
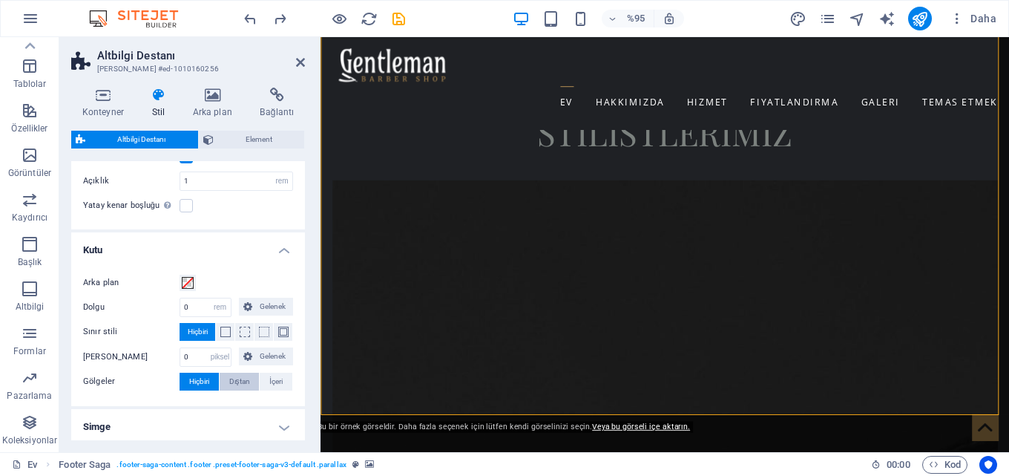
scroll to position [167, 0]
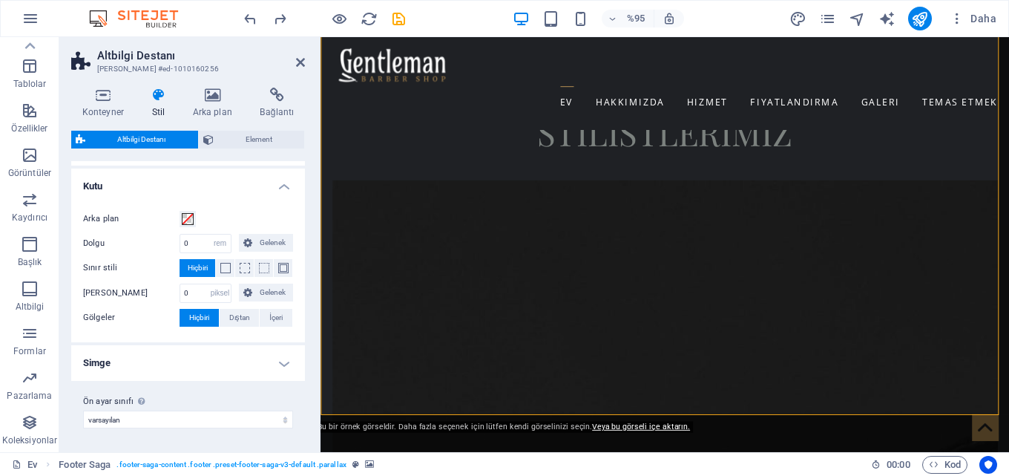
click at [289, 183] on h4 "Kutu" at bounding box center [188, 181] width 234 height 27
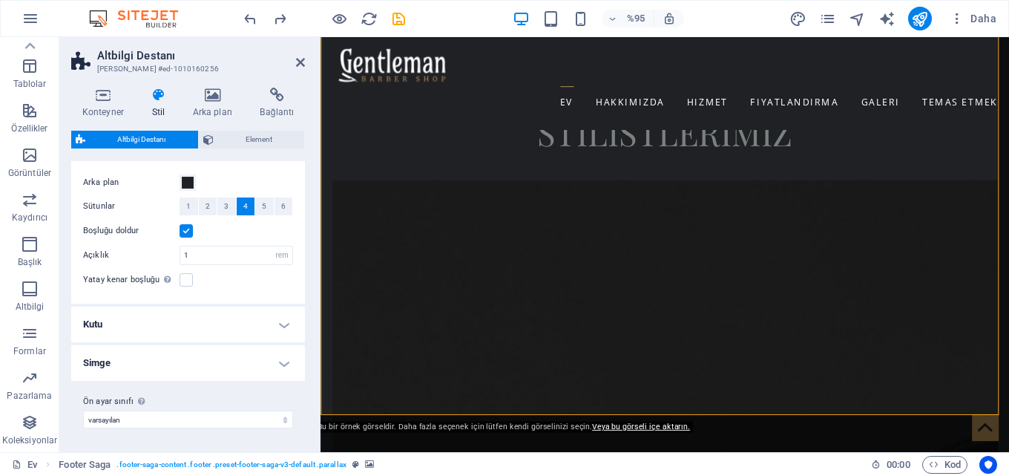
scroll to position [29, 0]
click at [298, 62] on icon at bounding box center [300, 62] width 9 height 12
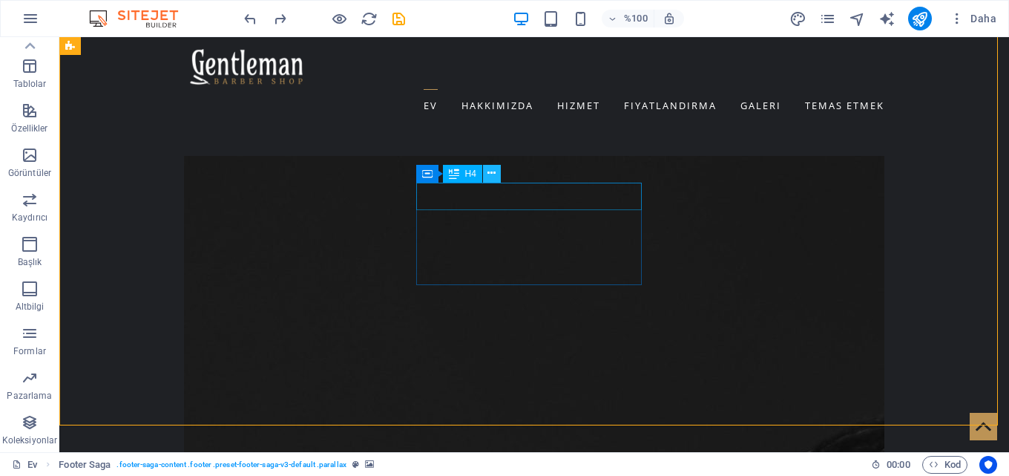
click at [496, 176] on icon at bounding box center [492, 174] width 8 height 16
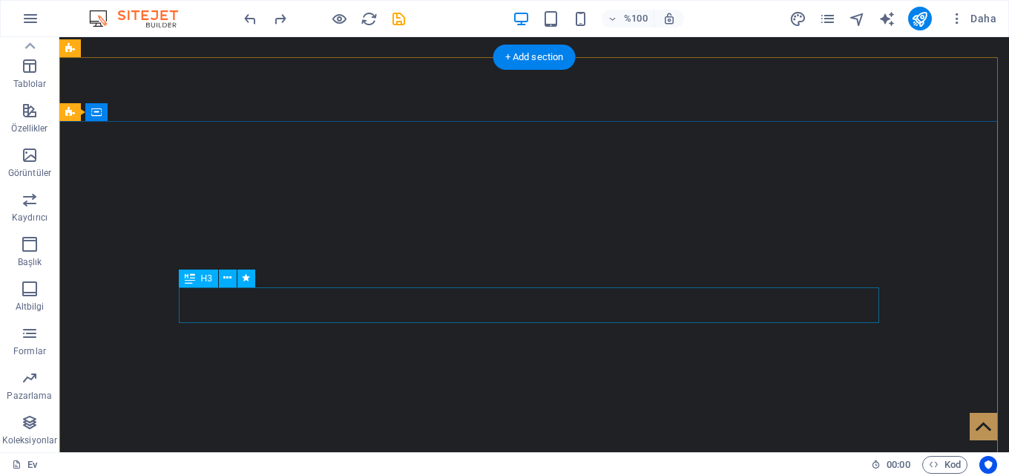
scroll to position [0, 0]
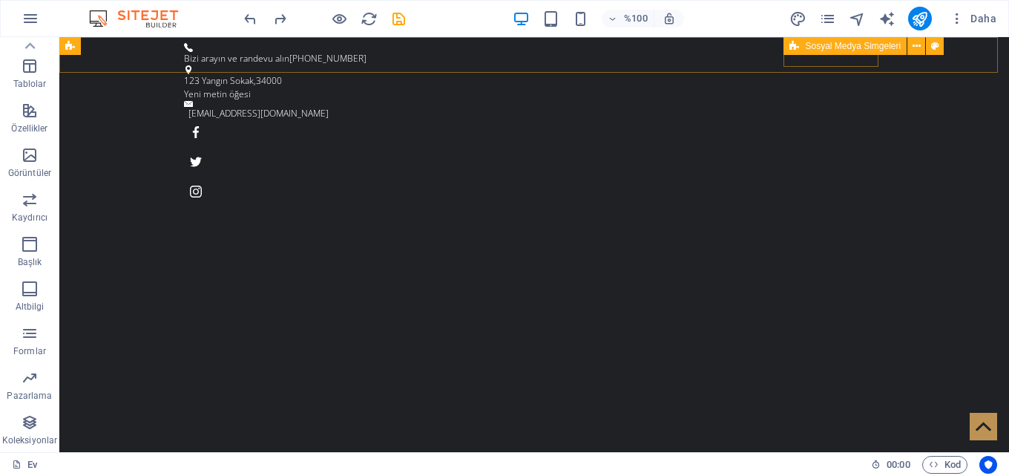
click at [836, 46] on font "Sosyal Medya Simgeleri" at bounding box center [853, 46] width 96 height 10
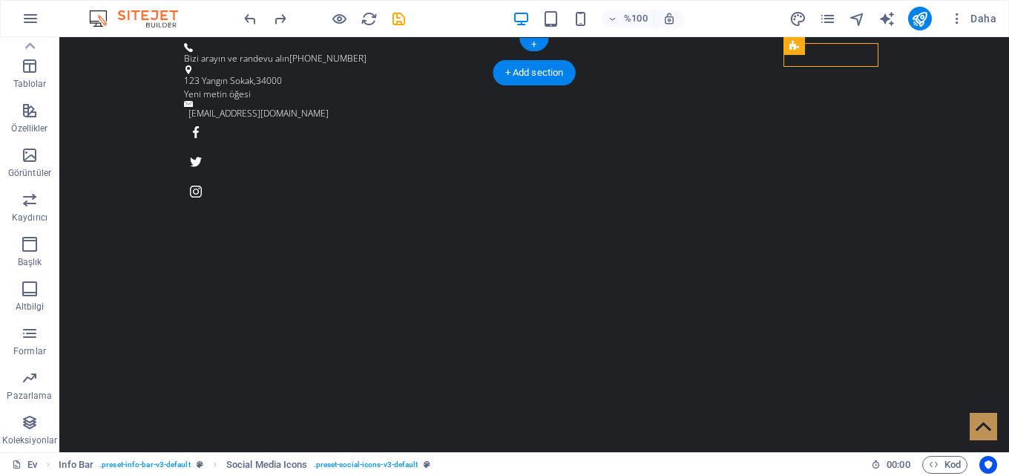
drag, startPoint x: 896, startPoint y: 83, endPoint x: 826, endPoint y: 52, distance: 76.4
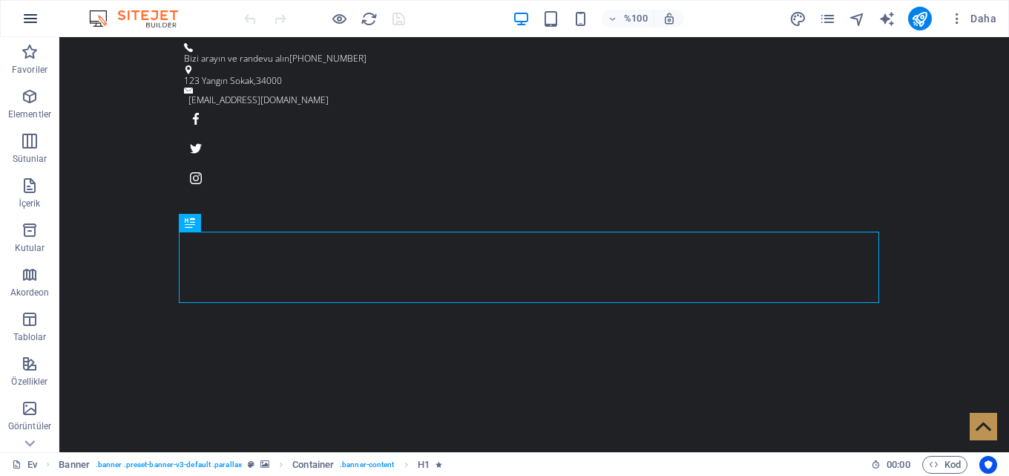
click at [29, 22] on icon "button" at bounding box center [31, 19] width 18 height 18
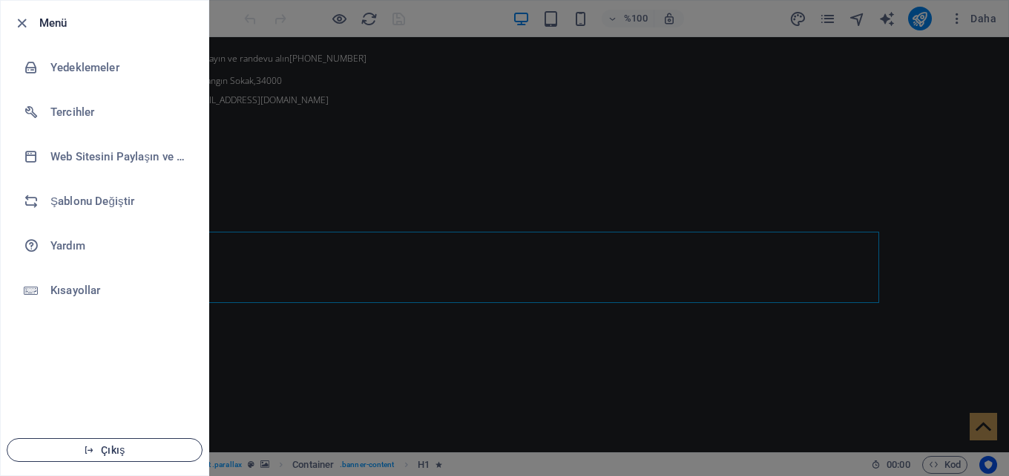
click at [85, 445] on icon "button" at bounding box center [89, 450] width 10 height 10
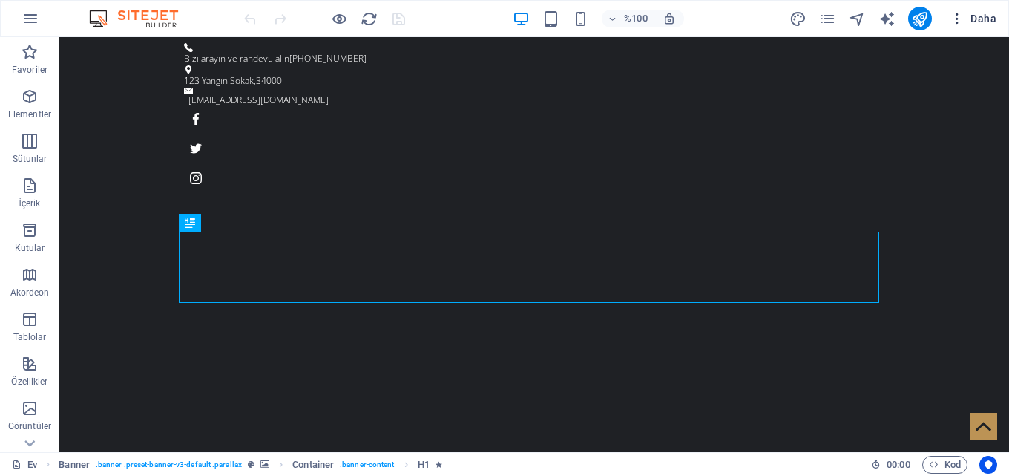
click at [956, 22] on icon "button" at bounding box center [957, 18] width 15 height 15
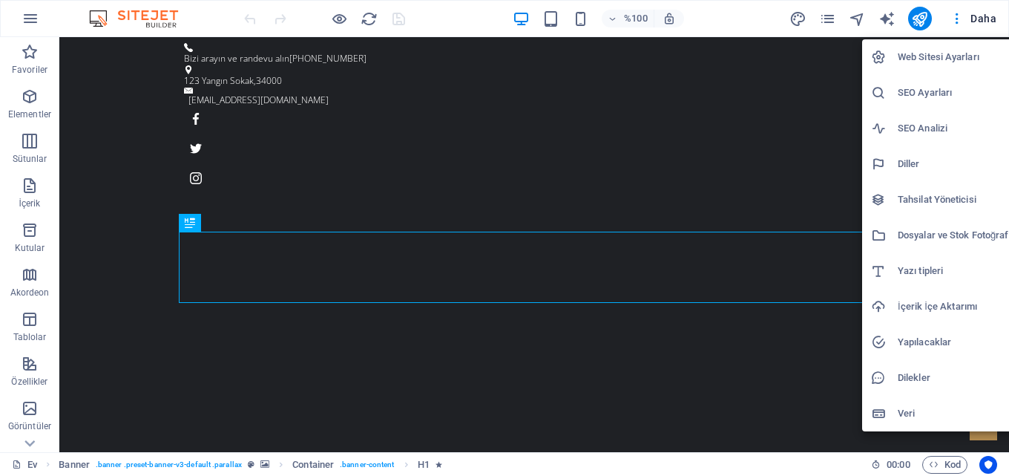
click at [228, 16] on div at bounding box center [504, 238] width 1009 height 476
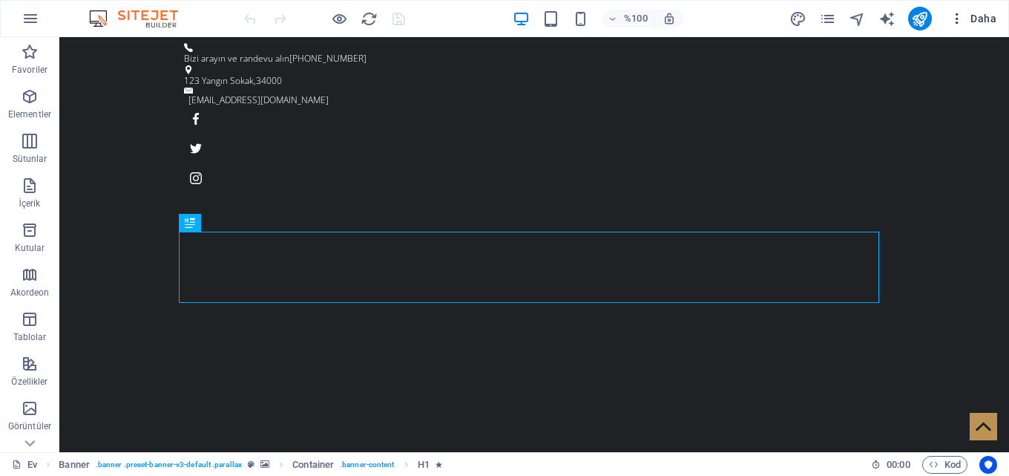
click at [977, 16] on font "Daha" at bounding box center [984, 19] width 26 height 12
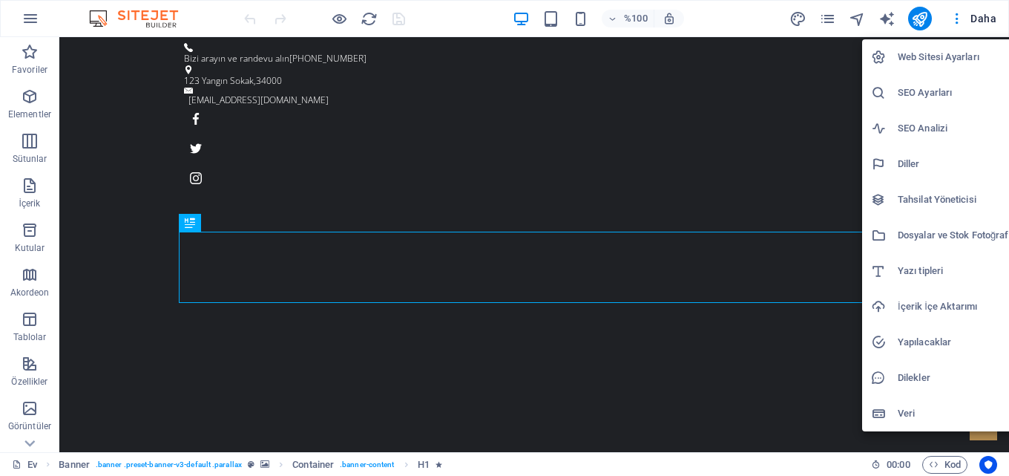
click at [952, 56] on font "Web Sitesi Ayarları" at bounding box center [939, 56] width 82 height 11
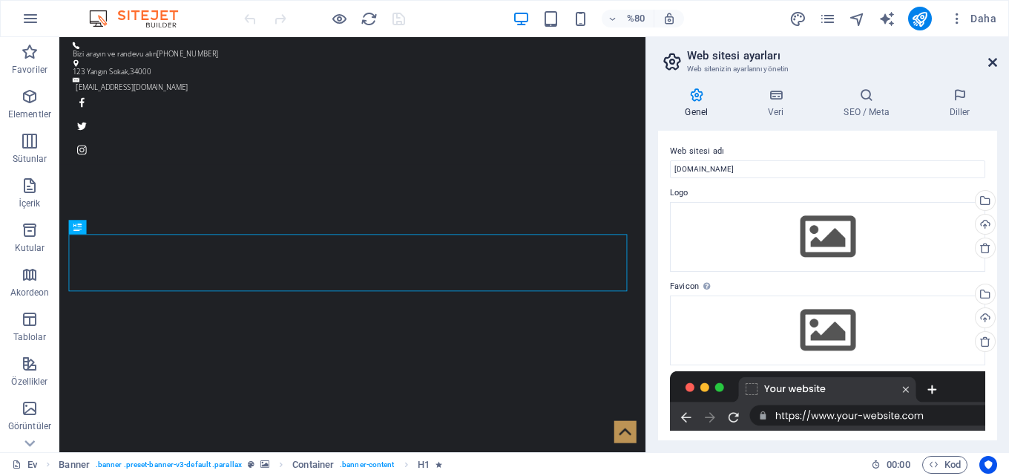
click at [990, 62] on icon at bounding box center [993, 62] width 9 height 12
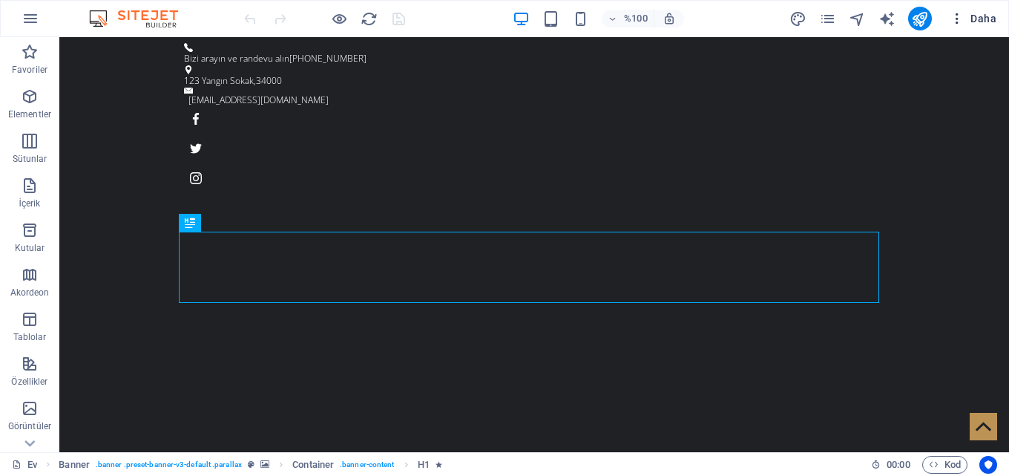
click at [958, 19] on icon "button" at bounding box center [957, 18] width 15 height 15
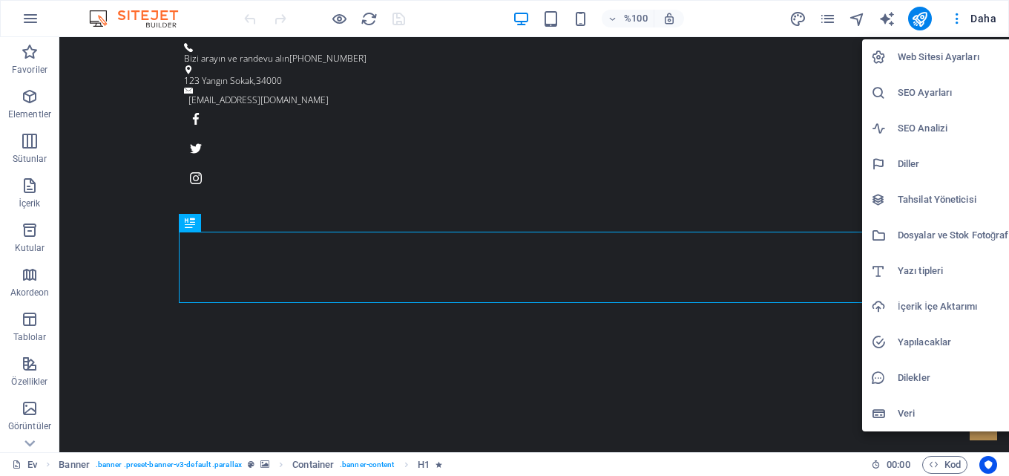
click at [830, 18] on div at bounding box center [504, 238] width 1009 height 476
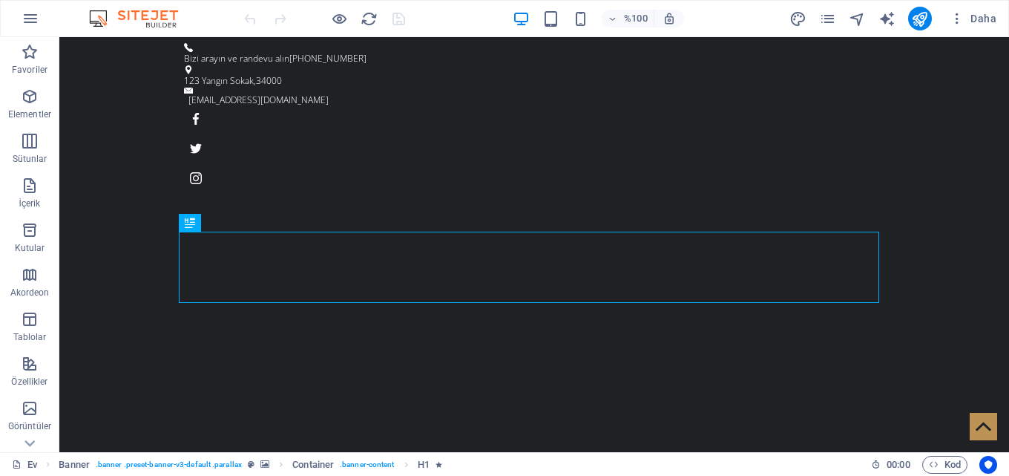
click at [830, 16] on icon "sayfalar" at bounding box center [827, 18] width 17 height 17
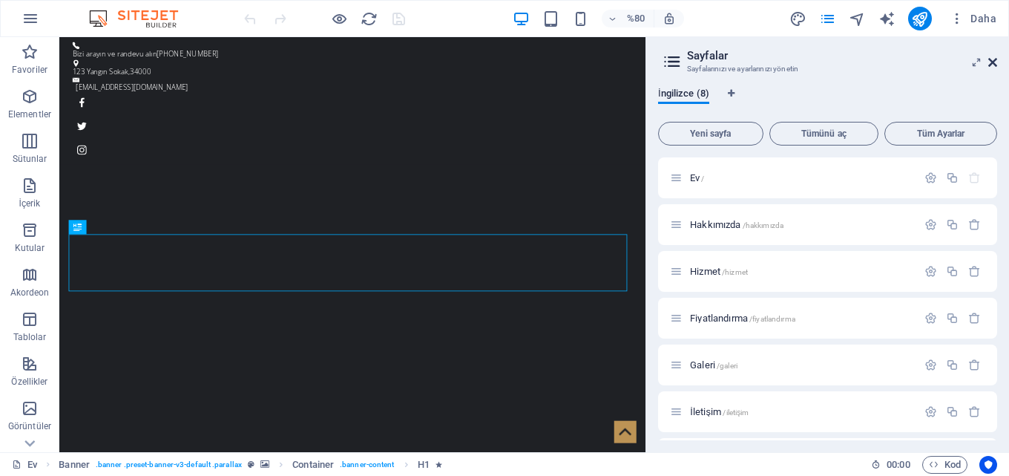
click at [990, 61] on icon at bounding box center [993, 62] width 9 height 12
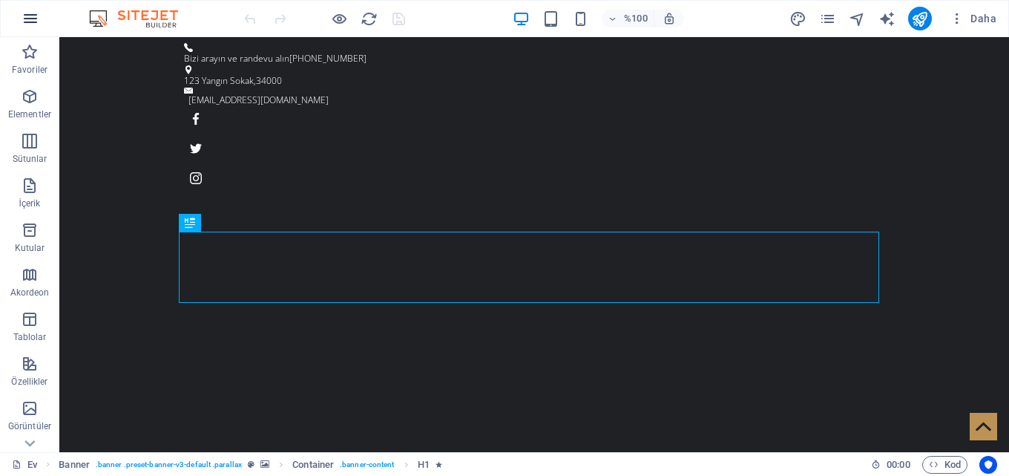
click at [28, 19] on icon "button" at bounding box center [31, 19] width 18 height 18
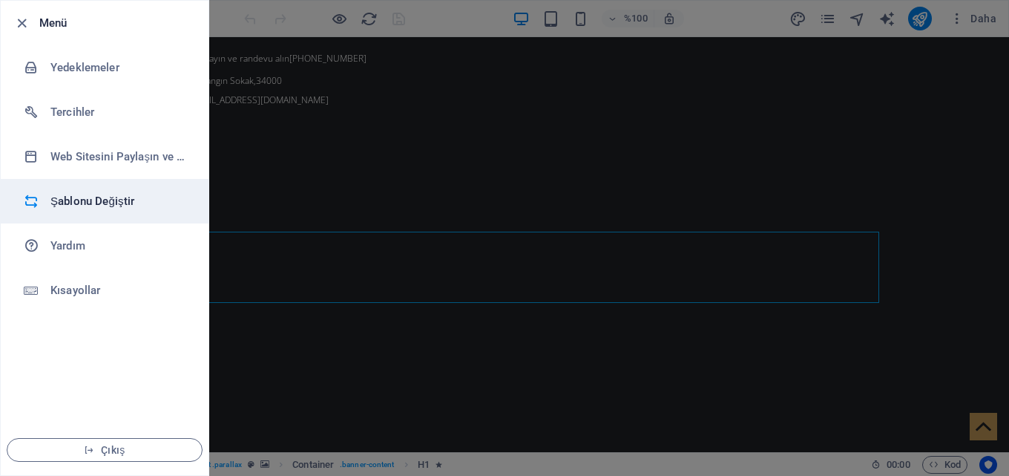
click at [81, 197] on font "Şablonu Değiştir" at bounding box center [92, 200] width 84 height 13
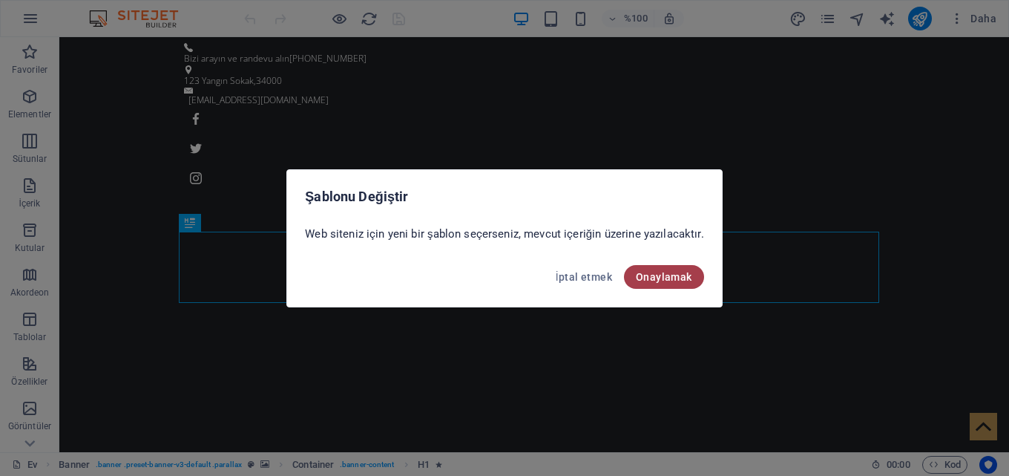
click at [638, 273] on font "Onaylamak" at bounding box center [664, 277] width 56 height 12
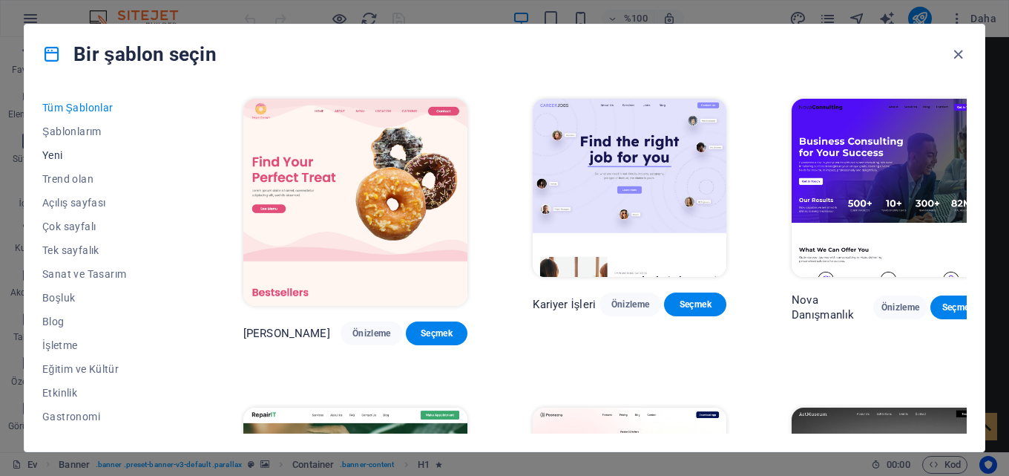
click at [52, 155] on font "Yeni" at bounding box center [52, 155] width 21 height 12
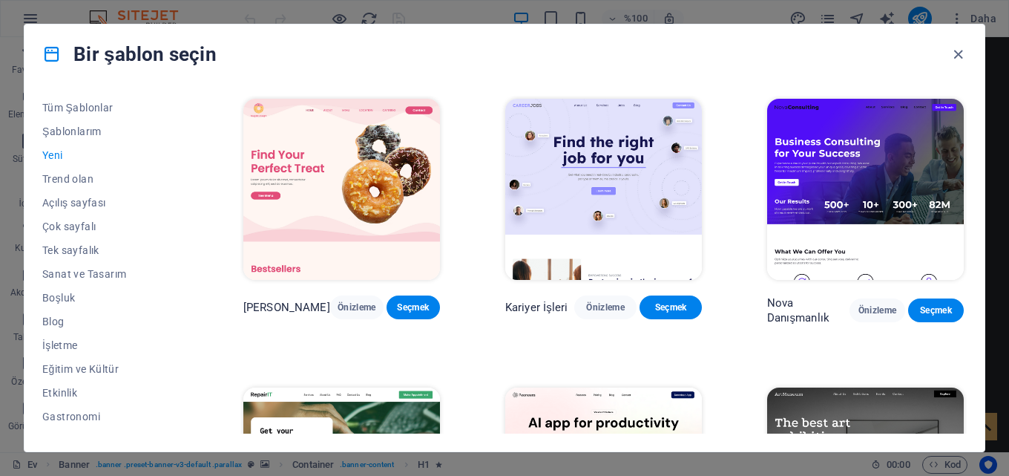
click at [54, 151] on font "Yeni" at bounding box center [52, 155] width 21 height 12
click at [59, 148] on button "Yeni" at bounding box center [110, 155] width 136 height 24
drag, startPoint x: 54, startPoint y: 152, endPoint x: 52, endPoint y: 160, distance: 8.5
click at [53, 152] on font "Yeni" at bounding box center [52, 155] width 21 height 12
click at [60, 132] on font "Şablonlarım" at bounding box center [71, 131] width 59 height 12
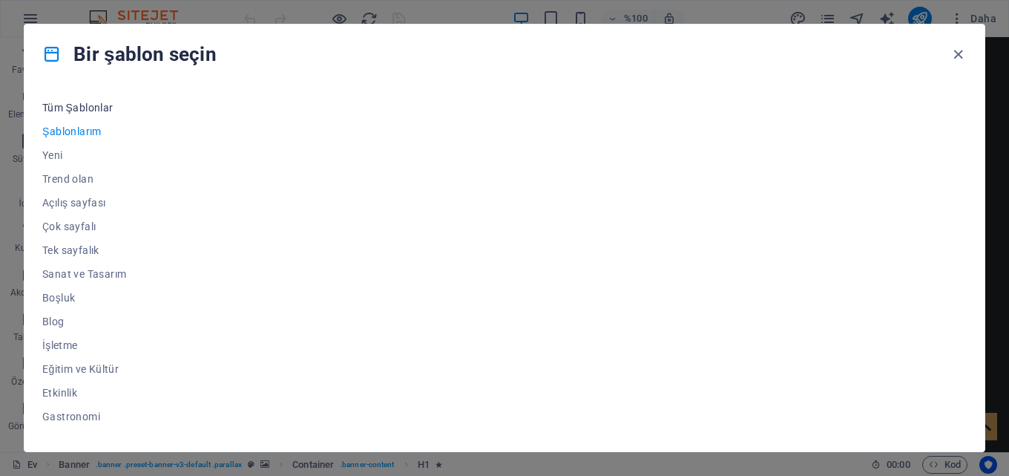
click at [79, 104] on font "Tüm Şablonlar" at bounding box center [77, 108] width 71 height 12
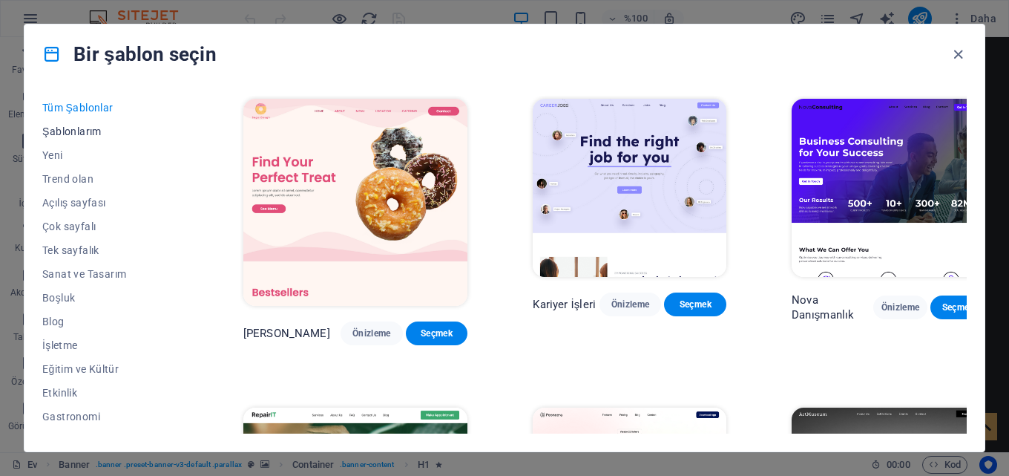
click at [73, 126] on font "Şablonlarım" at bounding box center [71, 131] width 59 height 12
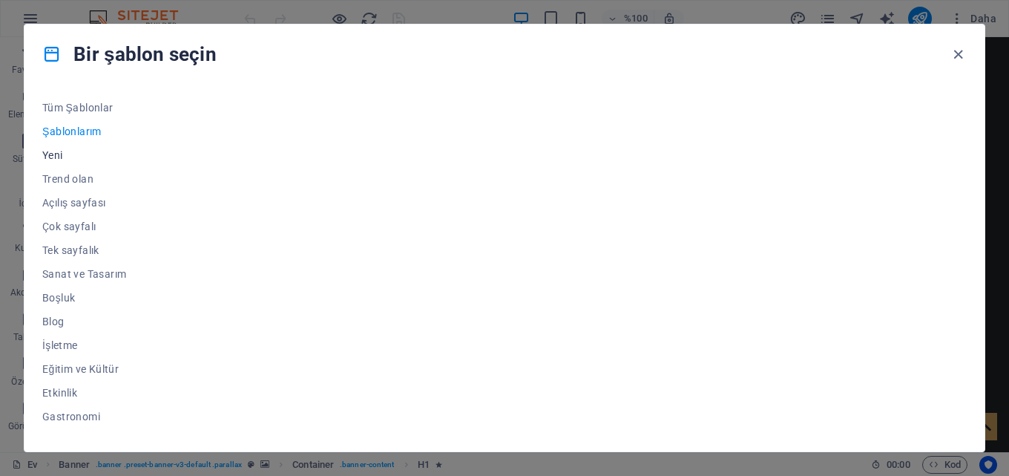
click at [53, 154] on font "Yeni" at bounding box center [52, 155] width 21 height 12
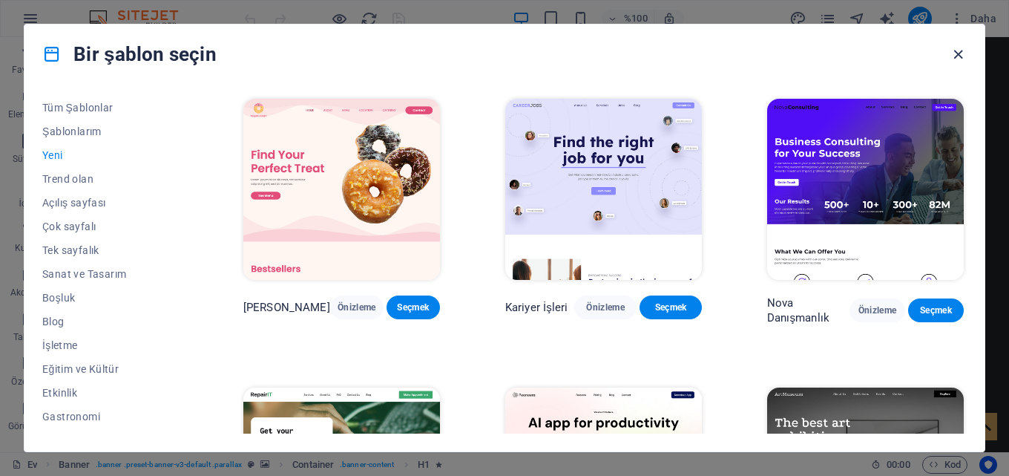
click at [952, 53] on icon "button" at bounding box center [958, 54] width 17 height 17
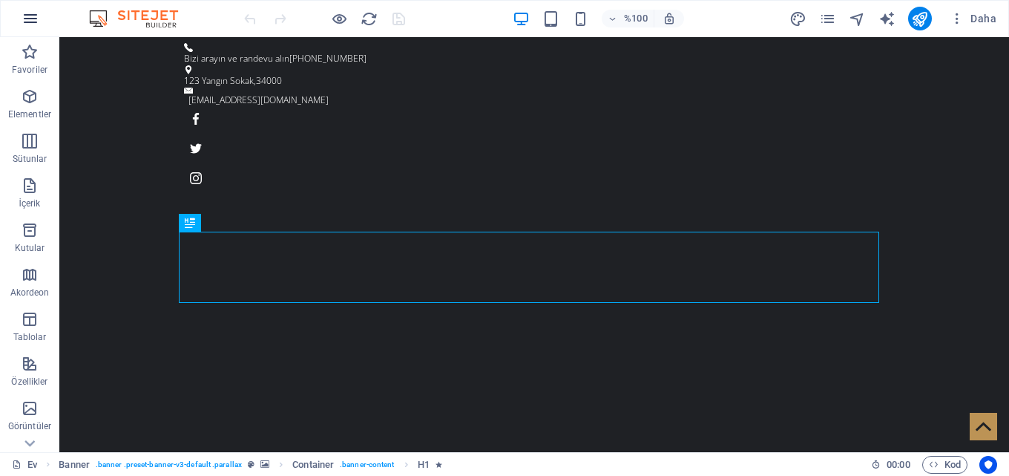
click at [39, 16] on icon "button" at bounding box center [31, 19] width 18 height 18
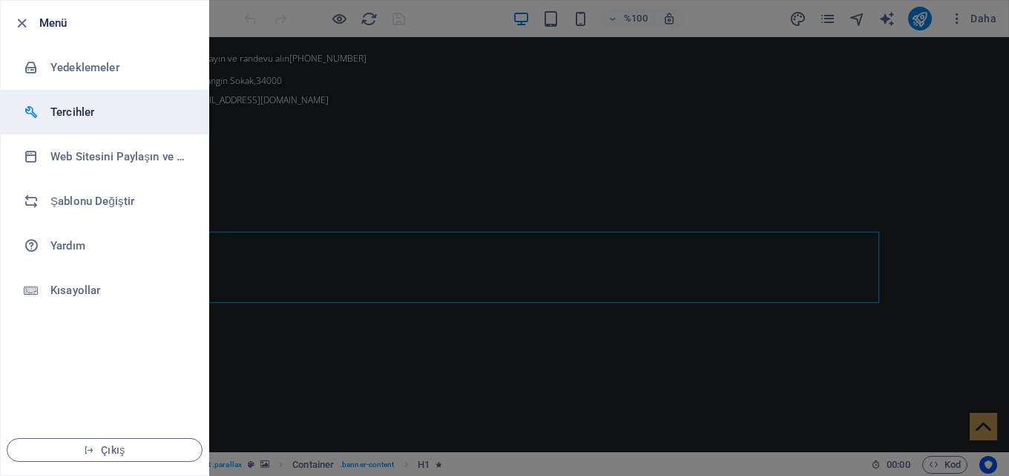
click at [94, 105] on h6 "Tercihler" at bounding box center [118, 112] width 137 height 18
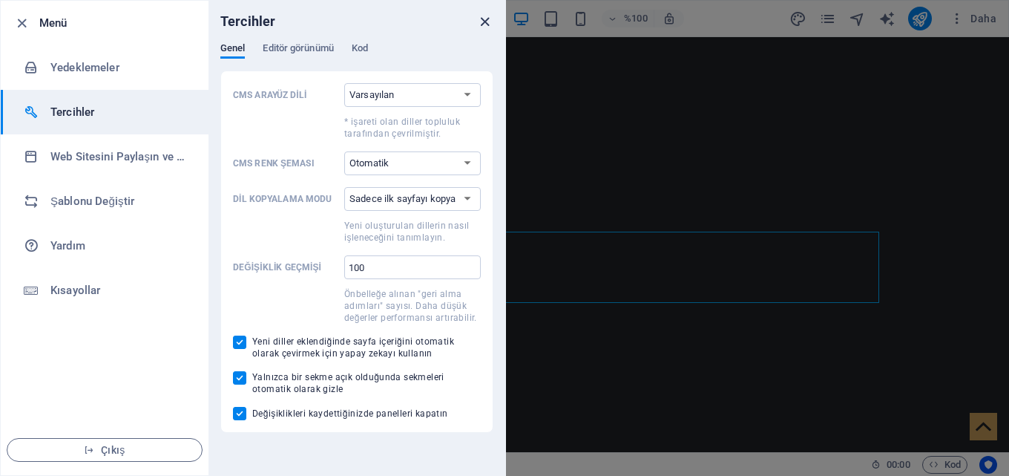
click at [482, 22] on icon "kapalı" at bounding box center [485, 21] width 17 height 17
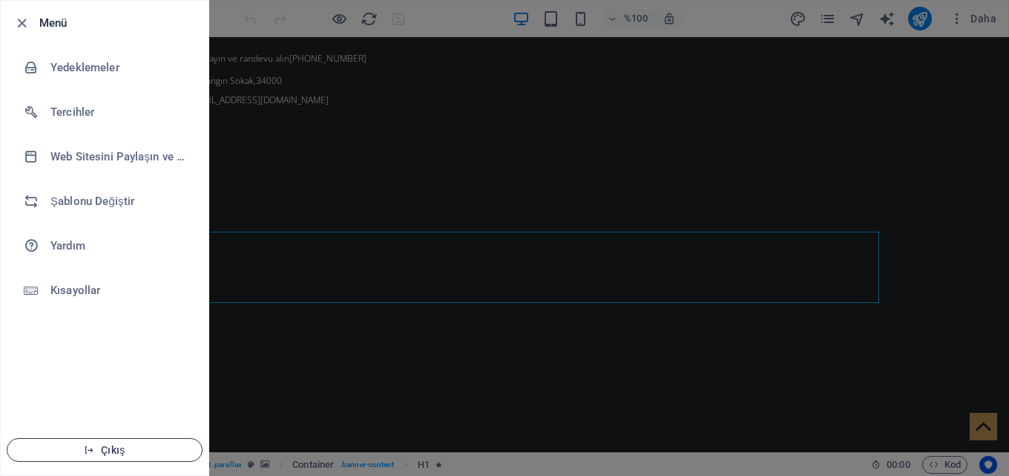
click at [123, 445] on font "Çıkış" at bounding box center [113, 450] width 24 height 12
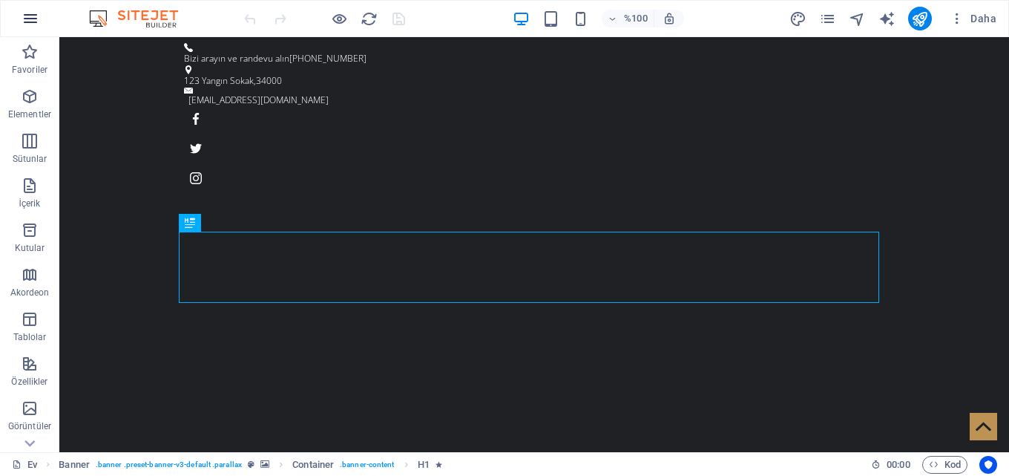
click at [30, 5] on button "button" at bounding box center [31, 19] width 36 height 36
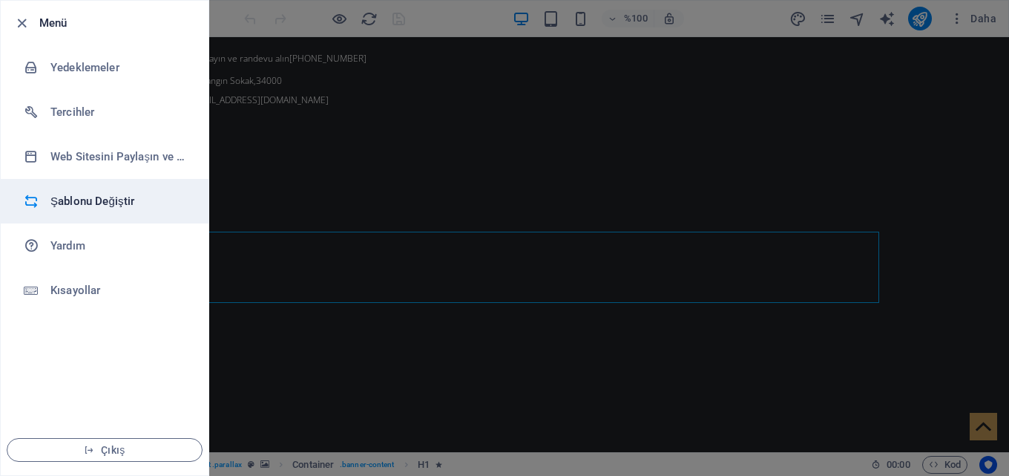
click at [88, 200] on font "Şablonu Değiştir" at bounding box center [92, 200] width 84 height 13
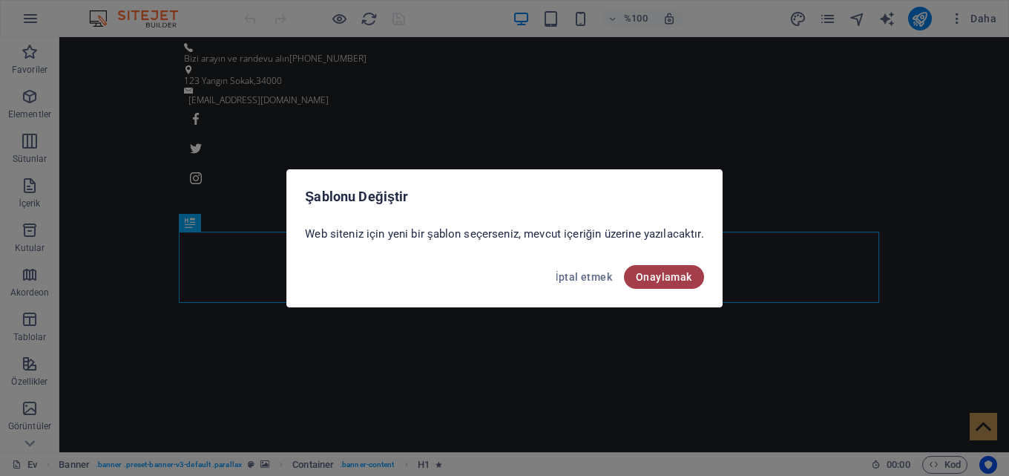
click at [660, 277] on font "Onaylamak" at bounding box center [664, 277] width 56 height 12
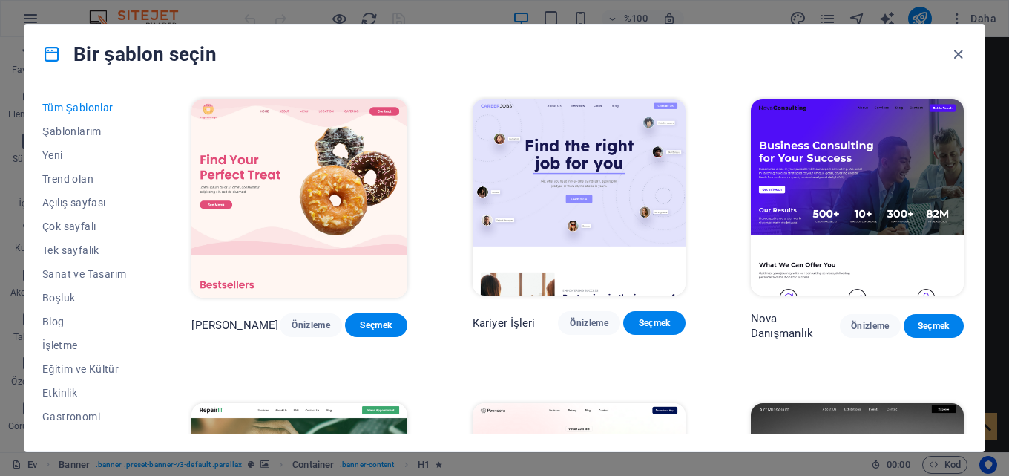
click at [54, 56] on icon at bounding box center [51, 54] width 19 height 19
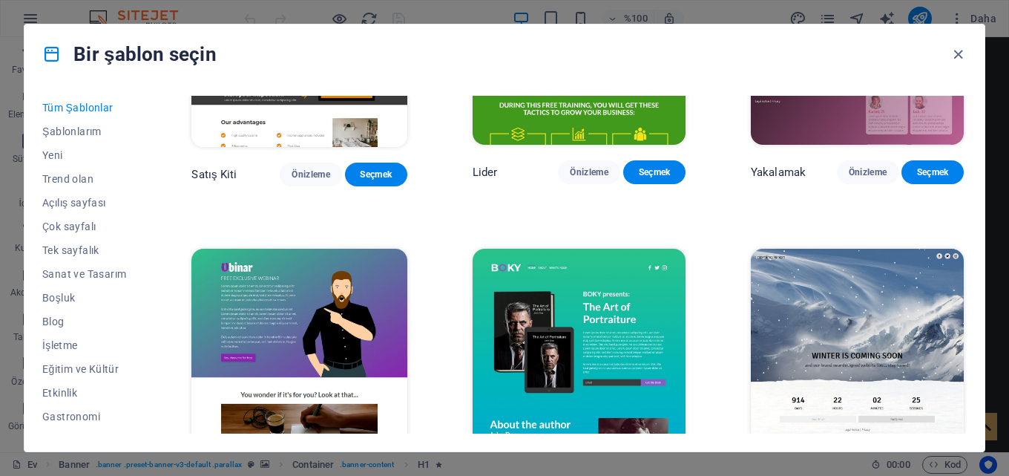
scroll to position [16039, 0]
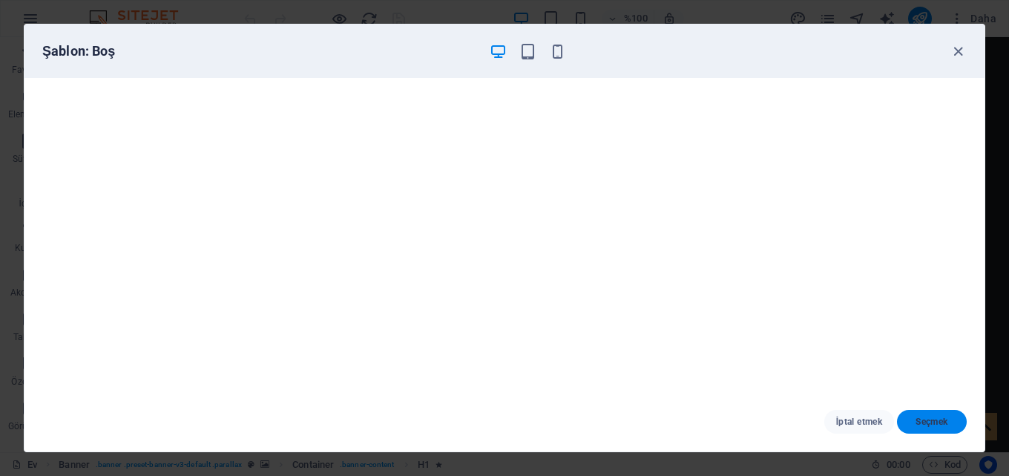
click at [958, 425] on button "Seçmek" at bounding box center [932, 422] width 70 height 24
